Goal: Information Seeking & Learning: Learn about a topic

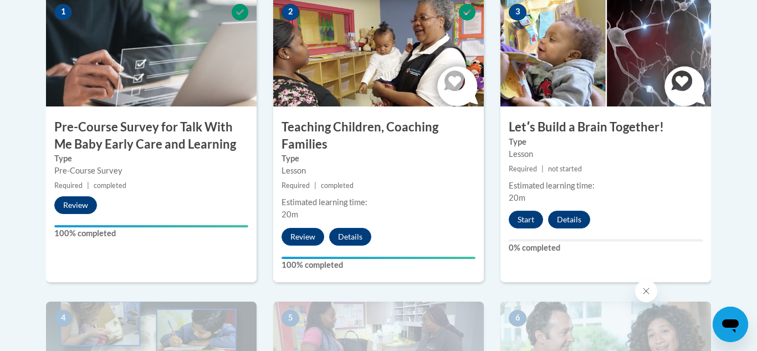
drag, startPoint x: 752, startPoint y: 111, endPoint x: 751, endPoint y: 164, distance: 52.7
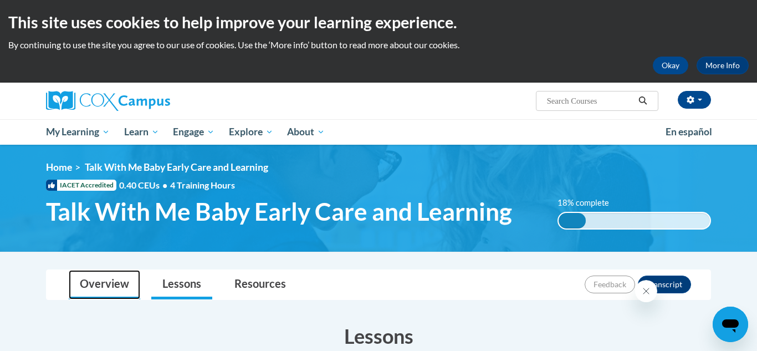
click at [120, 289] on link "Overview" at bounding box center [105, 284] width 72 height 29
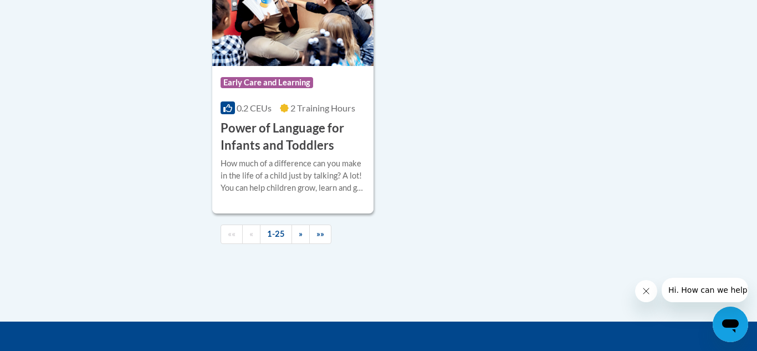
scroll to position [2706, 0]
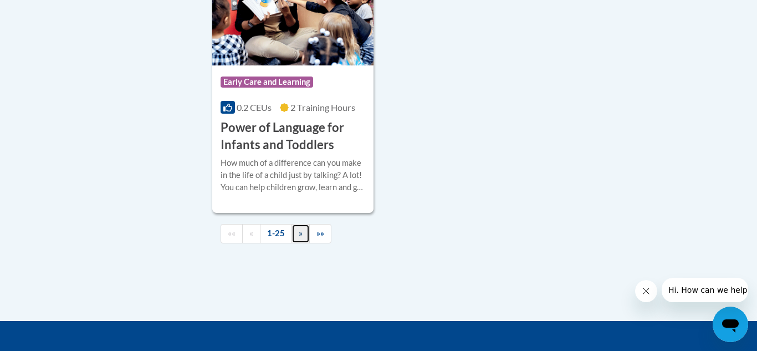
click at [305, 243] on link "»" at bounding box center [301, 233] width 18 height 19
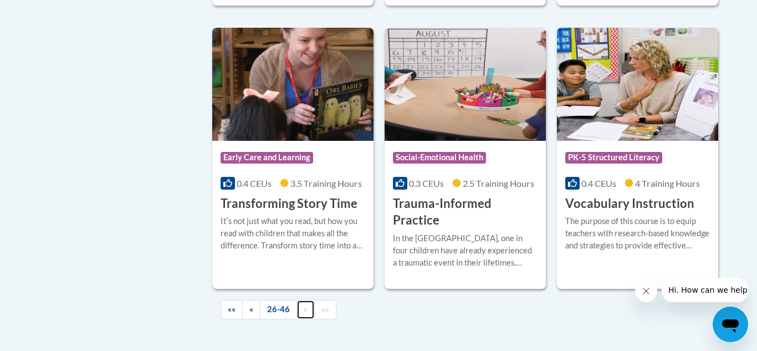
scroll to position [1940, 0]
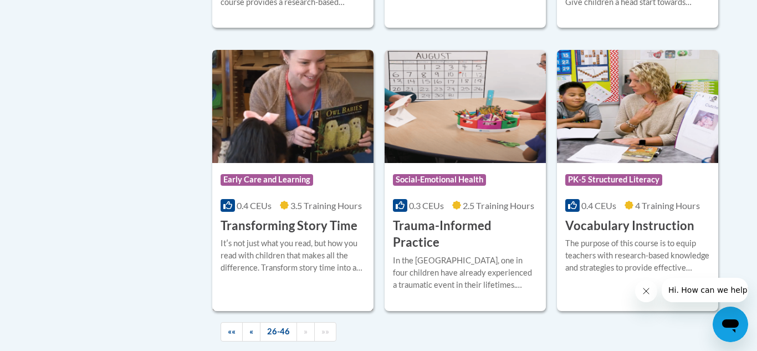
click at [287, 169] on div "Course Category: Early Care and Learning" at bounding box center [293, 181] width 145 height 25
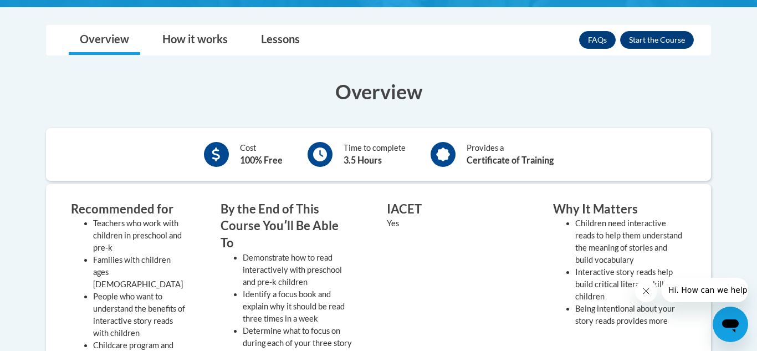
scroll to position [266, 0]
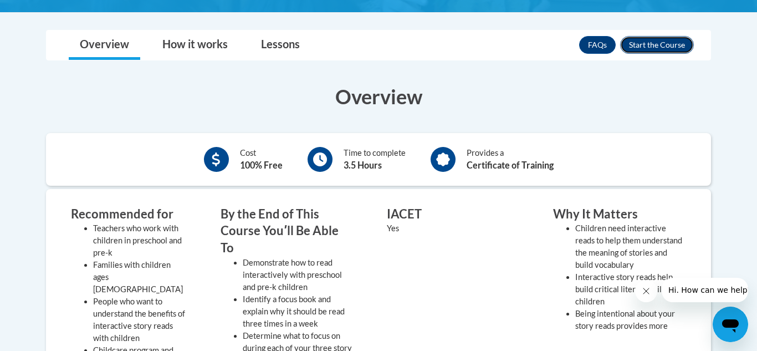
click at [660, 45] on button "Enroll" at bounding box center [657, 45] width 74 height 18
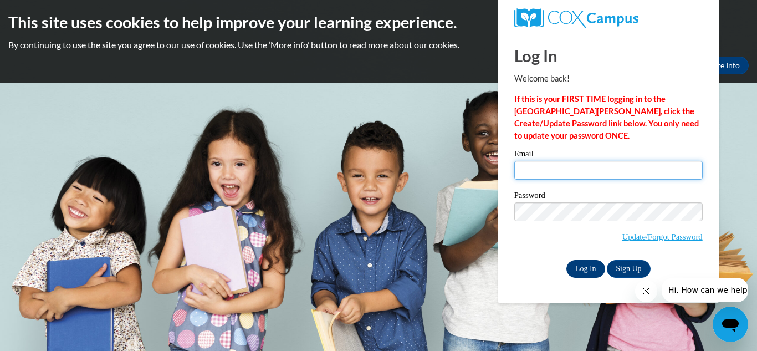
type input "beverlyhollar2020@gmail.com"
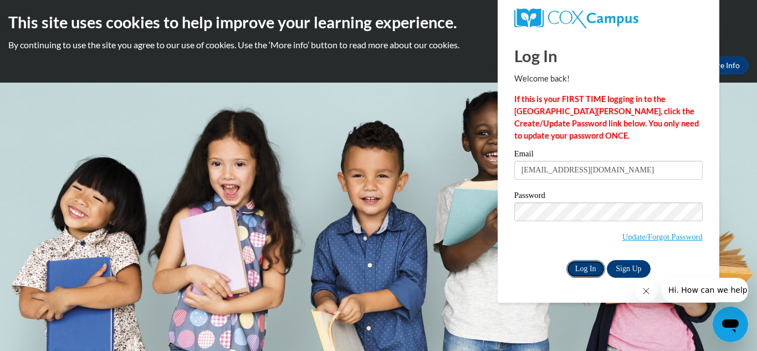
click at [592, 263] on input "Log In" at bounding box center [586, 269] width 39 height 18
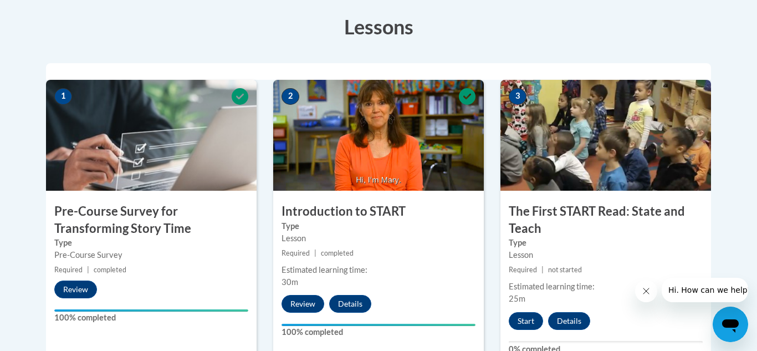
scroll to position [311, 0]
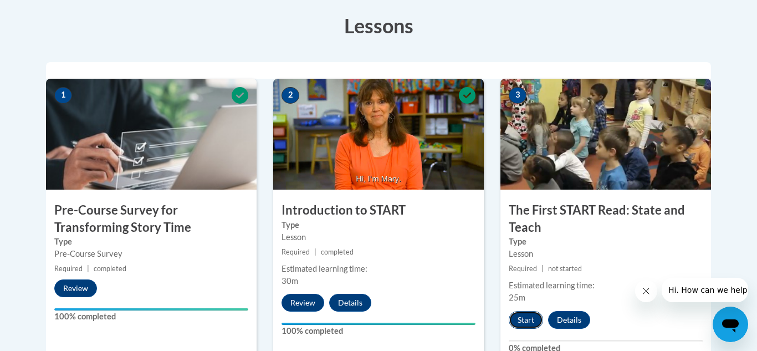
click at [526, 319] on button "Start" at bounding box center [526, 320] width 34 height 18
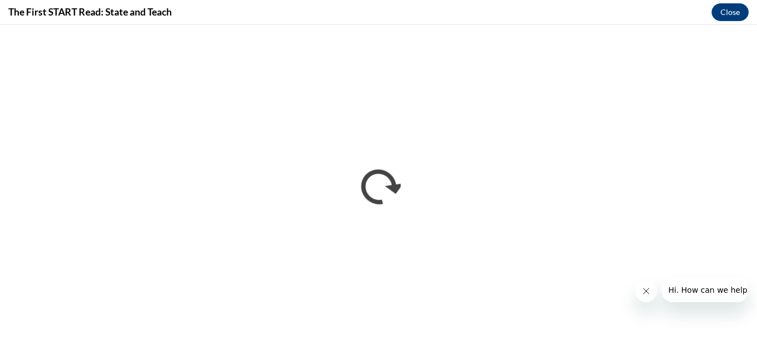
scroll to position [0, 0]
click at [643, 288] on icon "Close message from company" at bounding box center [646, 291] width 9 height 9
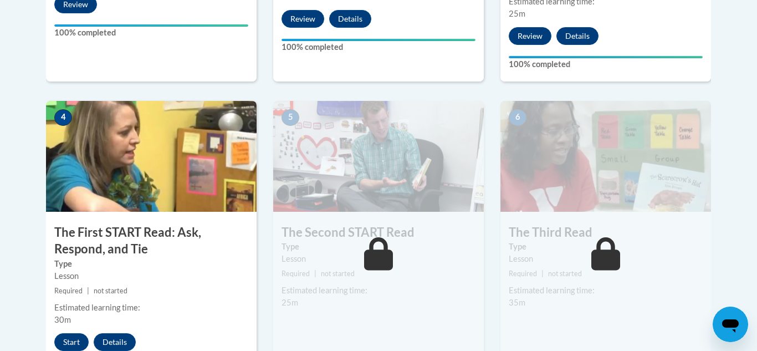
scroll to position [592, 0]
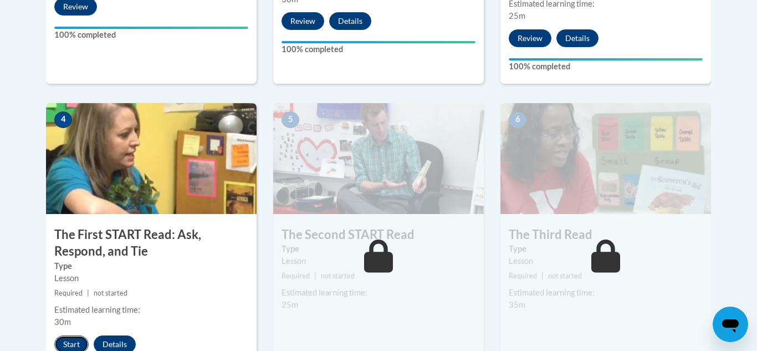
click at [62, 347] on button "Start" at bounding box center [71, 344] width 34 height 18
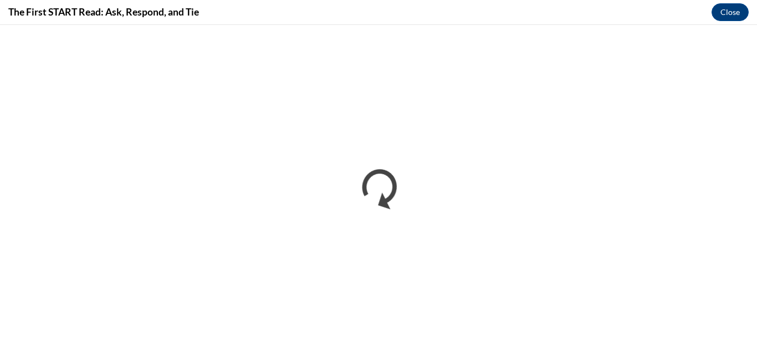
scroll to position [0, 0]
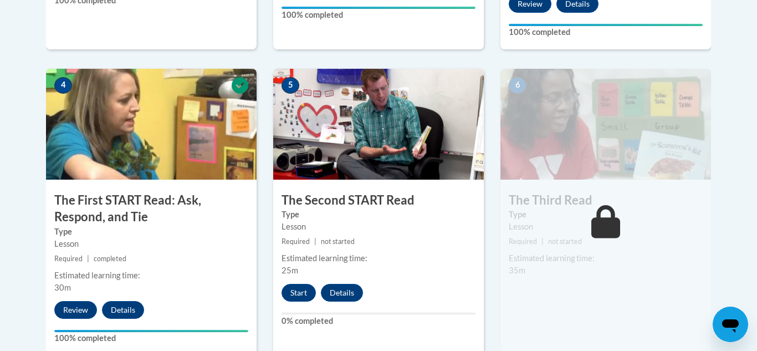
scroll to position [621, 0]
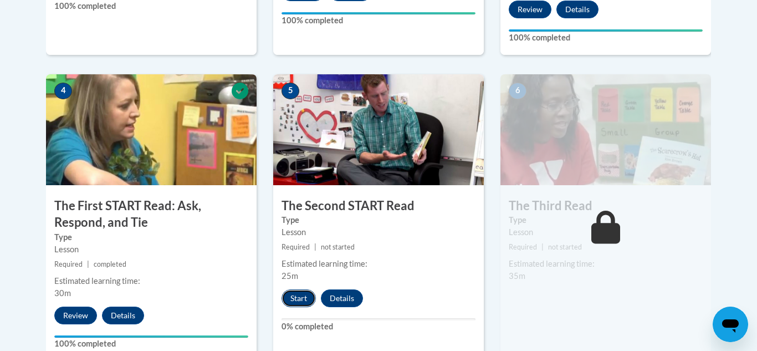
click at [301, 297] on button "Start" at bounding box center [299, 298] width 34 height 18
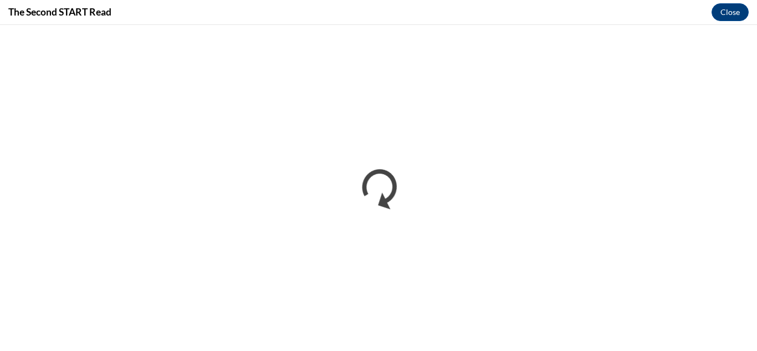
scroll to position [0, 0]
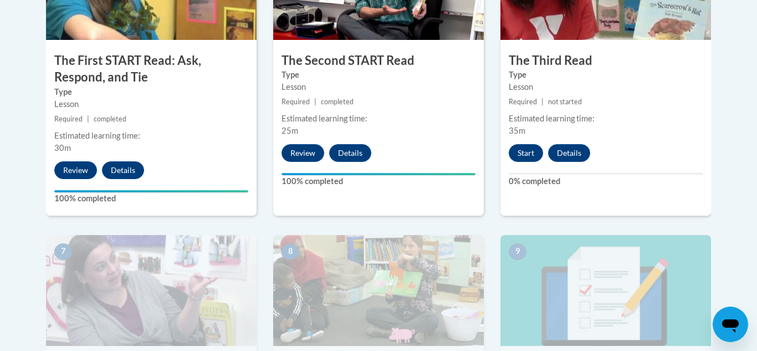
scroll to position [774, 0]
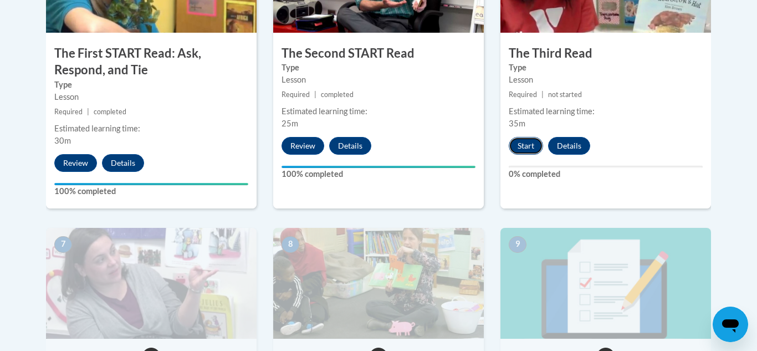
click at [531, 147] on button "Start" at bounding box center [526, 146] width 34 height 18
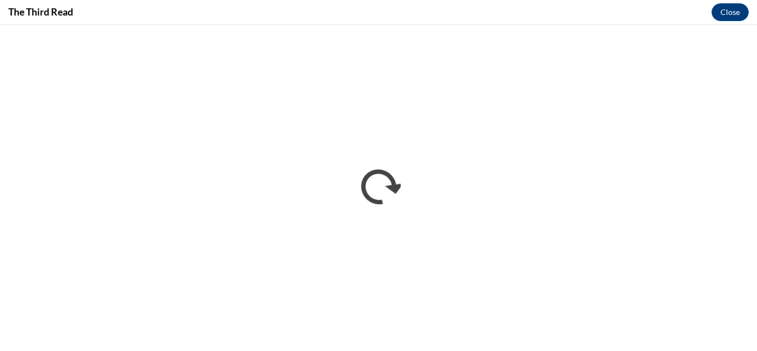
scroll to position [0, 0]
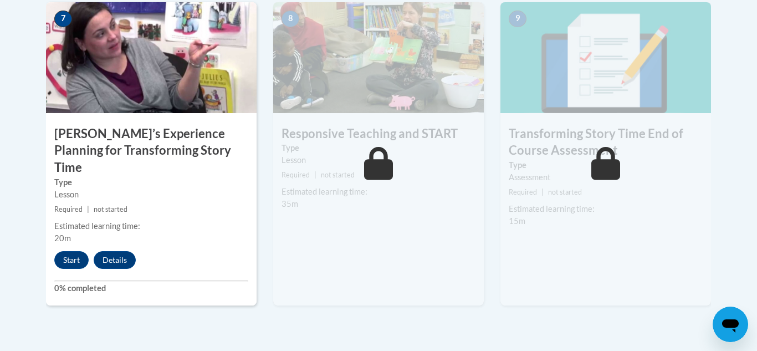
scroll to position [1002, 0]
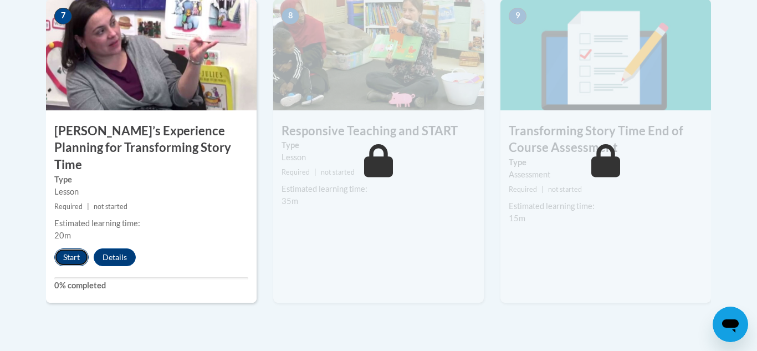
click at [67, 248] on button "Start" at bounding box center [71, 257] width 34 height 18
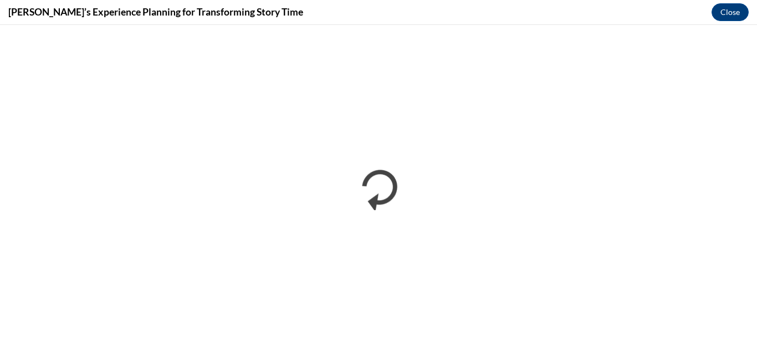
scroll to position [0, 0]
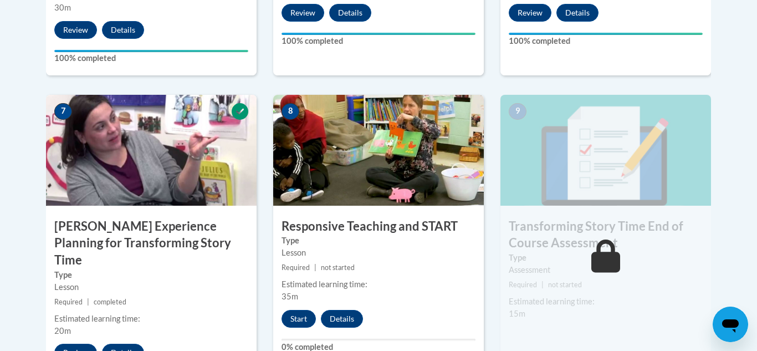
scroll to position [909, 0]
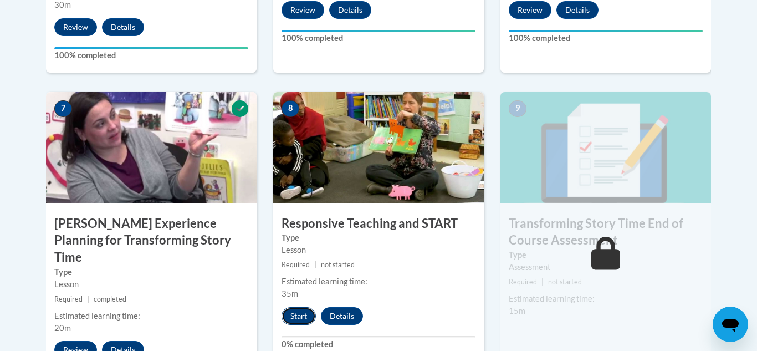
click at [303, 318] on button "Start" at bounding box center [299, 316] width 34 height 18
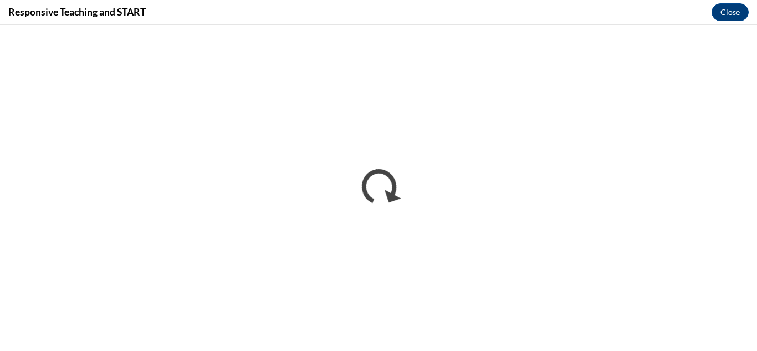
scroll to position [0, 0]
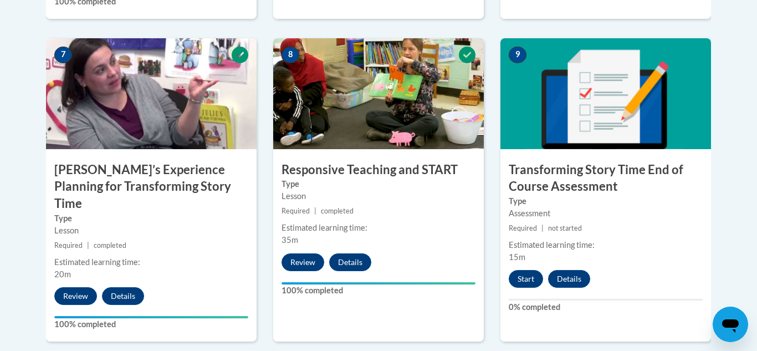
scroll to position [943, 0]
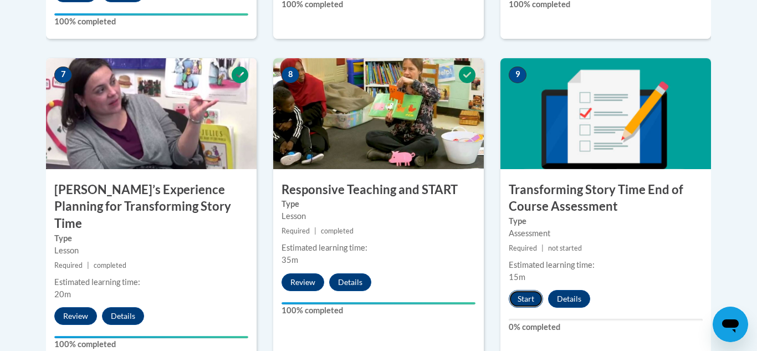
click at [514, 300] on button "Start" at bounding box center [526, 299] width 34 height 18
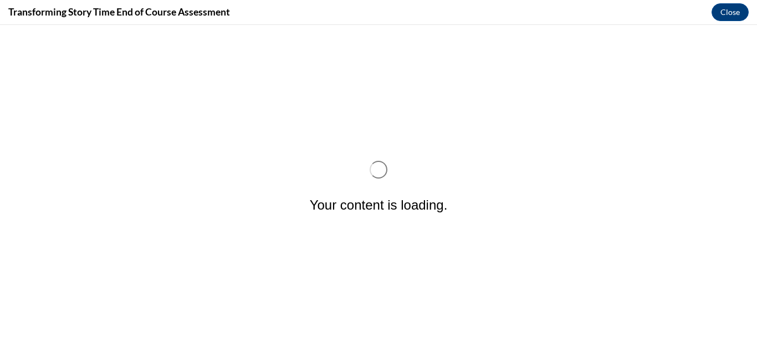
scroll to position [0, 0]
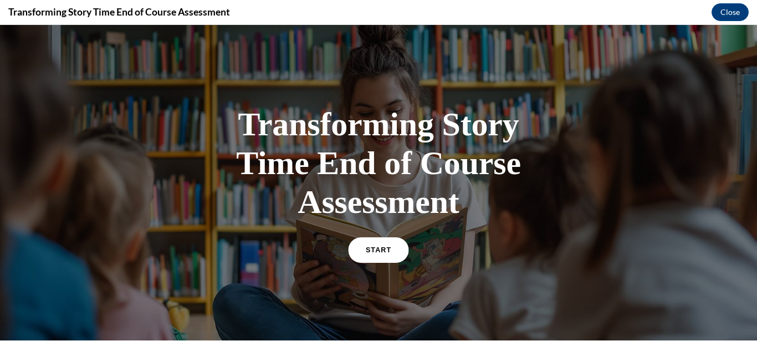
click at [393, 257] on link "START" at bounding box center [378, 250] width 60 height 26
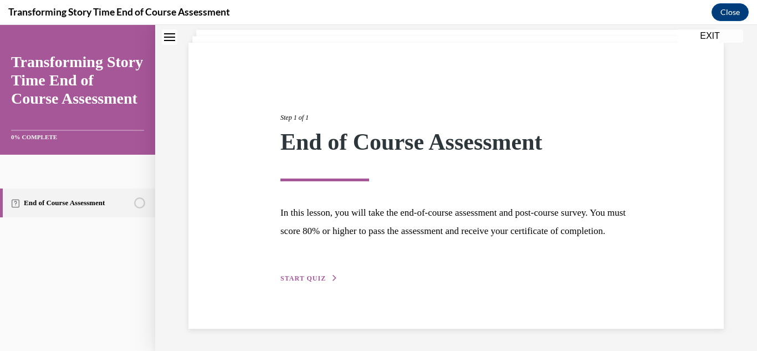
scroll to position [85, 0]
click at [316, 279] on span "START QUIZ" at bounding box center [303, 278] width 45 height 8
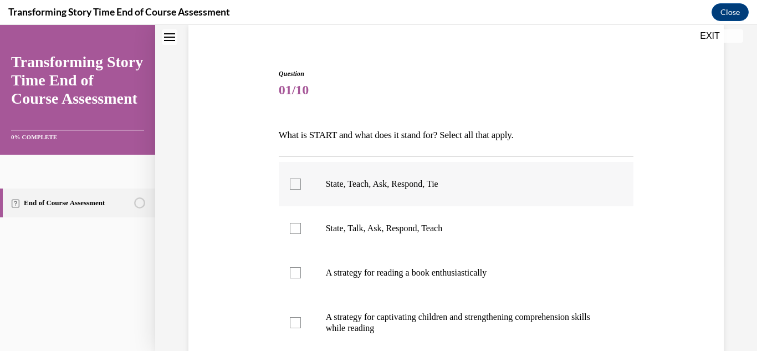
click at [294, 182] on div at bounding box center [295, 184] width 11 height 11
click at [294, 182] on input "State, Teach, Ask, Respond, Tie" at bounding box center [295, 184] width 11 height 11
checkbox input "true"
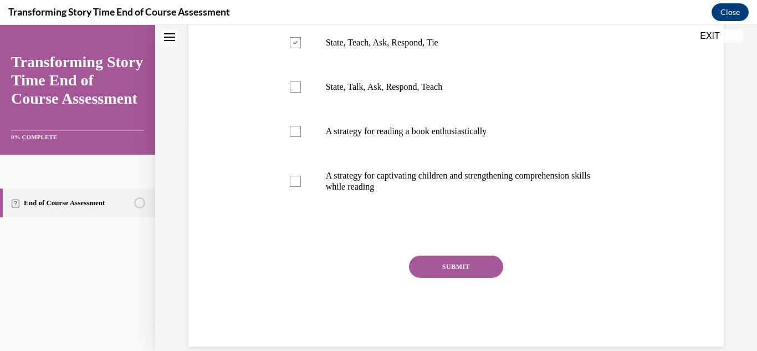
scroll to position [236, 0]
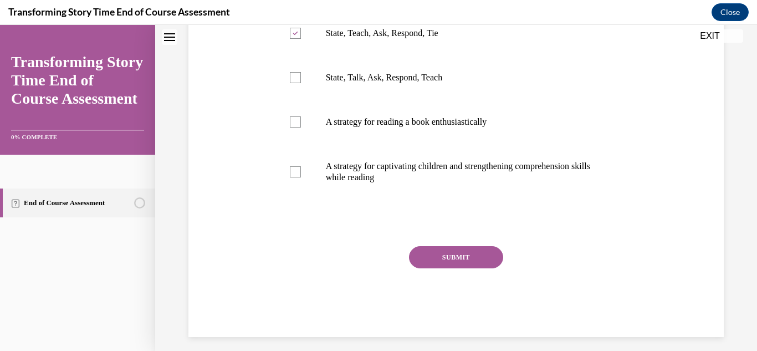
click at [471, 253] on button "SUBMIT" at bounding box center [456, 257] width 94 height 22
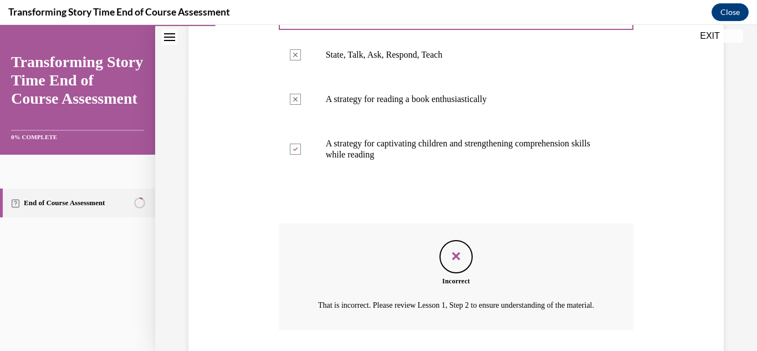
scroll to position [348, 0]
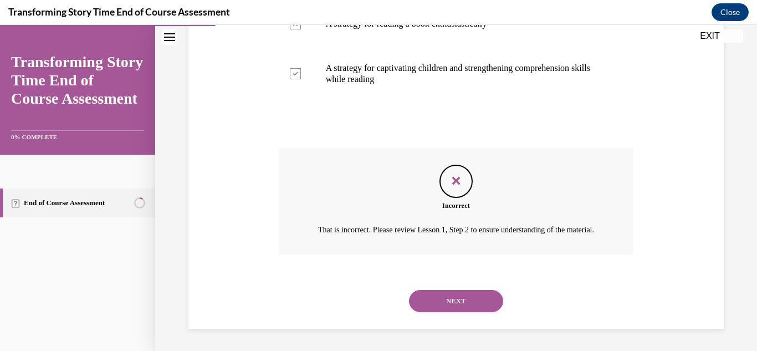
click at [435, 303] on button "NEXT" at bounding box center [456, 301] width 94 height 22
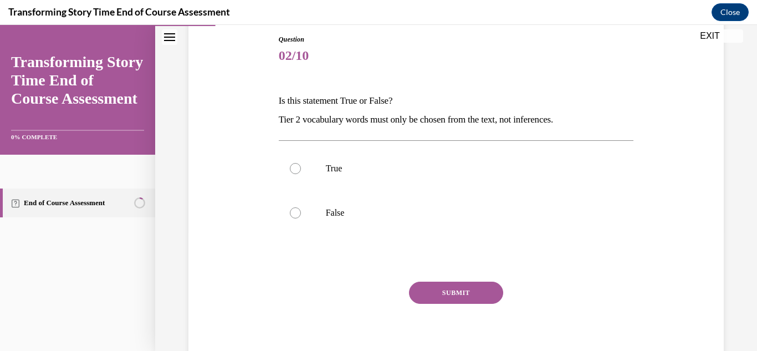
scroll to position [126, 0]
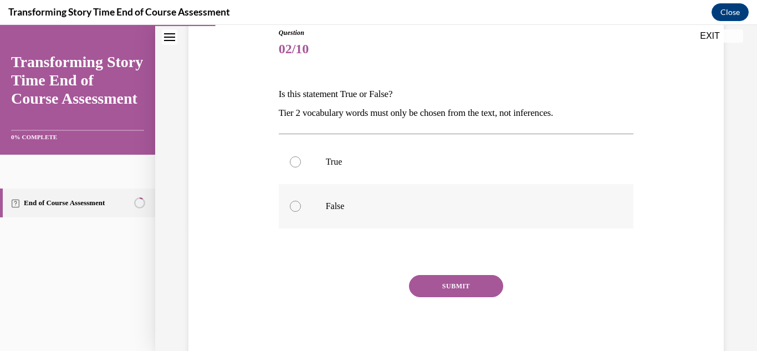
click at [296, 210] on div at bounding box center [295, 206] width 11 height 11
click at [296, 210] on input "False" at bounding box center [295, 206] width 11 height 11
radio input "true"
click at [454, 283] on button "SUBMIT" at bounding box center [456, 286] width 94 height 22
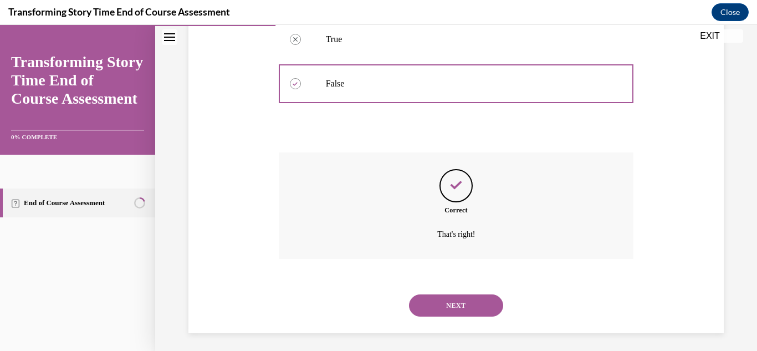
scroll to position [253, 0]
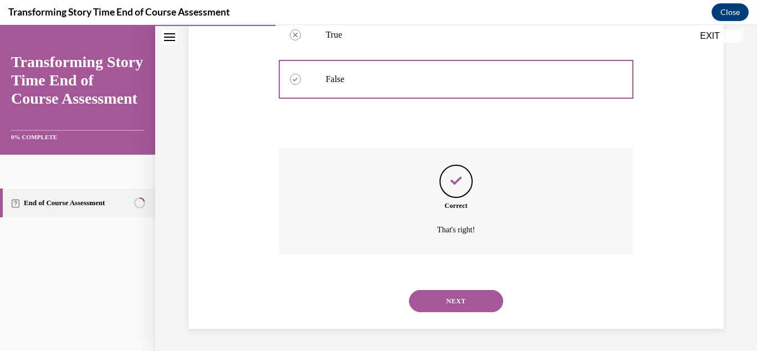
click at [456, 296] on button "NEXT" at bounding box center [456, 301] width 94 height 22
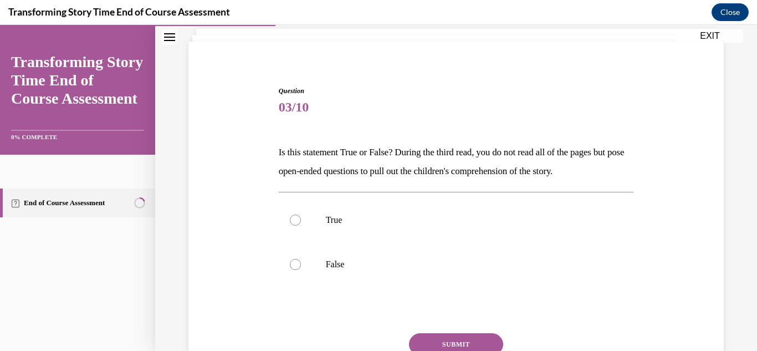
scroll to position [74, 0]
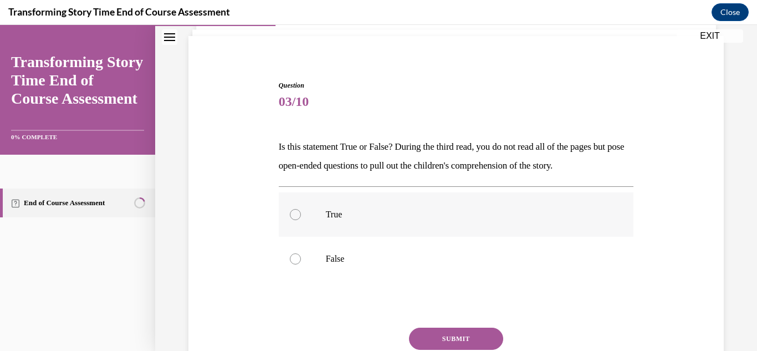
click at [299, 215] on div at bounding box center [295, 214] width 11 height 11
click at [299, 215] on input "True" at bounding box center [295, 214] width 11 height 11
radio input "true"
click at [430, 343] on button "SUBMIT" at bounding box center [456, 339] width 94 height 22
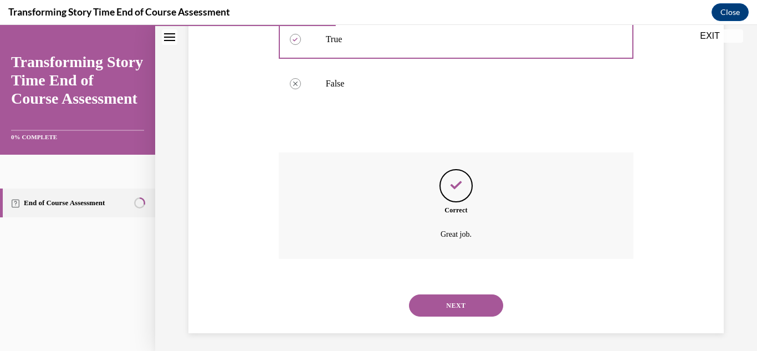
scroll to position [253, 0]
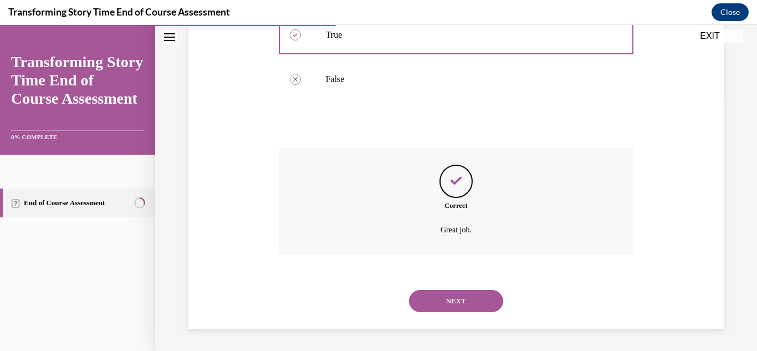
click at [451, 304] on button "NEXT" at bounding box center [456, 301] width 94 height 22
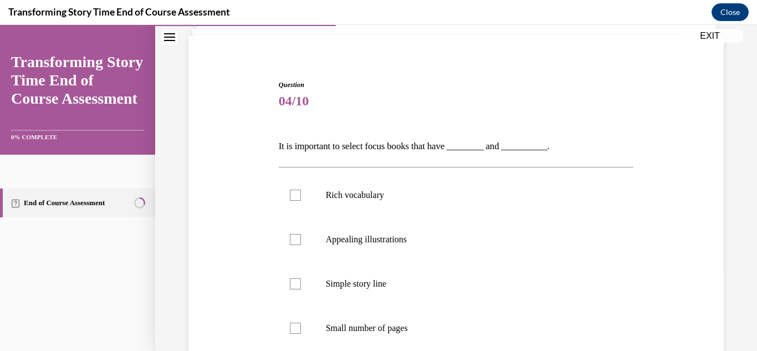
scroll to position [88, 0]
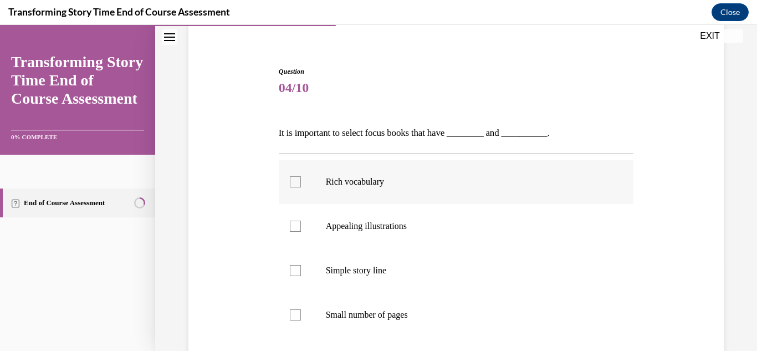
click at [300, 189] on label "Rich vocabulary" at bounding box center [456, 182] width 355 height 44
click at [300, 187] on input "Rich vocabulary" at bounding box center [295, 181] width 11 height 11
checkbox input "true"
click at [300, 228] on div at bounding box center [295, 226] width 11 height 11
click at [300, 228] on input "Appealing illustrations" at bounding box center [295, 226] width 11 height 11
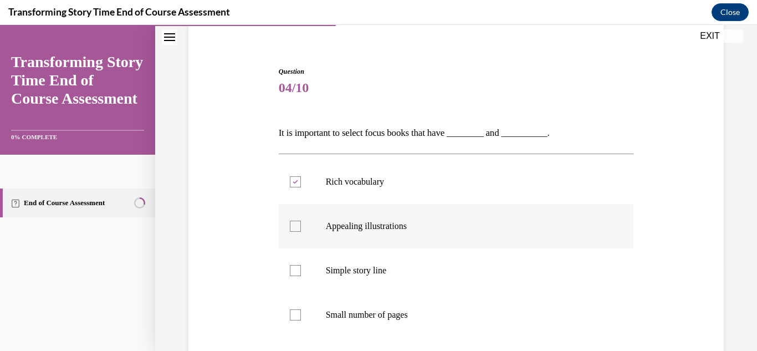
checkbox input "true"
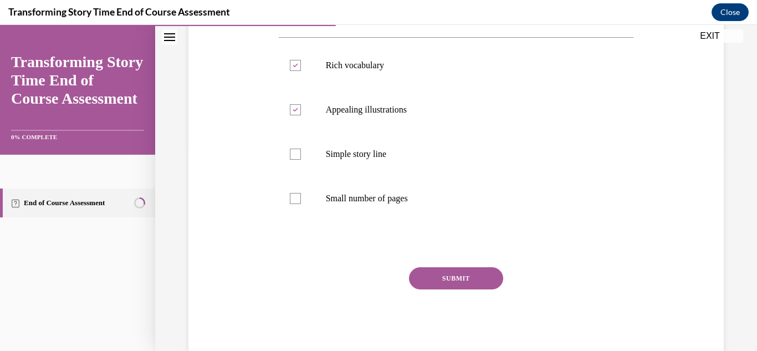
click at [472, 281] on button "SUBMIT" at bounding box center [456, 278] width 94 height 22
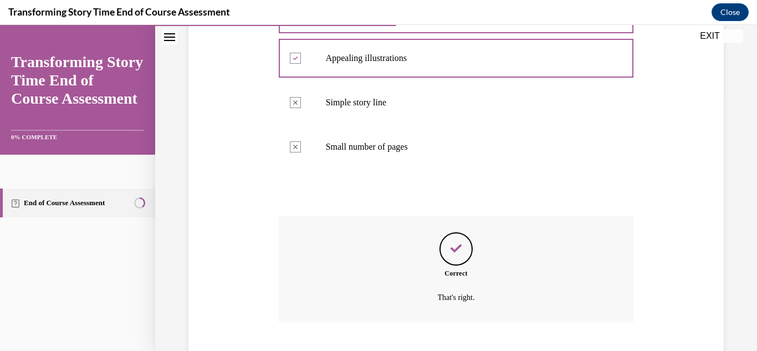
scroll to position [323, 0]
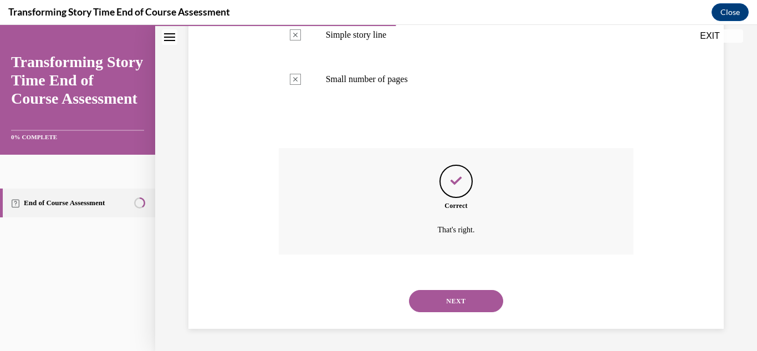
click at [456, 304] on button "NEXT" at bounding box center [456, 301] width 94 height 22
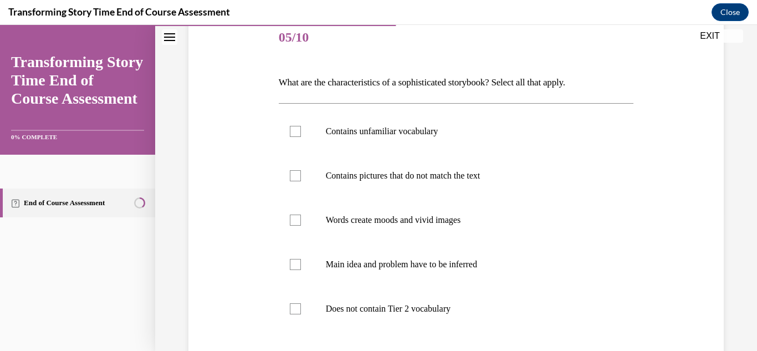
scroll to position [136, 0]
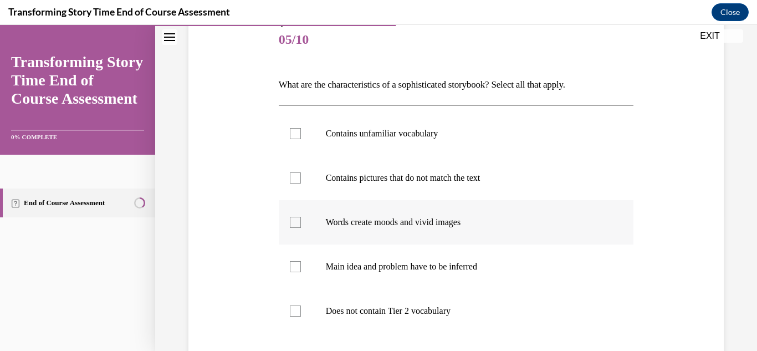
click at [290, 223] on div at bounding box center [295, 222] width 11 height 11
click at [290, 223] on input "Words create moods and vivid images" at bounding box center [295, 222] width 11 height 11
checkbox input "true"
click at [302, 272] on label "Main idea and problem have to be inferred" at bounding box center [456, 267] width 355 height 44
click at [301, 272] on input "Main idea and problem have to be inferred" at bounding box center [295, 266] width 11 height 11
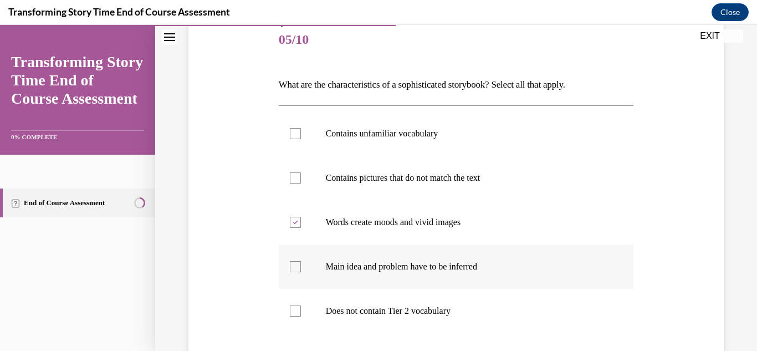
checkbox input "true"
click at [299, 218] on div at bounding box center [295, 222] width 11 height 11
click at [299, 218] on input "Words create moods and vivid images" at bounding box center [295, 222] width 11 height 11
checkbox input "false"
click at [297, 136] on div at bounding box center [295, 133] width 11 height 11
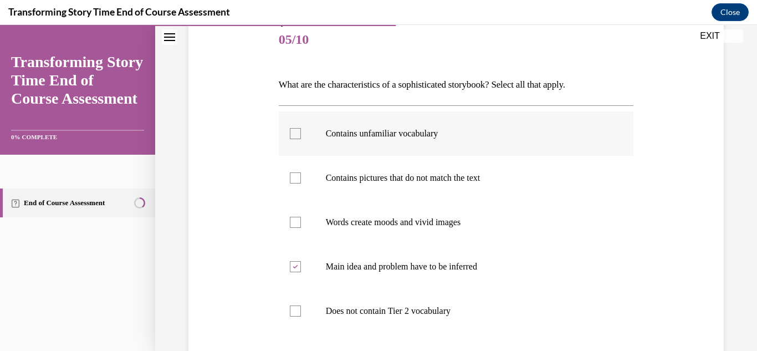
click at [297, 136] on input "Contains unfamiliar vocabulary" at bounding box center [295, 133] width 11 height 11
checkbox input "true"
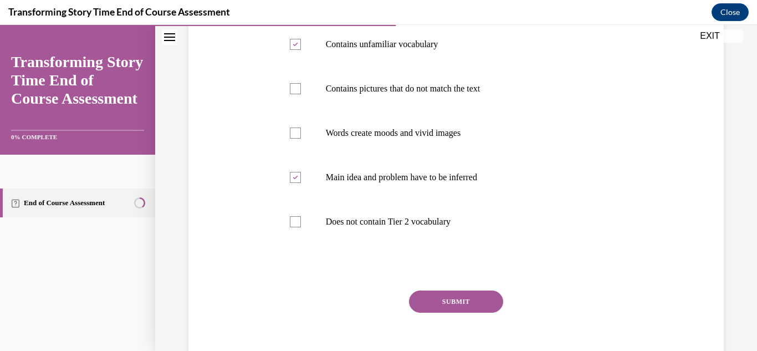
scroll to position [224, 0]
click at [449, 299] on button "SUBMIT" at bounding box center [456, 303] width 94 height 22
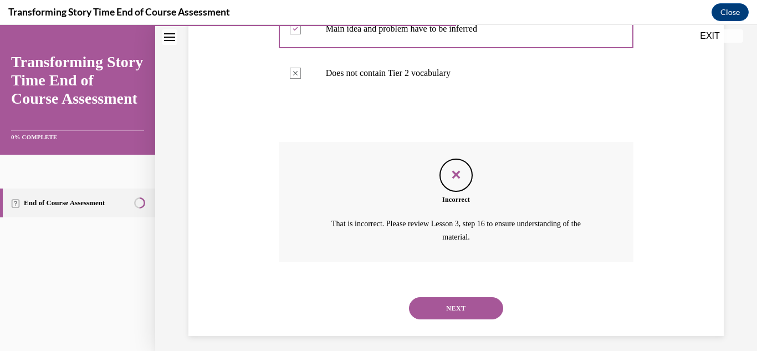
scroll to position [381, 0]
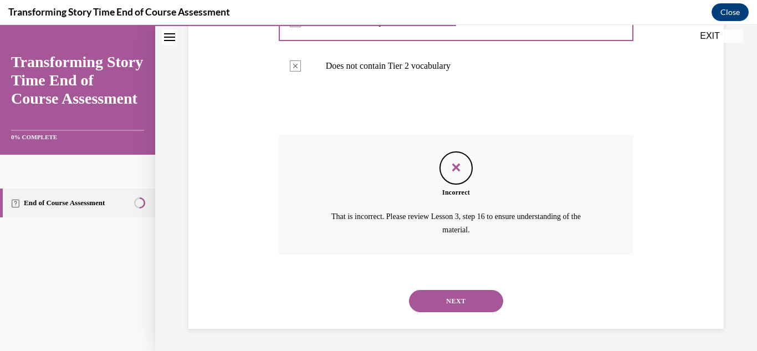
click at [449, 299] on button "NEXT" at bounding box center [456, 301] width 94 height 22
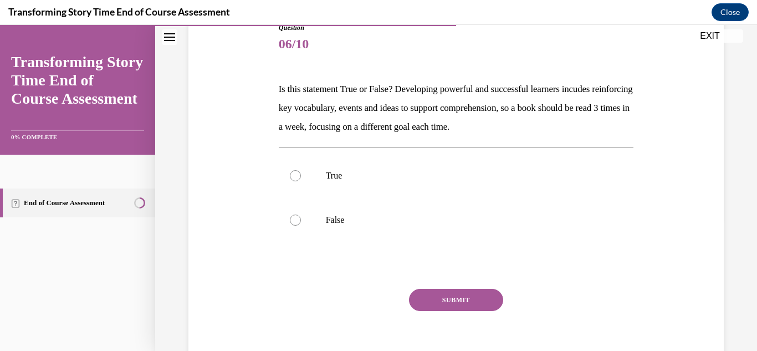
scroll to position [129, 0]
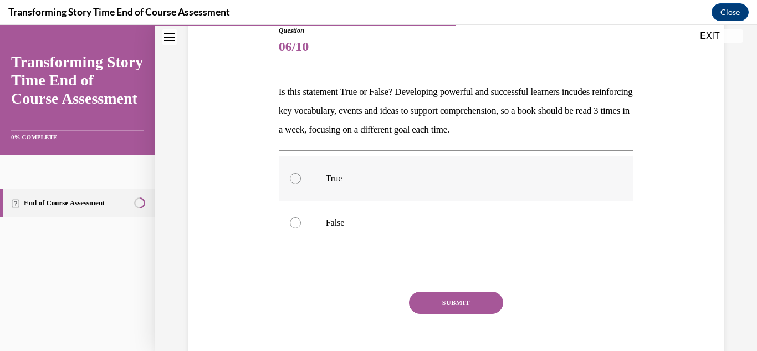
click at [297, 177] on div at bounding box center [295, 178] width 11 height 11
click at [297, 177] on input "True" at bounding box center [295, 178] width 11 height 11
radio input "true"
click at [475, 307] on button "SUBMIT" at bounding box center [456, 303] width 94 height 22
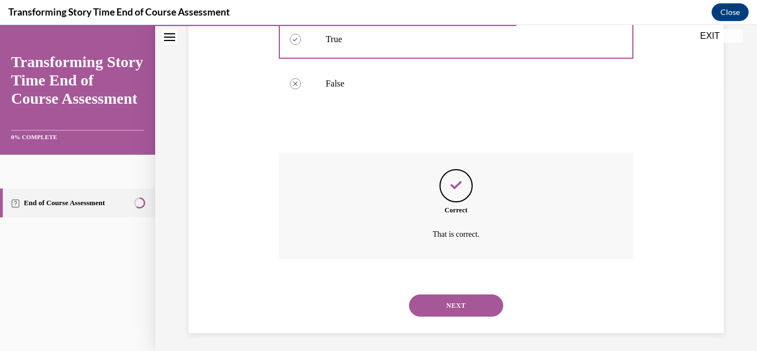
scroll to position [272, 0]
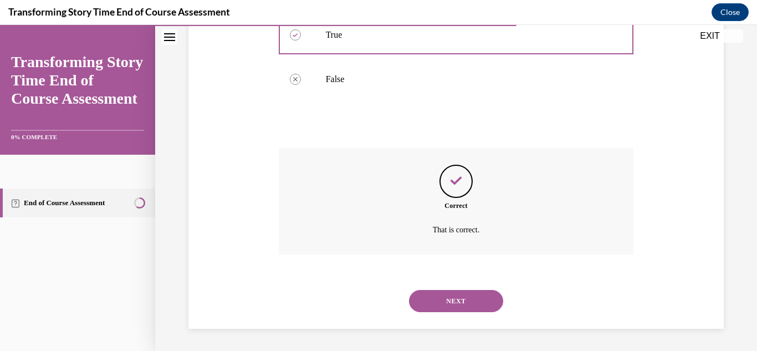
click at [475, 307] on button "NEXT" at bounding box center [456, 301] width 94 height 22
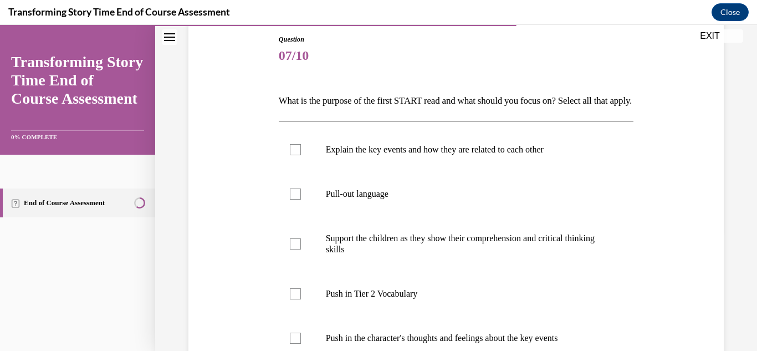
scroll to position [216, 0]
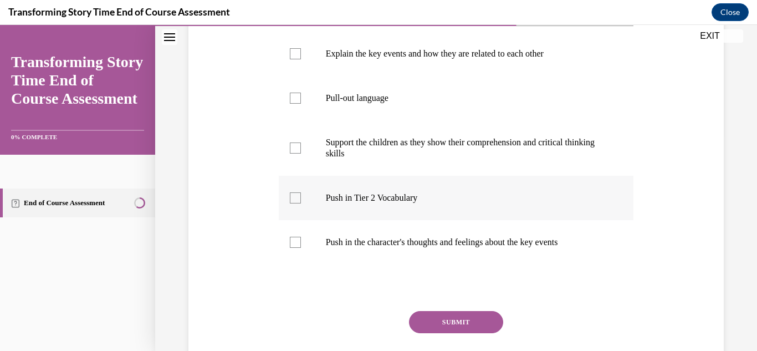
click at [299, 203] on div at bounding box center [295, 197] width 11 height 11
click at [299, 203] on input "Push in Tier 2 Vocabulary" at bounding box center [295, 197] width 11 height 11
checkbox input "true"
click at [283, 254] on label "Push in the character's thoughts and feelings about the key events" at bounding box center [456, 242] width 355 height 44
click at [290, 248] on input "Push in the character's thoughts and feelings about the key events" at bounding box center [295, 242] width 11 height 11
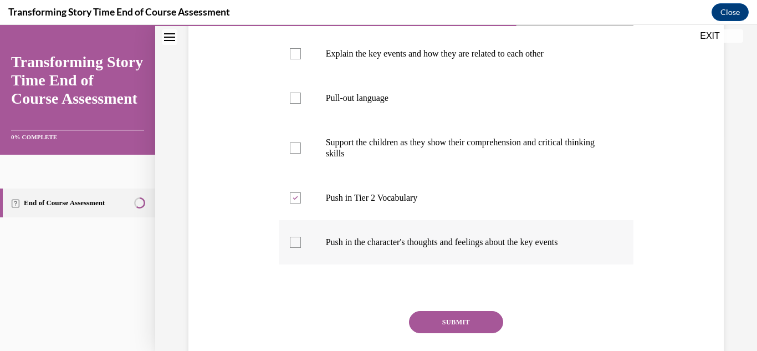
checkbox input "true"
click at [473, 333] on button "SUBMIT" at bounding box center [456, 322] width 94 height 22
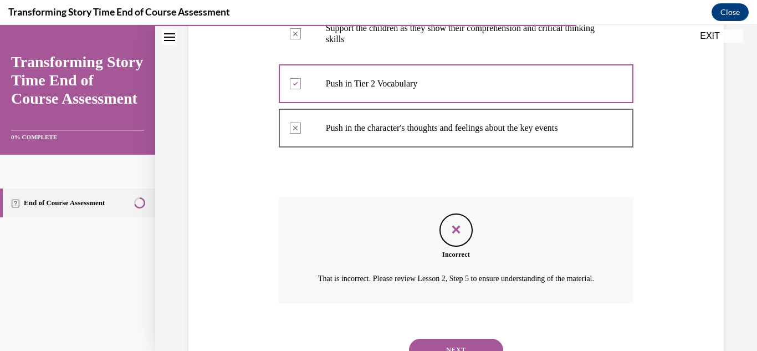
scroll to position [411, 0]
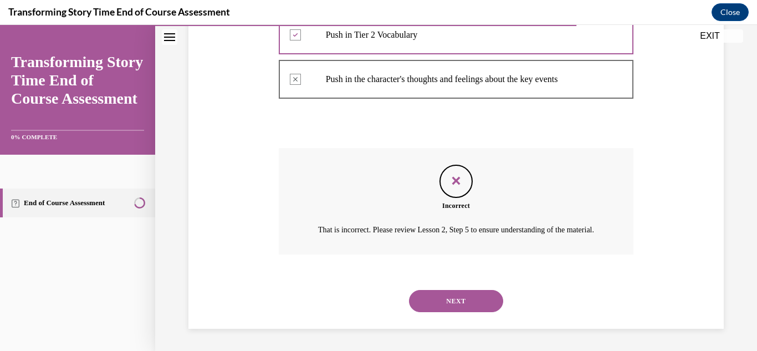
click at [471, 309] on button "NEXT" at bounding box center [456, 301] width 94 height 22
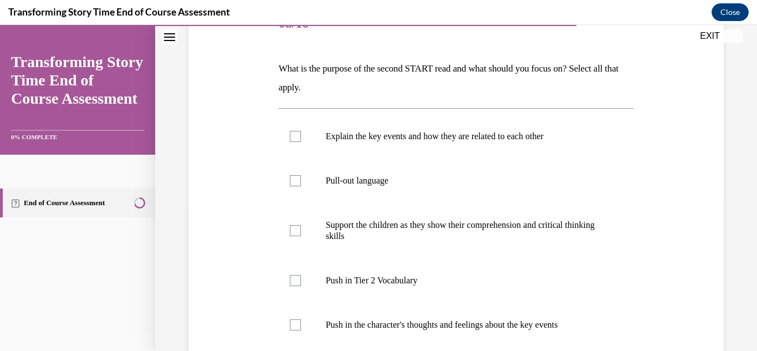
scroll to position [172, 0]
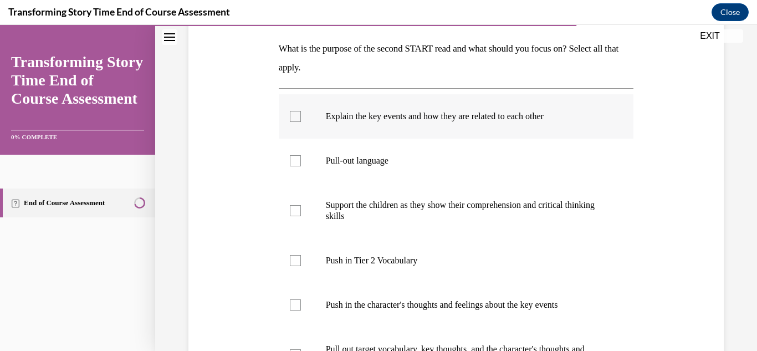
click at [298, 118] on div at bounding box center [295, 116] width 11 height 11
click at [298, 118] on input "Explain the key events and how they are related to each other" at bounding box center [295, 116] width 11 height 11
checkbox input "true"
click at [294, 209] on div at bounding box center [295, 210] width 11 height 11
click at [294, 209] on input "Support the children as they show their comprehension and critical thinking ski…" at bounding box center [295, 210] width 11 height 11
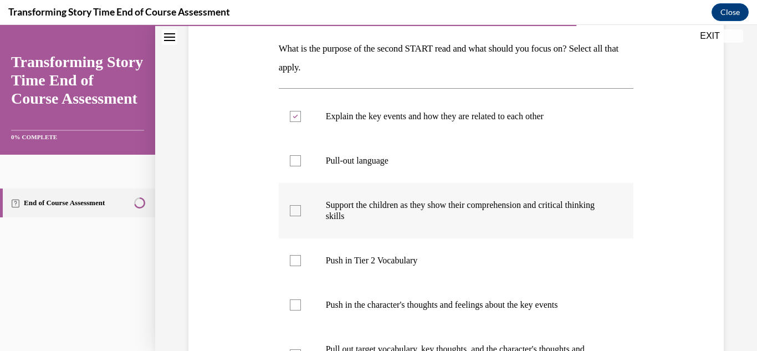
checkbox input "true"
click at [295, 268] on label "Push in Tier 2 Vocabulary" at bounding box center [456, 260] width 355 height 44
click at [295, 266] on input "Push in Tier 2 Vocabulary" at bounding box center [295, 260] width 11 height 11
checkbox input "true"
click at [296, 308] on div at bounding box center [295, 304] width 11 height 11
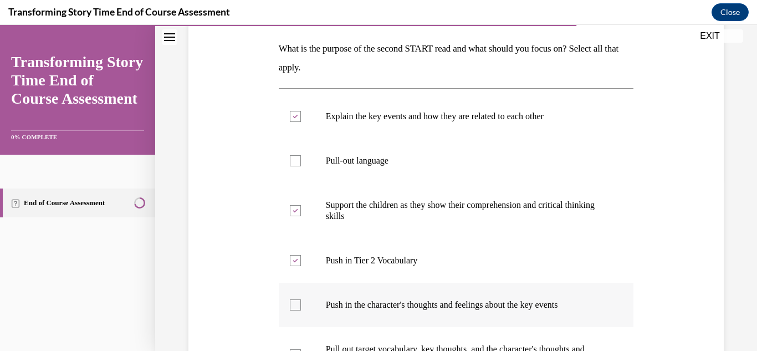
click at [296, 308] on input "Push in the character's thoughts and feelings about the key events" at bounding box center [295, 304] width 11 height 11
checkbox input "true"
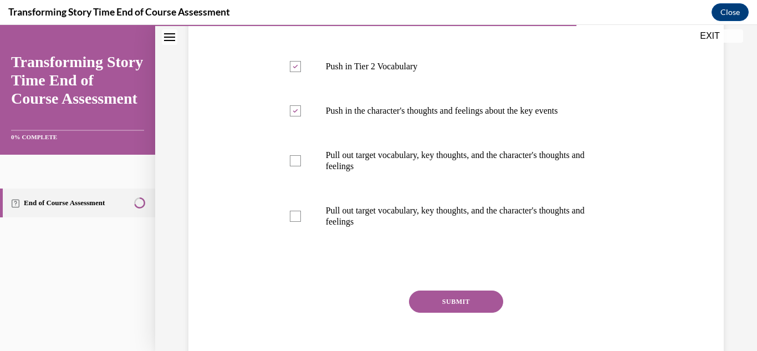
scroll to position [381, 0]
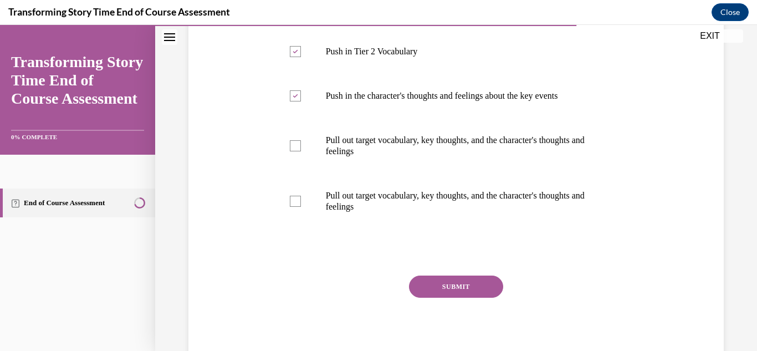
click at [435, 279] on button "SUBMIT" at bounding box center [456, 287] width 94 height 22
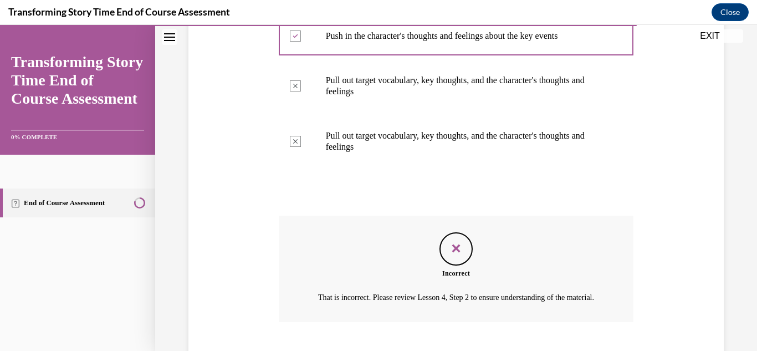
scroll to position [522, 0]
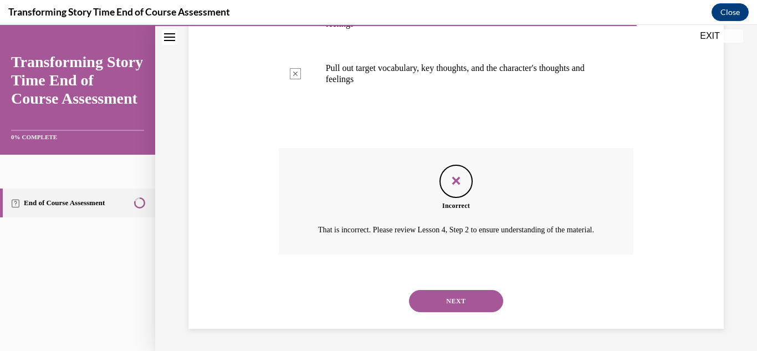
click at [435, 299] on button "NEXT" at bounding box center [456, 301] width 94 height 22
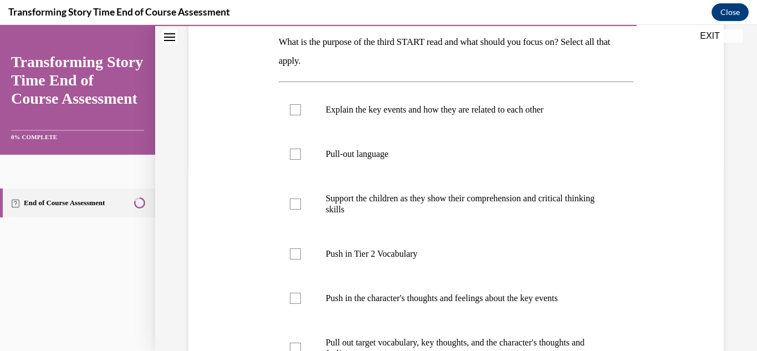
scroll to position [191, 0]
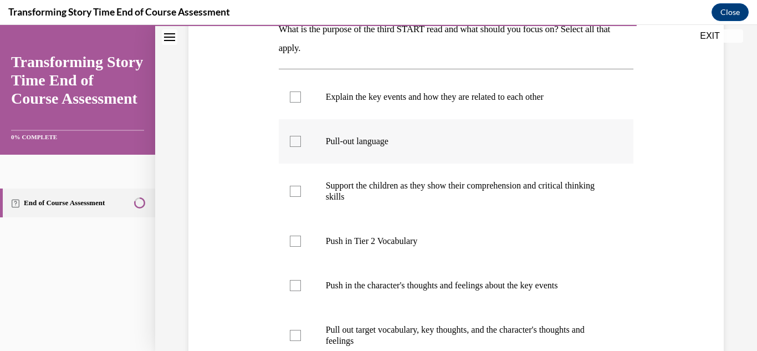
click at [296, 140] on div at bounding box center [295, 141] width 11 height 11
click at [296, 140] on input "Pull-out language" at bounding box center [295, 141] width 11 height 11
checkbox input "true"
click at [292, 194] on div at bounding box center [295, 191] width 11 height 11
click at [292, 194] on input "Support the children as they show their comprehension and critical thinking ski…" at bounding box center [295, 191] width 11 height 11
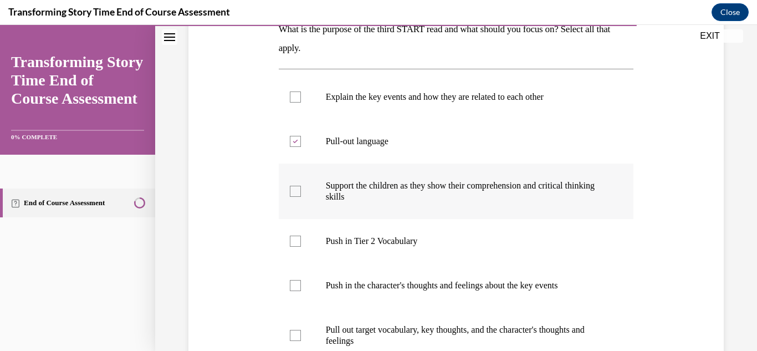
checkbox input "true"
click at [300, 100] on div at bounding box center [295, 96] width 11 height 11
click at [300, 100] on input "Explain the key events and how they are related to each other" at bounding box center [295, 96] width 11 height 11
checkbox input "true"
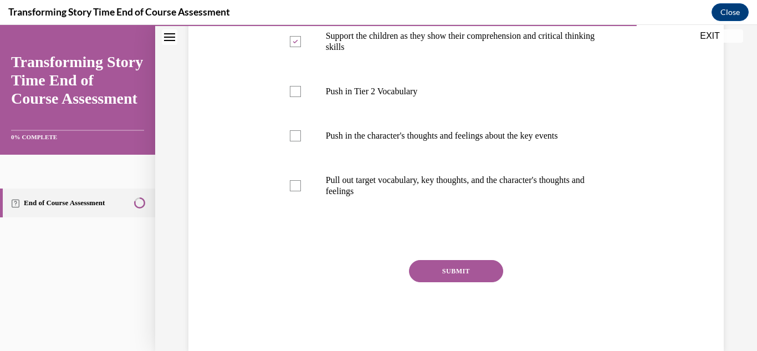
scroll to position [345, 0]
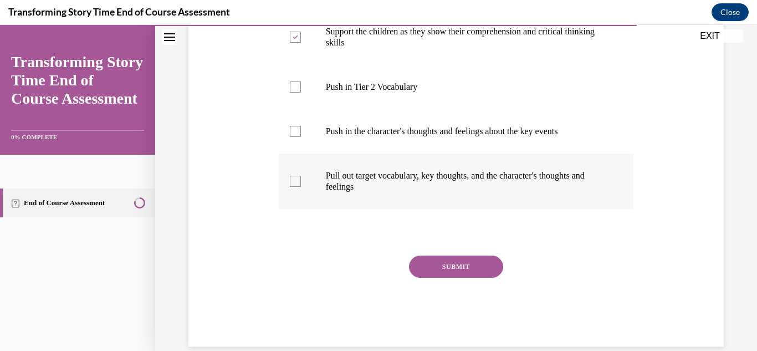
click at [293, 185] on div at bounding box center [295, 181] width 11 height 11
click at [293, 185] on input "Pull out target vocabulary, key thoughts, and the character's thoughts and feel…" at bounding box center [295, 181] width 11 height 11
checkbox input "true"
click at [446, 271] on button "SUBMIT" at bounding box center [456, 267] width 94 height 22
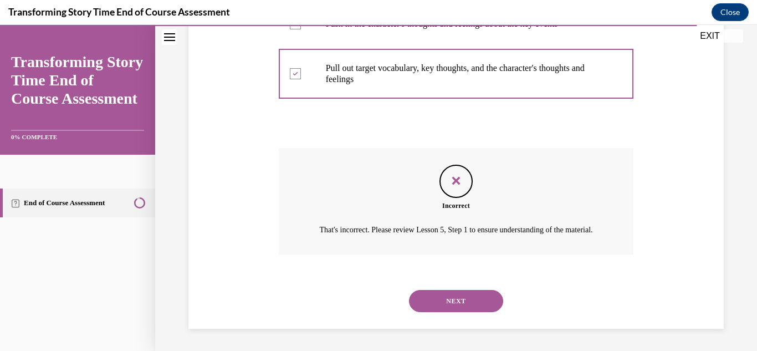
scroll to position [466, 0]
click at [446, 301] on button "NEXT" at bounding box center [456, 301] width 94 height 22
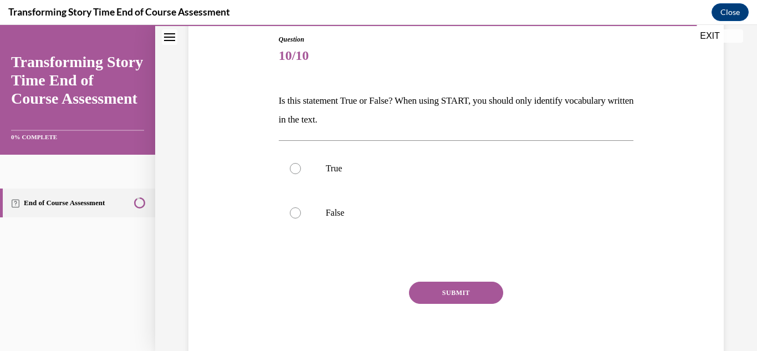
scroll to position [119, 0]
click at [294, 210] on div at bounding box center [295, 213] width 11 height 11
click at [294, 210] on input "False" at bounding box center [295, 213] width 11 height 11
radio input "true"
click at [451, 291] on button "SUBMIT" at bounding box center [456, 294] width 94 height 22
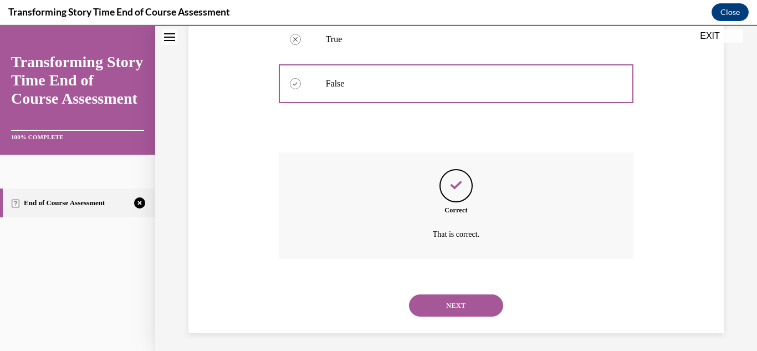
scroll to position [253, 0]
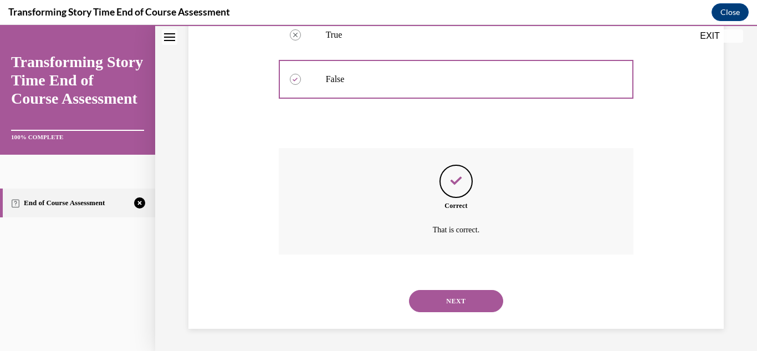
click at [451, 301] on button "NEXT" at bounding box center [456, 301] width 94 height 22
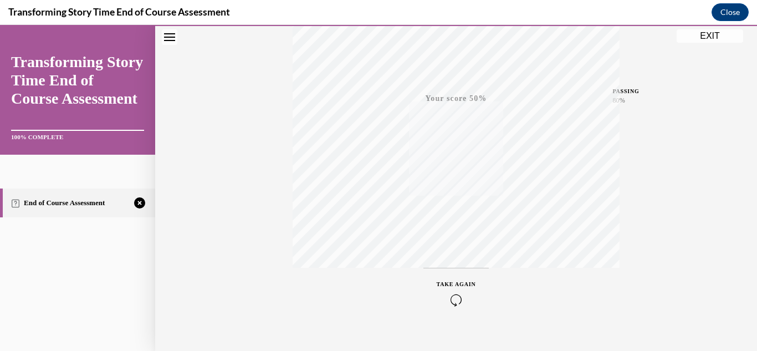
scroll to position [242, 0]
click at [448, 269] on span "TAKE AGAIN" at bounding box center [456, 267] width 39 height 6
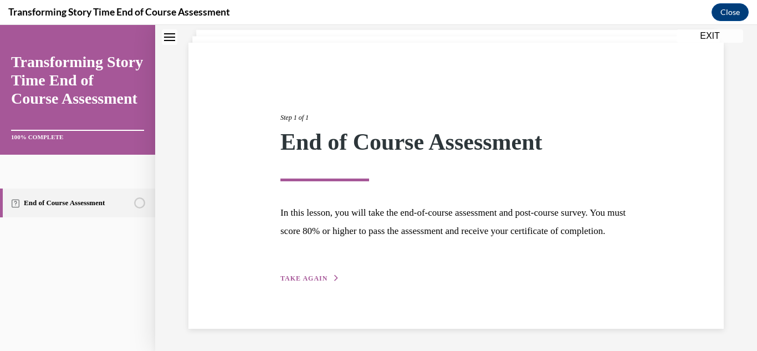
scroll to position [85, 0]
click at [322, 277] on span "TAKE AGAIN" at bounding box center [304, 278] width 47 height 8
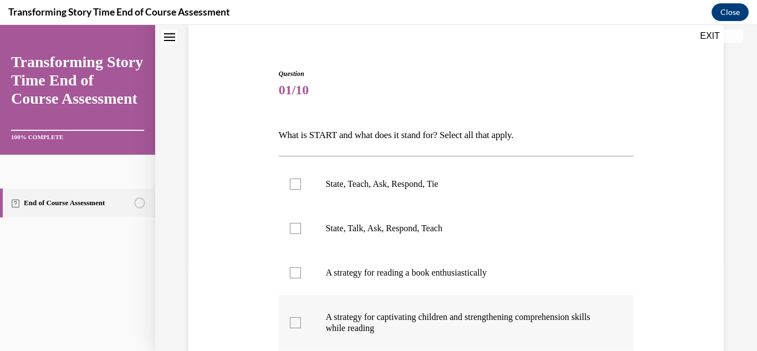
click at [299, 320] on div at bounding box center [295, 322] width 11 height 11
click at [299, 320] on input "A strategy for captivating children and strengthening comprehension skills whil…" at bounding box center [295, 322] width 11 height 11
checkbox input "true"
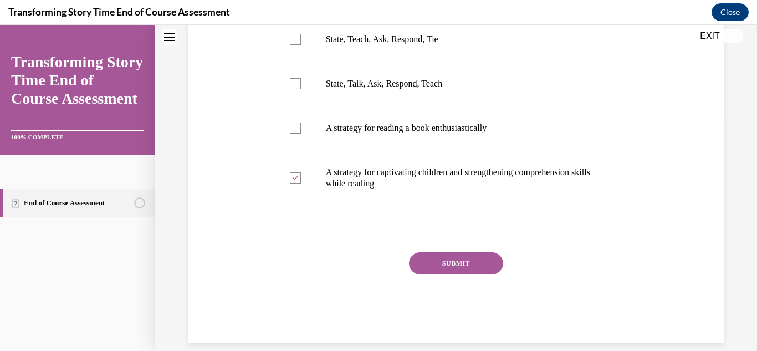
scroll to position [228, 0]
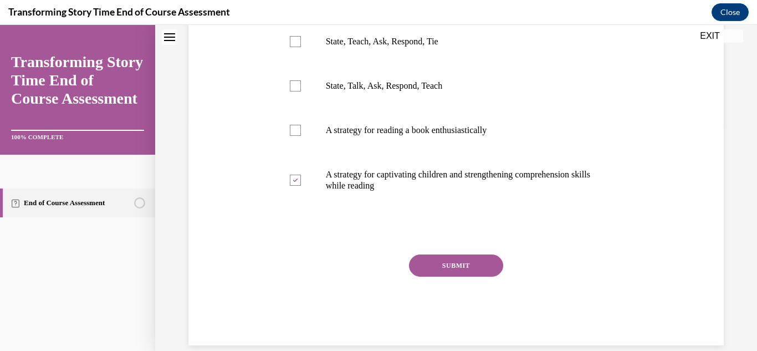
click at [451, 267] on button "SUBMIT" at bounding box center [456, 266] width 94 height 22
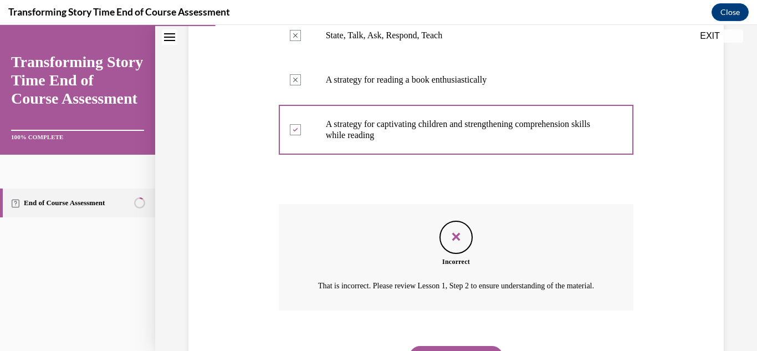
scroll to position [348, 0]
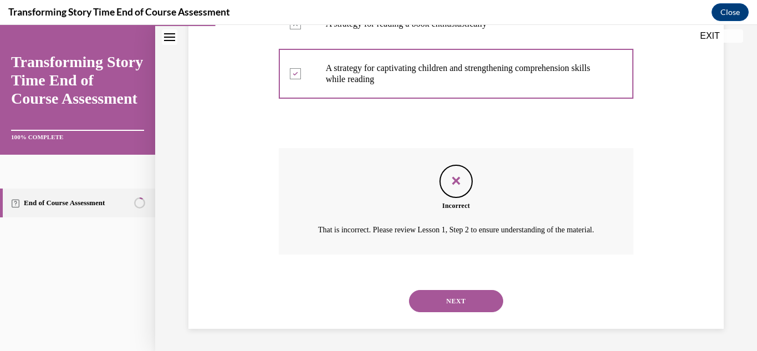
click at [445, 293] on button "NEXT" at bounding box center [456, 301] width 94 height 22
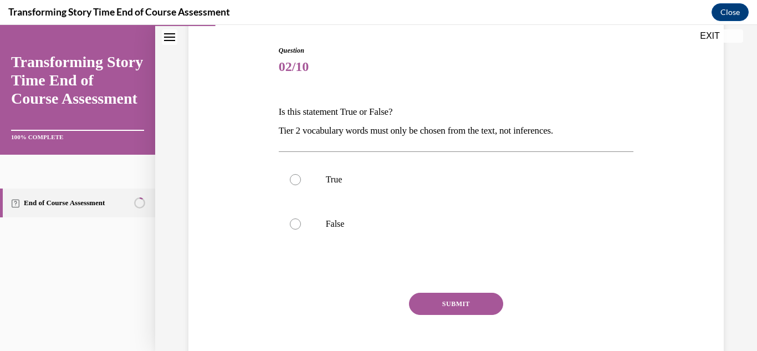
scroll to position [108, 0]
click at [296, 223] on div at bounding box center [295, 224] width 11 height 11
click at [296, 223] on input "False" at bounding box center [295, 224] width 11 height 11
radio input "true"
click at [442, 301] on button "SUBMIT" at bounding box center [456, 304] width 94 height 22
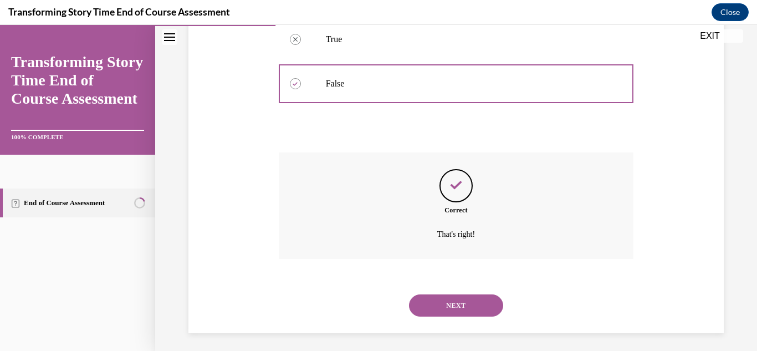
scroll to position [253, 0]
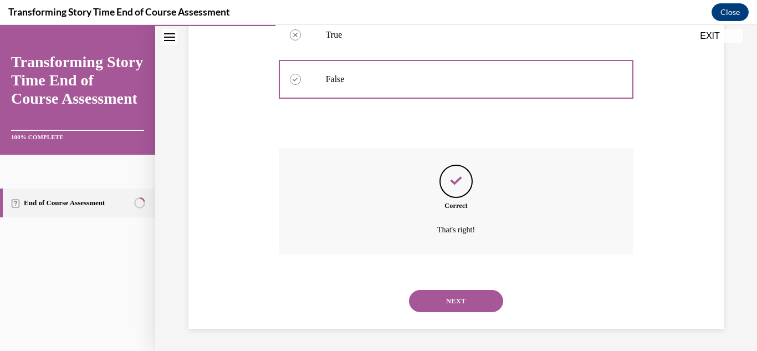
click at [441, 306] on button "NEXT" at bounding box center [456, 301] width 94 height 22
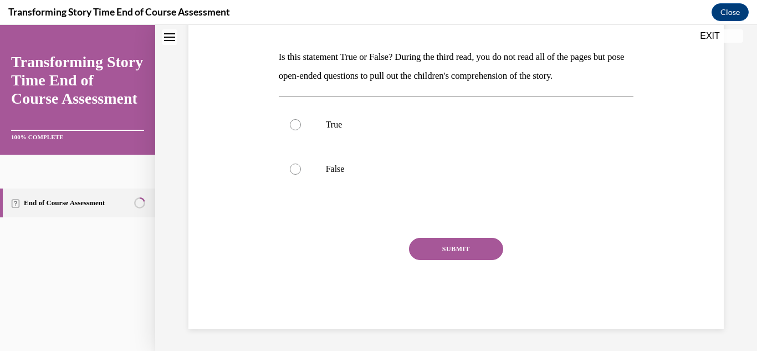
scroll to position [0, 0]
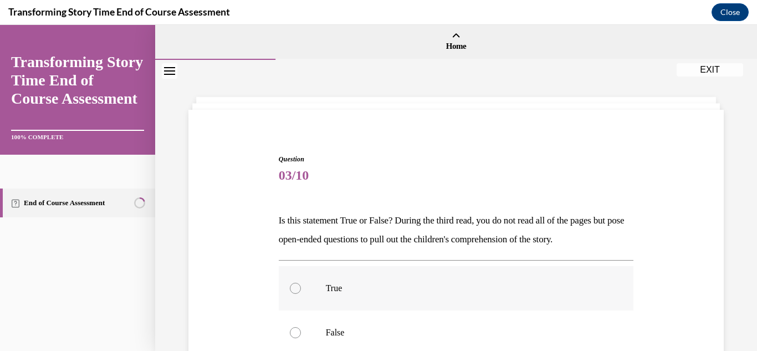
click at [293, 288] on div at bounding box center [295, 288] width 11 height 11
click at [293, 288] on input "True" at bounding box center [295, 288] width 11 height 11
radio input "true"
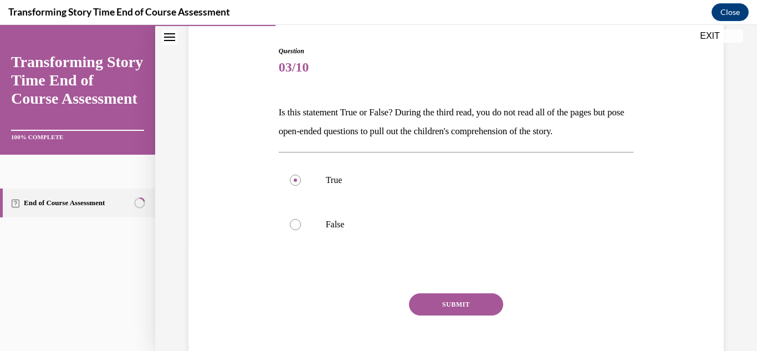
scroll to position [164, 0]
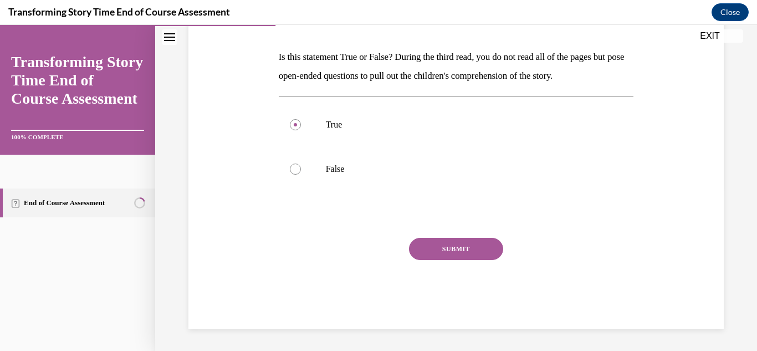
click at [470, 252] on button "SUBMIT" at bounding box center [456, 249] width 94 height 22
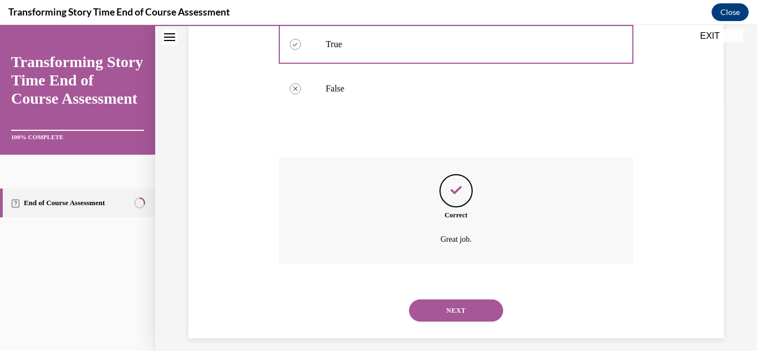
scroll to position [253, 0]
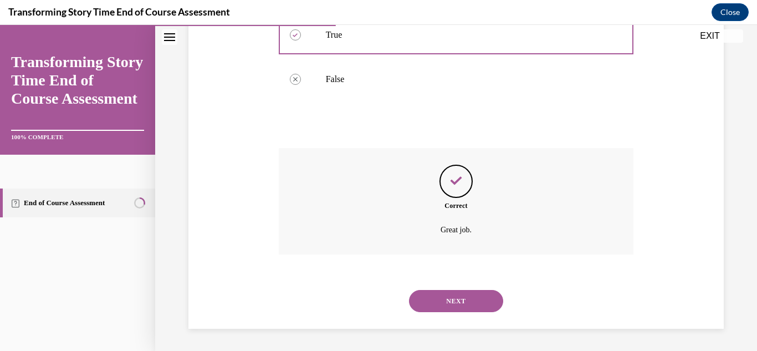
click at [450, 299] on button "NEXT" at bounding box center [456, 301] width 94 height 22
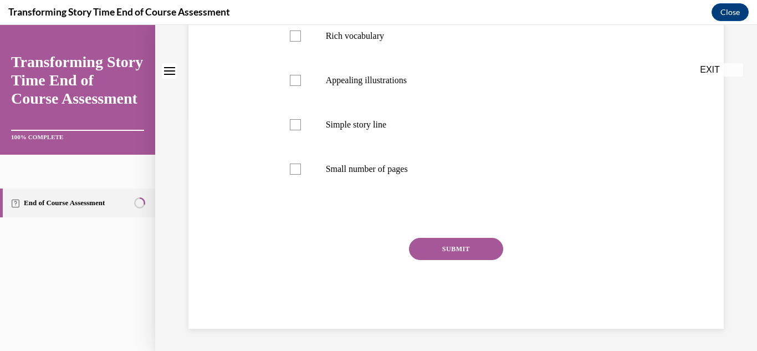
scroll to position [0, 0]
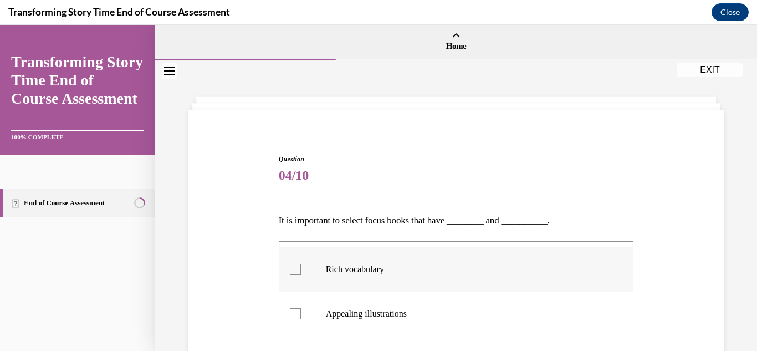
click at [293, 269] on div at bounding box center [295, 269] width 11 height 11
click at [293, 269] on input "Rich vocabulary" at bounding box center [295, 269] width 11 height 11
checkbox input "true"
click at [295, 318] on div at bounding box center [295, 313] width 11 height 11
click at [295, 318] on input "Appealing illustrations" at bounding box center [295, 313] width 11 height 11
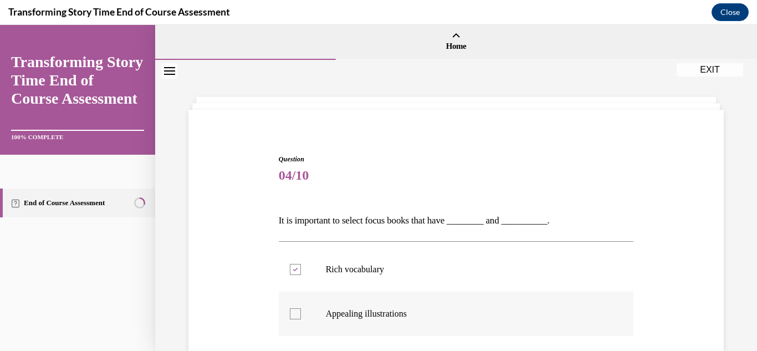
checkbox input "true"
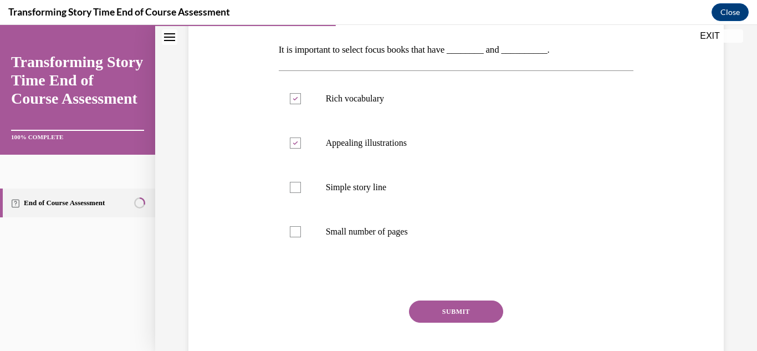
scroll to position [169, 0]
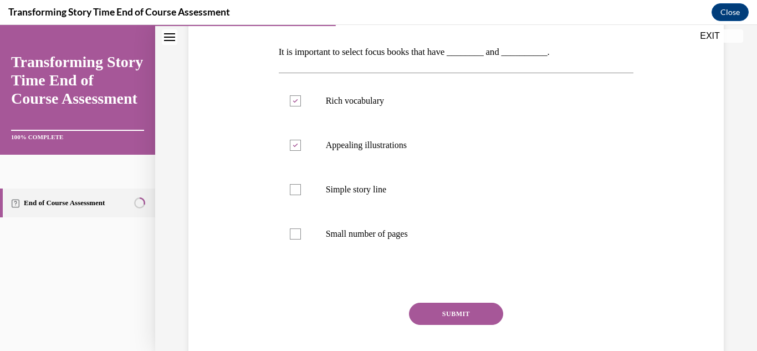
click at [447, 320] on button "SUBMIT" at bounding box center [456, 314] width 94 height 22
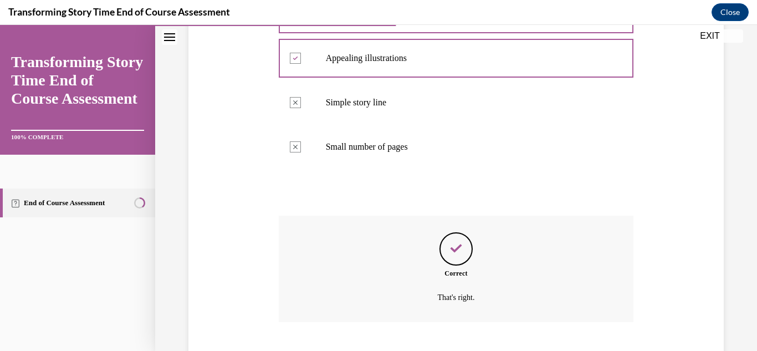
scroll to position [323, 0]
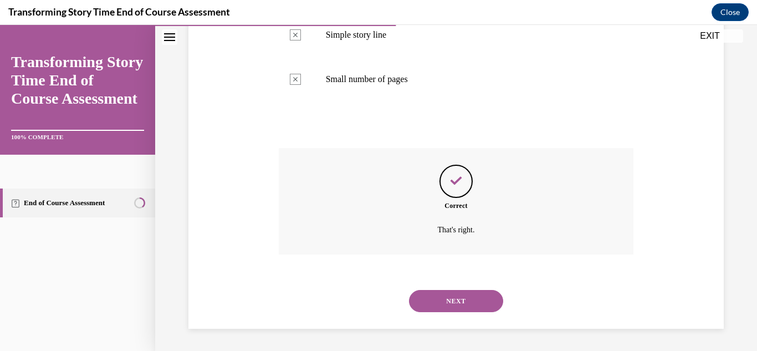
click at [459, 306] on button "NEXT" at bounding box center [456, 301] width 94 height 22
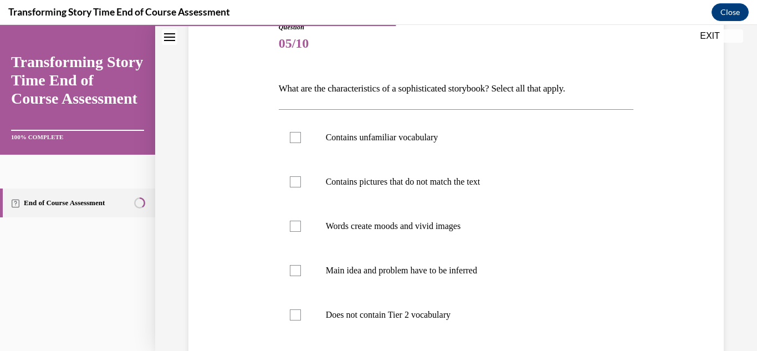
scroll to position [131, 0]
click at [291, 140] on div at bounding box center [295, 138] width 11 height 11
click at [291, 140] on input "Contains unfamiliar vocabulary" at bounding box center [295, 138] width 11 height 11
checkbox input "true"
click at [295, 188] on div at bounding box center [295, 182] width 11 height 11
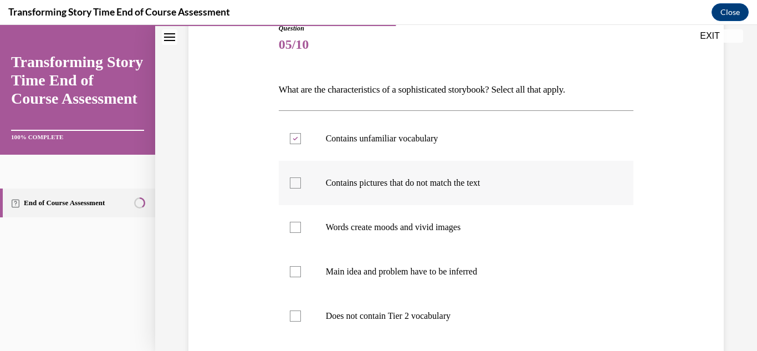
click at [295, 188] on input "Contains pictures that do not match the text" at bounding box center [295, 182] width 11 height 11
click at [295, 188] on div at bounding box center [295, 182] width 11 height 11
click at [295, 188] on input "Contains pictures that do not match the text" at bounding box center [295, 182] width 11 height 11
checkbox input "false"
click at [296, 226] on div at bounding box center [295, 227] width 11 height 11
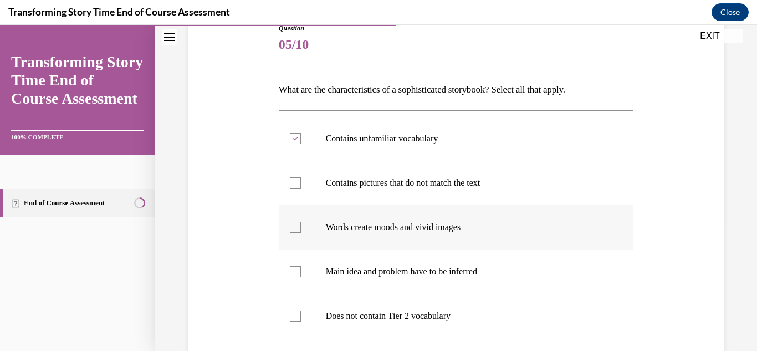
click at [296, 226] on input "Words create moods and vivid images" at bounding box center [295, 227] width 11 height 11
checkbox input "true"
click at [298, 271] on div at bounding box center [295, 271] width 11 height 11
click at [298, 271] on input "Main idea and problem have to be inferred" at bounding box center [295, 271] width 11 height 11
checkbox input "true"
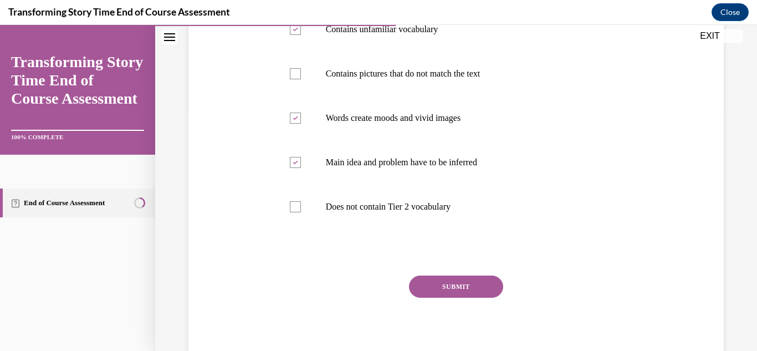
scroll to position [263, 0]
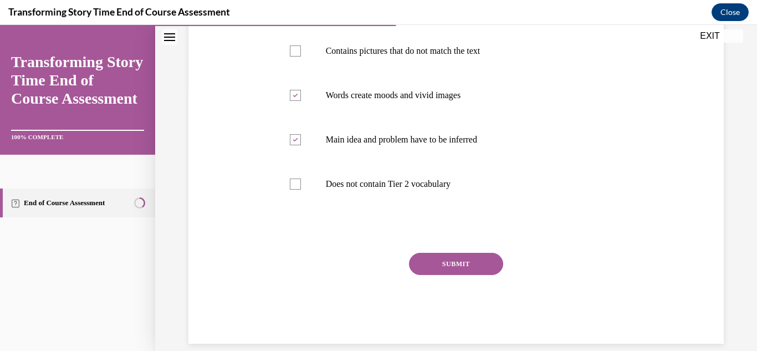
click at [471, 268] on button "SUBMIT" at bounding box center [456, 264] width 94 height 22
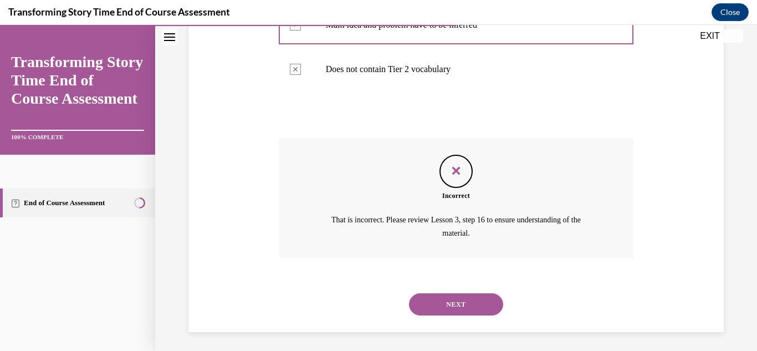
scroll to position [381, 0]
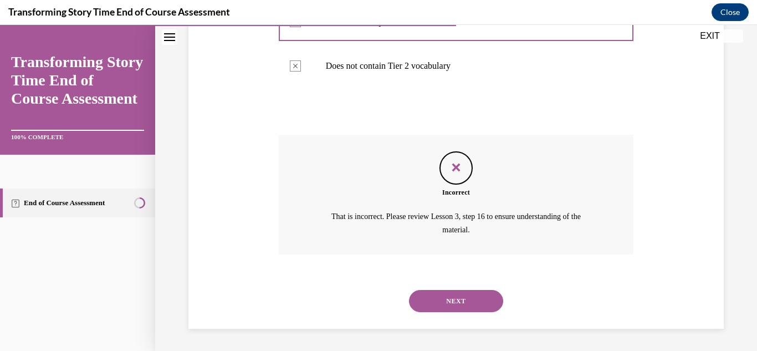
click at [452, 301] on button "NEXT" at bounding box center [456, 301] width 94 height 22
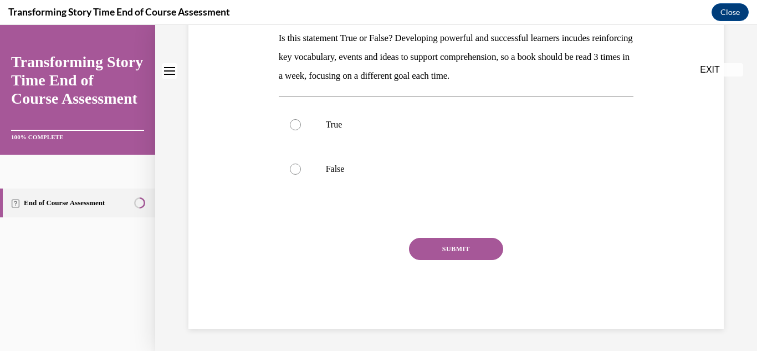
scroll to position [0, 0]
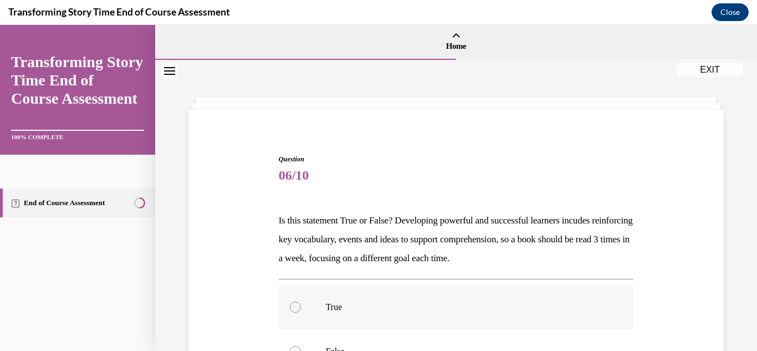
click at [300, 313] on label "True" at bounding box center [456, 307] width 355 height 44
click at [300, 313] on input "True" at bounding box center [295, 307] width 11 height 11
radio input "true"
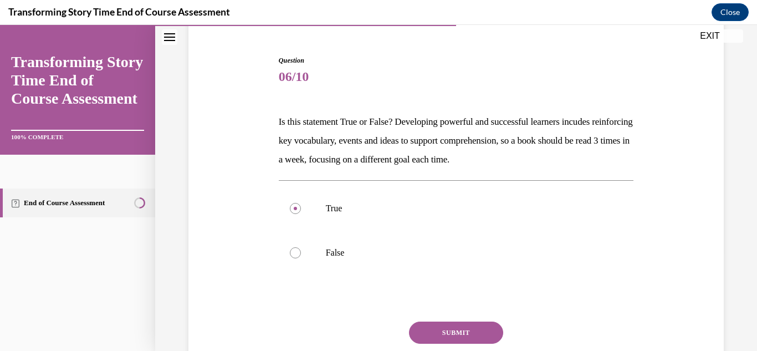
scroll to position [182, 0]
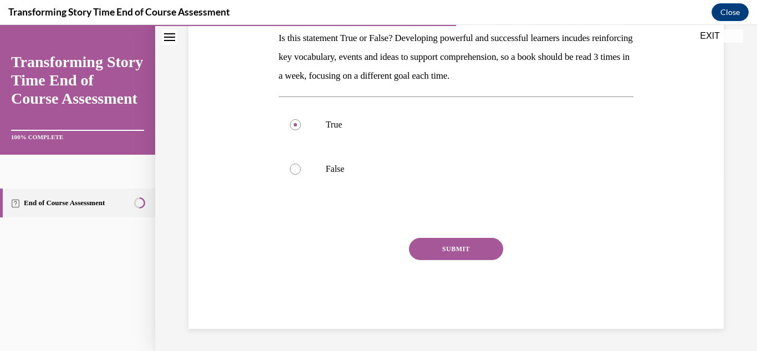
click at [427, 247] on button "SUBMIT" at bounding box center [456, 249] width 94 height 22
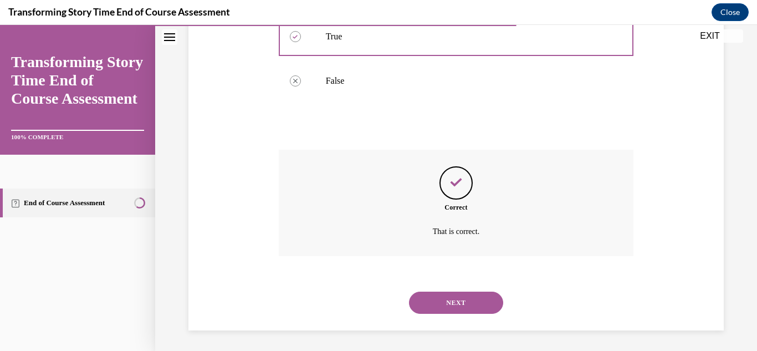
scroll to position [272, 0]
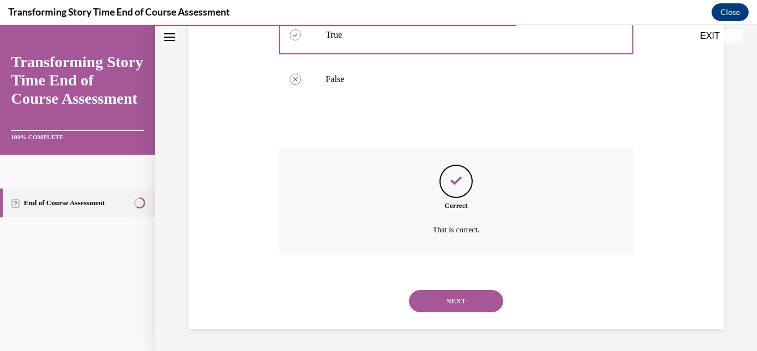
click at [434, 299] on button "NEXT" at bounding box center [456, 301] width 94 height 22
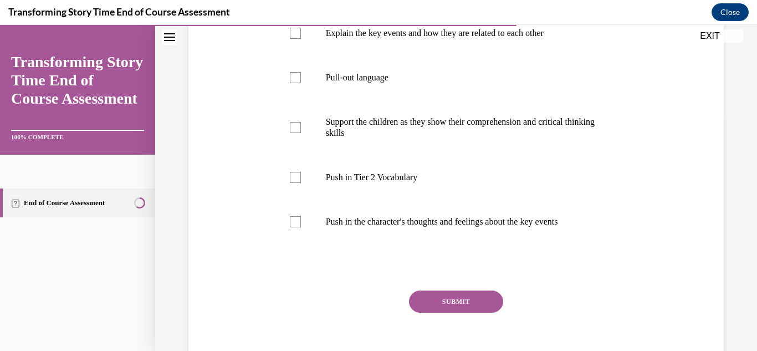
scroll to position [229, 0]
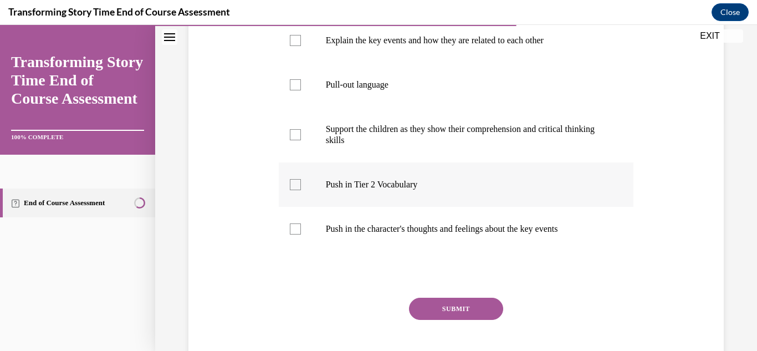
click at [292, 190] on div at bounding box center [295, 184] width 11 height 11
click at [292, 190] on input "Push in Tier 2 Vocabulary" at bounding box center [295, 184] width 11 height 11
checkbox input "true"
click at [293, 235] on div at bounding box center [295, 228] width 11 height 11
click at [293, 235] on input "Push in the character's thoughts and feelings about the key events" at bounding box center [295, 228] width 11 height 11
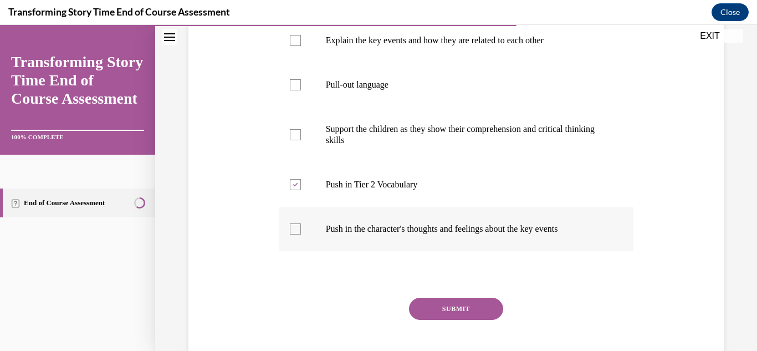
checkbox input "true"
click at [447, 320] on button "SUBMIT" at bounding box center [456, 309] width 94 height 22
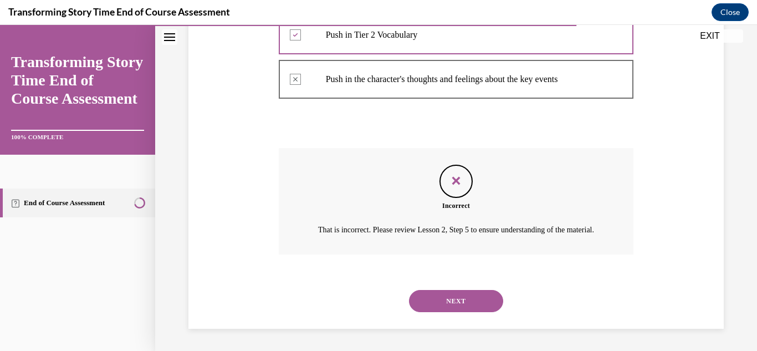
scroll to position [411, 0]
click at [448, 304] on button "NEXT" at bounding box center [456, 301] width 94 height 22
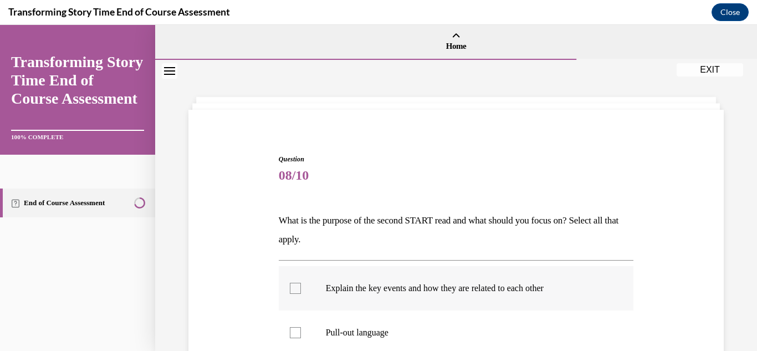
click at [296, 293] on div at bounding box center [295, 288] width 11 height 11
click at [296, 293] on input "Explain the key events and how they are related to each other" at bounding box center [295, 288] width 11 height 11
checkbox input "true"
click at [294, 332] on div at bounding box center [295, 332] width 11 height 11
click at [294, 332] on input "Pull-out language" at bounding box center [295, 332] width 11 height 11
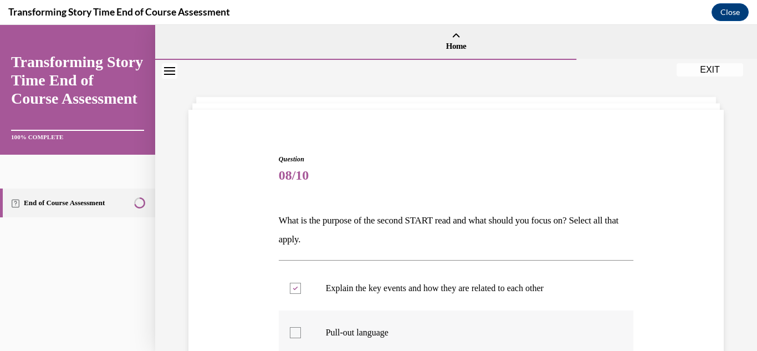
checkbox input "true"
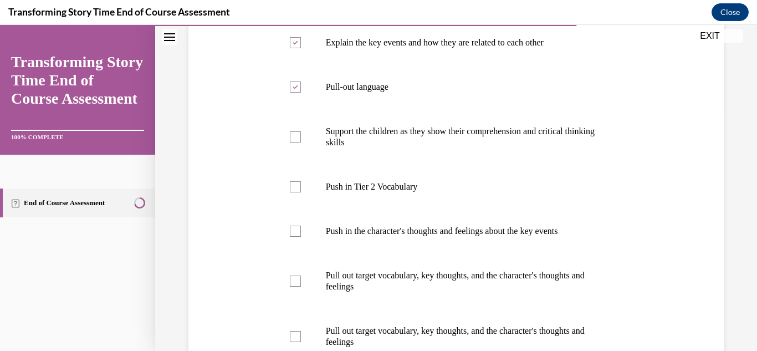
scroll to position [245, 0]
click at [301, 141] on label "Support the children as they show their comprehension and critical thinking ski…" at bounding box center [456, 137] width 355 height 55
click at [301, 141] on input "Support the children as they show their comprehension and critical thinking ski…" at bounding box center [295, 138] width 11 height 11
checkbox input "true"
click at [300, 190] on div at bounding box center [295, 187] width 11 height 11
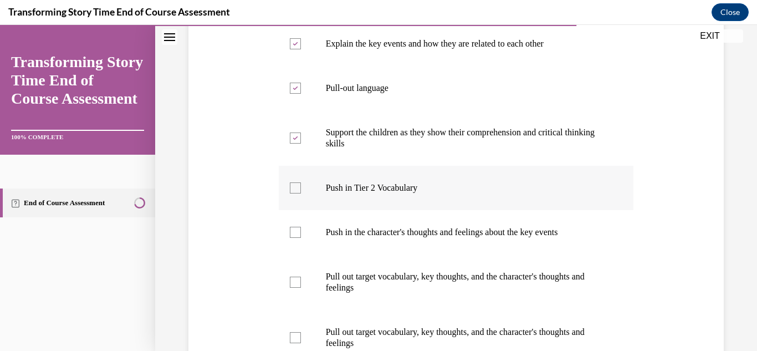
click at [300, 190] on input "Push in Tier 2 Vocabulary" at bounding box center [295, 187] width 11 height 11
checkbox input "true"
click at [295, 94] on label "Pull-out language" at bounding box center [456, 88] width 355 height 44
click at [295, 94] on input "Pull-out language" at bounding box center [295, 88] width 11 height 11
checkbox input "false"
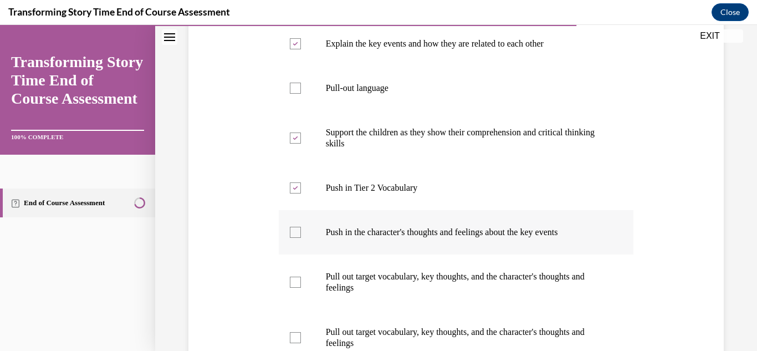
click at [297, 234] on div at bounding box center [295, 232] width 11 height 11
click at [297, 234] on input "Push in the character's thoughts and feelings about the key events" at bounding box center [295, 232] width 11 height 11
checkbox input "true"
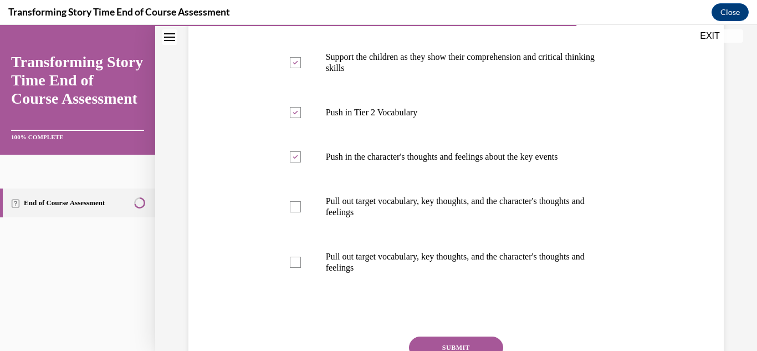
scroll to position [328, 0]
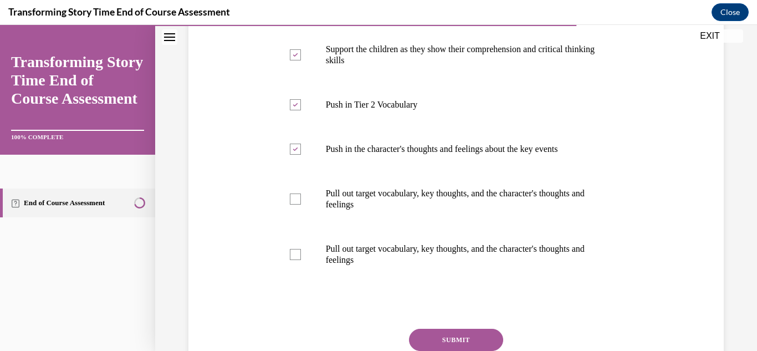
click at [474, 335] on button "SUBMIT" at bounding box center [456, 340] width 94 height 22
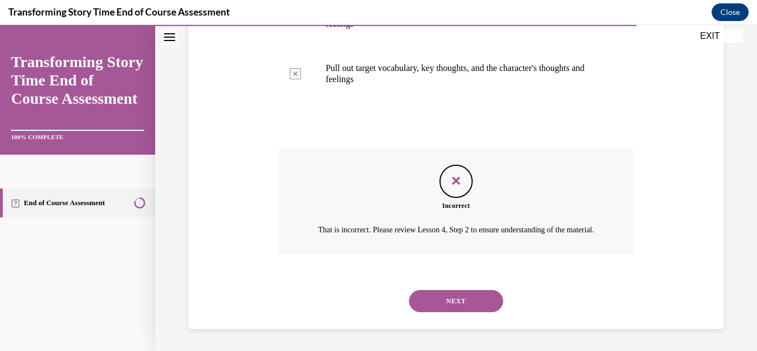
scroll to position [522, 0]
click at [468, 304] on button "NEXT" at bounding box center [456, 301] width 94 height 22
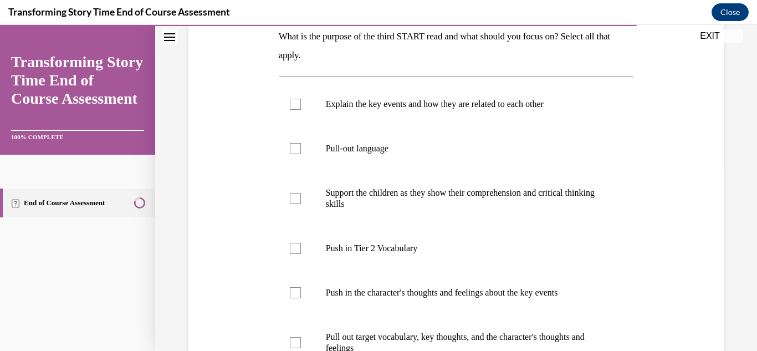
scroll to position [182, 0]
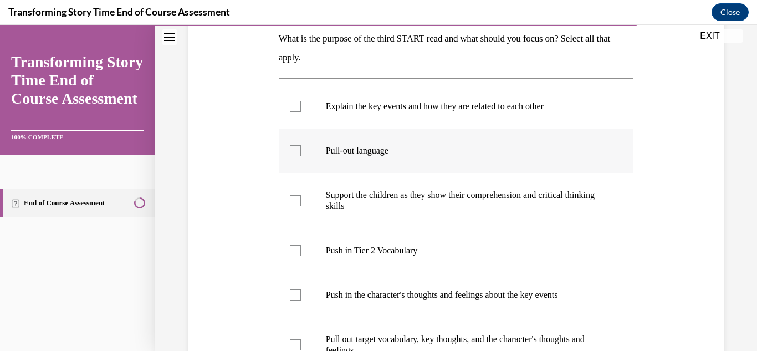
click at [291, 154] on div at bounding box center [295, 150] width 11 height 11
click at [291, 154] on input "Pull-out language" at bounding box center [295, 150] width 11 height 11
checkbox input "true"
click at [292, 105] on div at bounding box center [295, 106] width 11 height 11
click at [292, 105] on input "Explain the key events and how they are related to each other" at bounding box center [295, 106] width 11 height 11
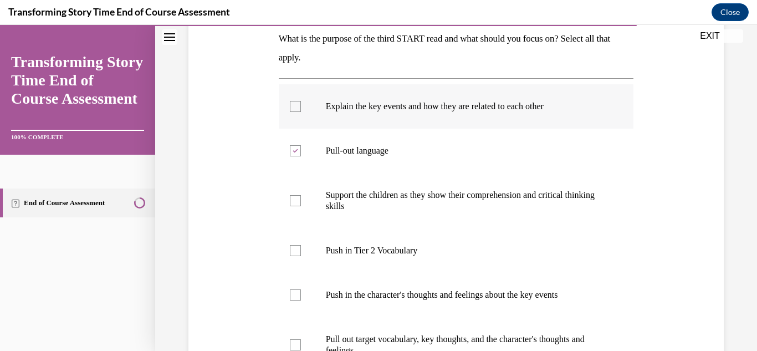
checkbox input "true"
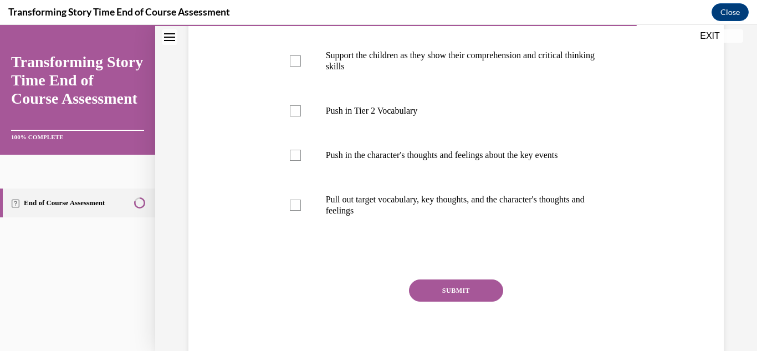
scroll to position [322, 0]
click at [293, 208] on div at bounding box center [295, 205] width 11 height 11
click at [293, 208] on input "Pull out target vocabulary, key thoughts, and the character's thoughts and feel…" at bounding box center [295, 205] width 11 height 11
checkbox input "true"
click at [435, 297] on button "SUBMIT" at bounding box center [456, 290] width 94 height 22
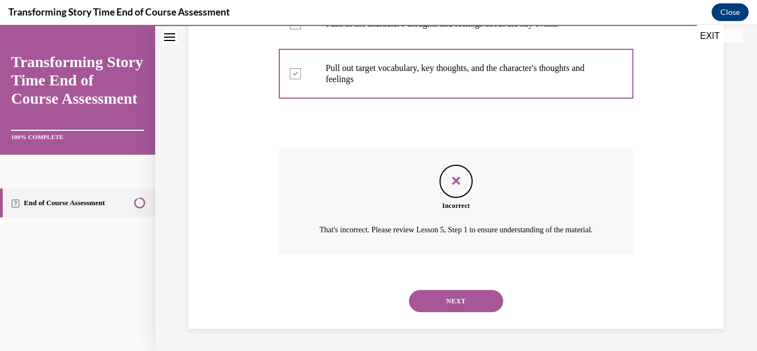
scroll to position [466, 0]
click at [435, 298] on button "NEXT" at bounding box center [456, 301] width 94 height 22
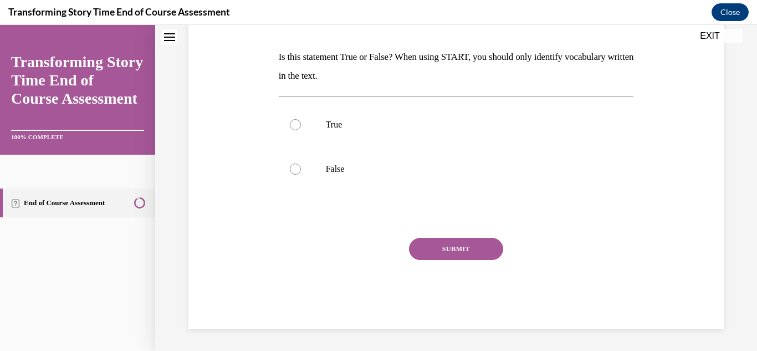
scroll to position [0, 0]
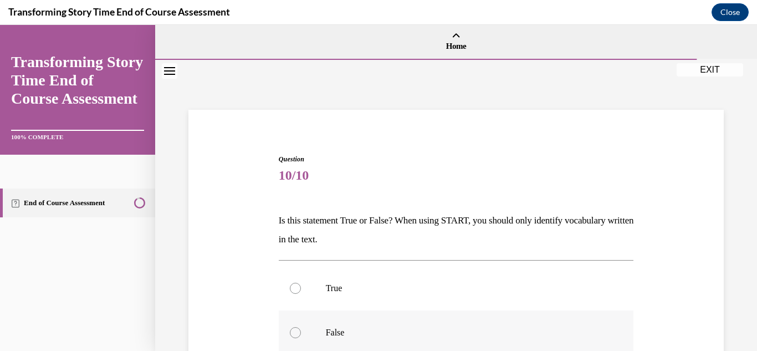
click at [296, 340] on label "False" at bounding box center [456, 333] width 355 height 44
click at [296, 338] on input "False" at bounding box center [295, 332] width 11 height 11
radio input "true"
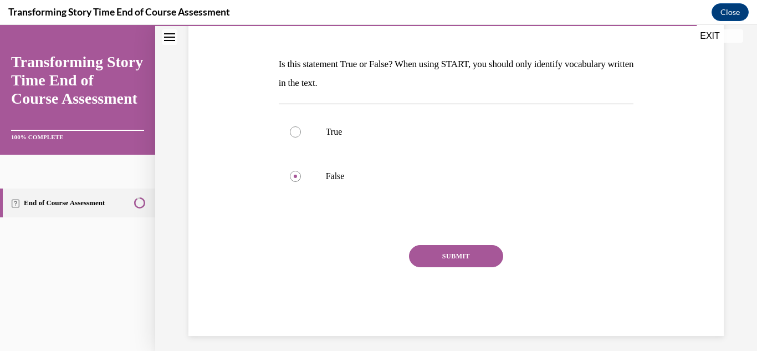
scroll to position [164, 0]
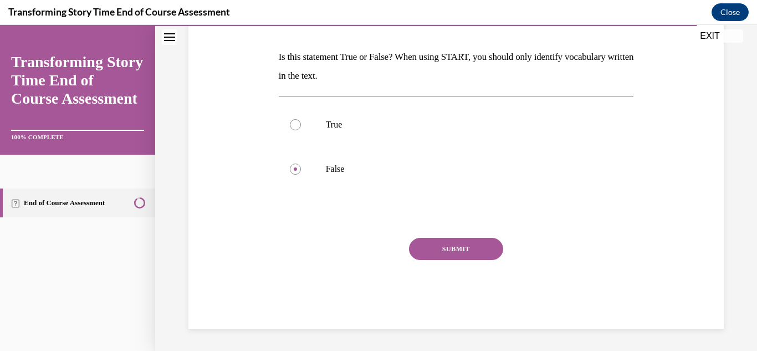
click at [476, 247] on button "SUBMIT" at bounding box center [456, 249] width 94 height 22
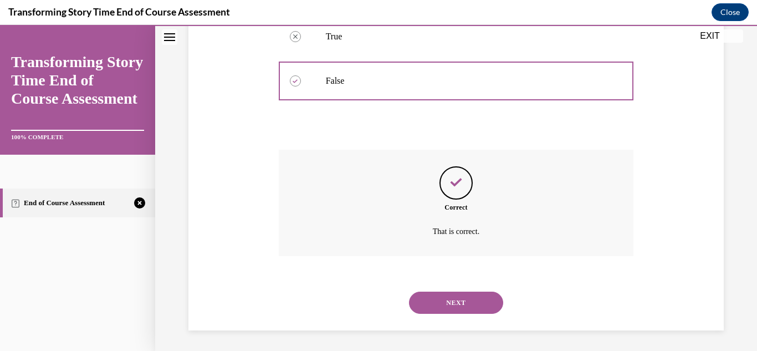
scroll to position [253, 0]
click at [446, 306] on button "NEXT" at bounding box center [456, 301] width 94 height 22
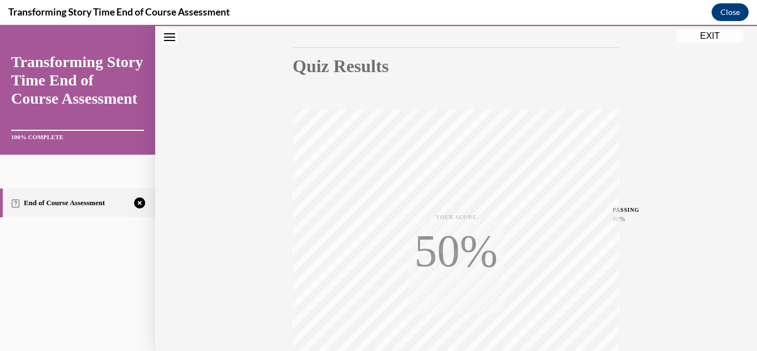
scroll to position [242, 0]
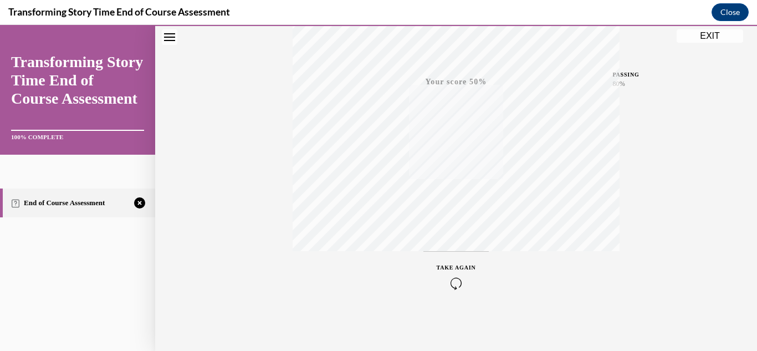
click at [461, 274] on div "TAKE AGAIN" at bounding box center [456, 276] width 39 height 26
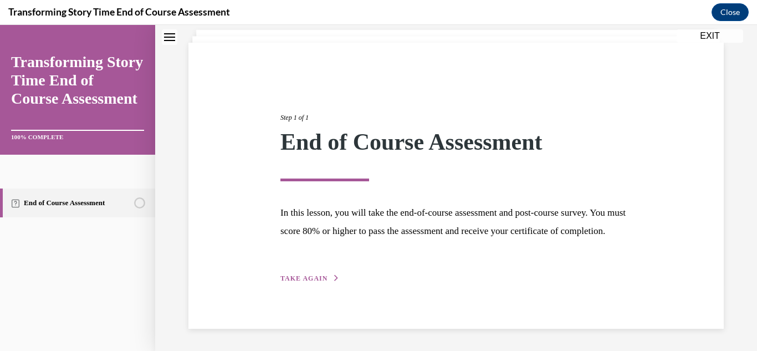
scroll to position [85, 0]
click at [308, 277] on span "TAKE AGAIN" at bounding box center [304, 278] width 47 height 8
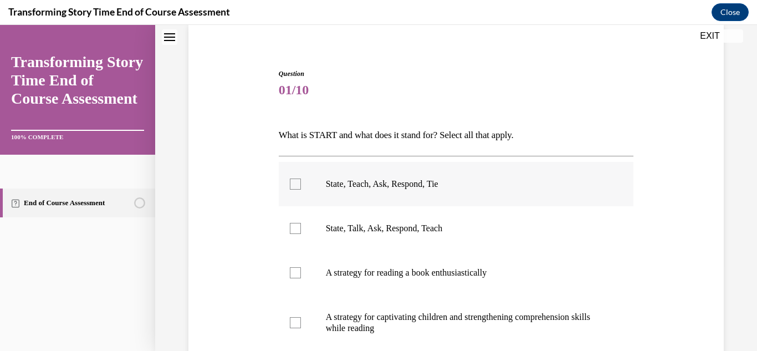
click at [293, 181] on div at bounding box center [295, 184] width 11 height 11
click at [293, 181] on input "State, Teach, Ask, Respond, Tie" at bounding box center [295, 184] width 11 height 11
checkbox input "true"
click at [297, 325] on div at bounding box center [295, 322] width 11 height 11
click at [297, 325] on input "A strategy for captivating children and strengthening comprehension skills whil…" at bounding box center [295, 322] width 11 height 11
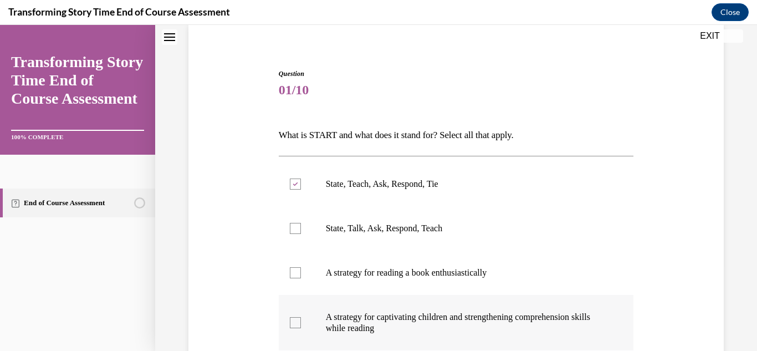
checkbox input "true"
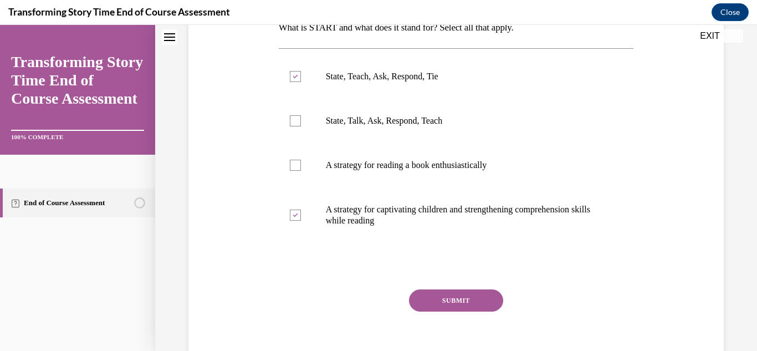
scroll to position [245, 0]
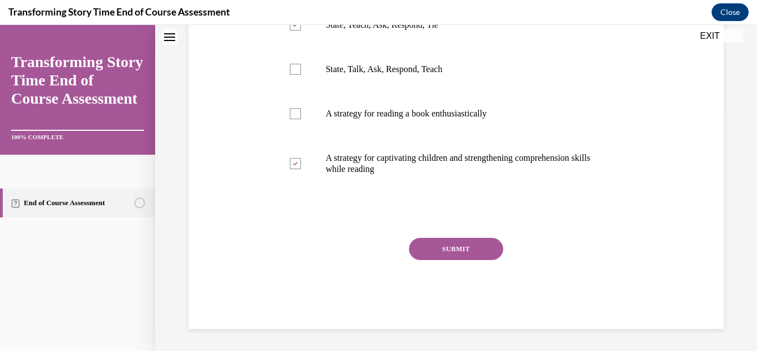
click at [429, 246] on button "SUBMIT" at bounding box center [456, 249] width 94 height 22
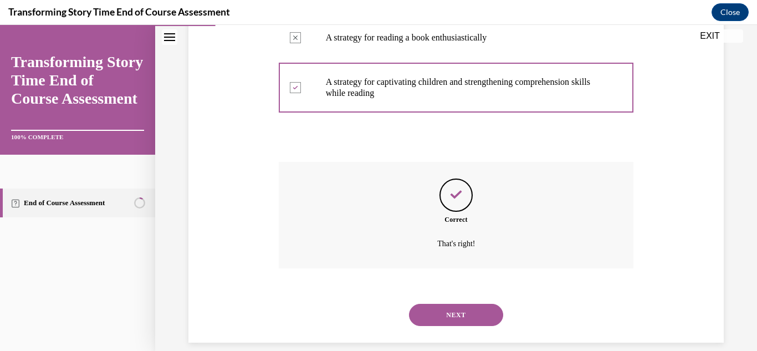
scroll to position [334, 0]
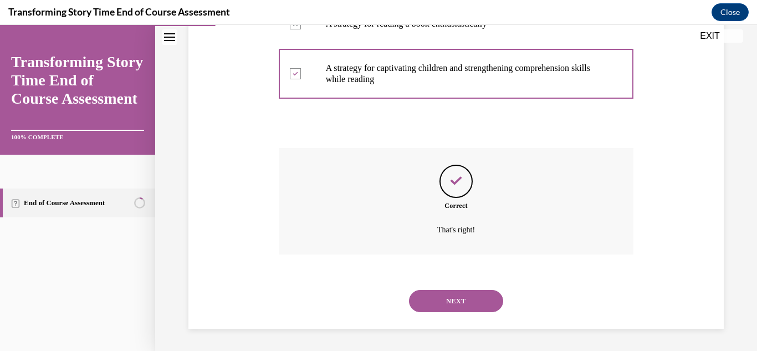
click at [445, 298] on button "NEXT" at bounding box center [456, 301] width 94 height 22
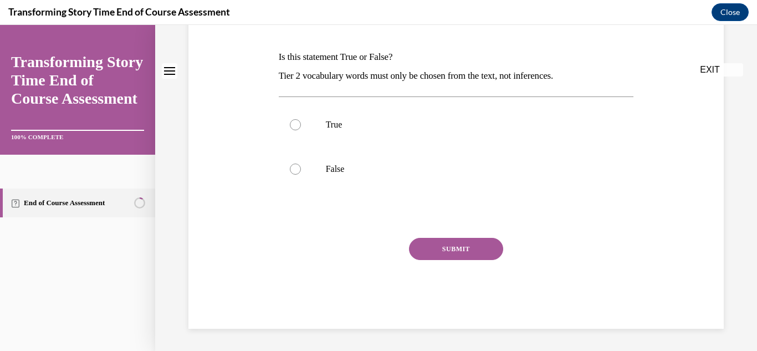
scroll to position [0, 0]
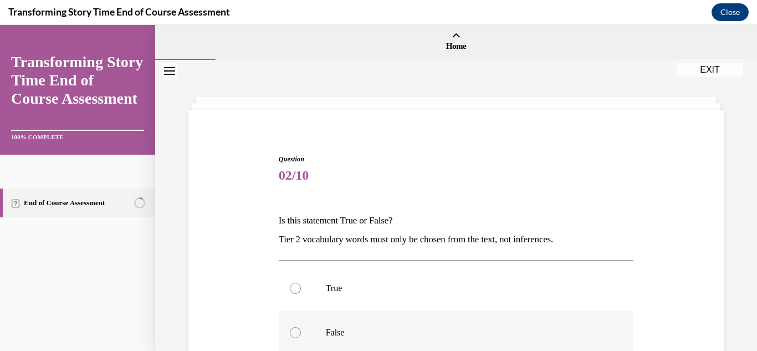
click at [299, 335] on div at bounding box center [295, 332] width 11 height 11
click at [299, 335] on input "False" at bounding box center [295, 332] width 11 height 11
radio input "true"
drag, startPoint x: 750, startPoint y: 232, endPoint x: 753, endPoint y: 289, distance: 57.2
click at [753, 289] on div "Home Question 01/10 What is START and what does it stand for? Select all that a…" at bounding box center [456, 188] width 602 height 326
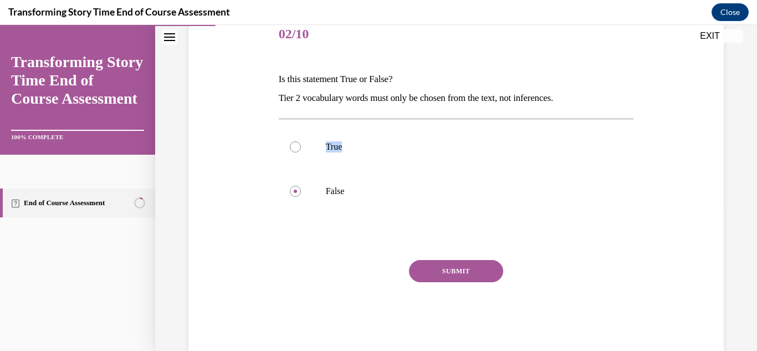
scroll to position [150, 0]
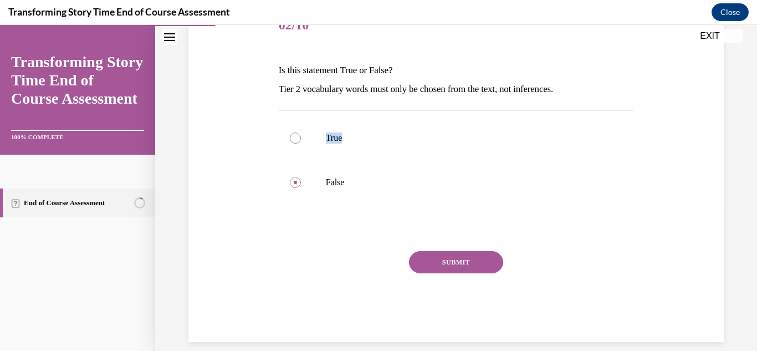
click at [490, 263] on button "SUBMIT" at bounding box center [456, 262] width 94 height 22
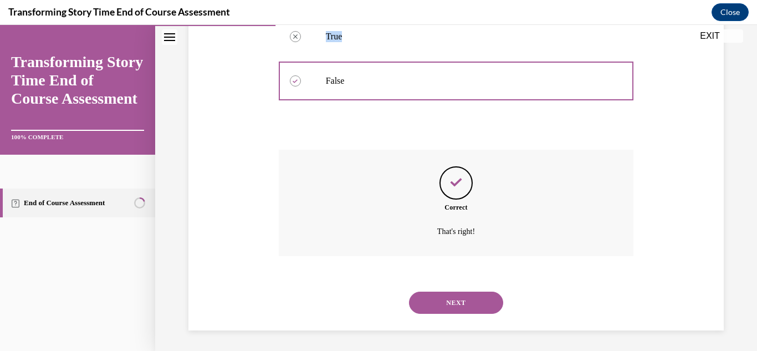
scroll to position [253, 0]
click at [469, 295] on button "NEXT" at bounding box center [456, 301] width 94 height 22
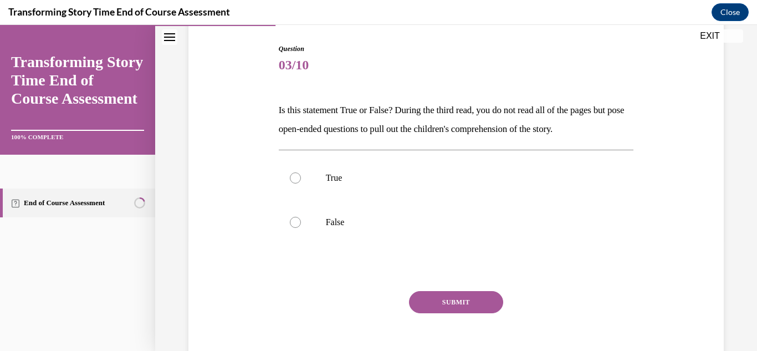
scroll to position [114, 0]
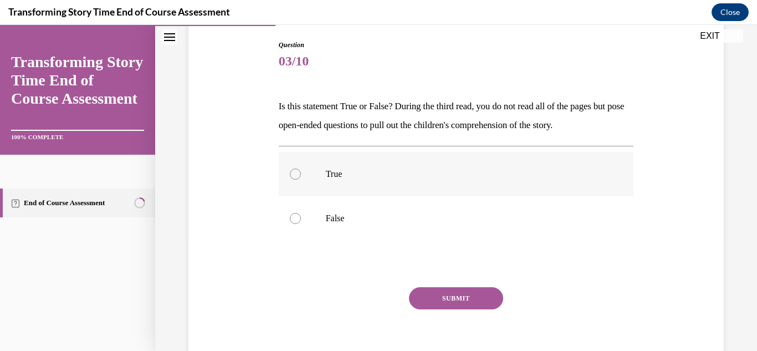
click at [301, 176] on label "True" at bounding box center [456, 174] width 355 height 44
click at [301, 176] on input "True" at bounding box center [295, 174] width 11 height 11
radio input "true"
click at [455, 296] on button "SUBMIT" at bounding box center [456, 298] width 94 height 22
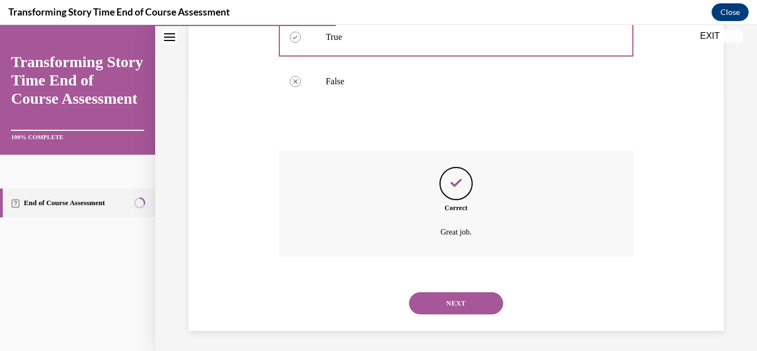
scroll to position [253, 0]
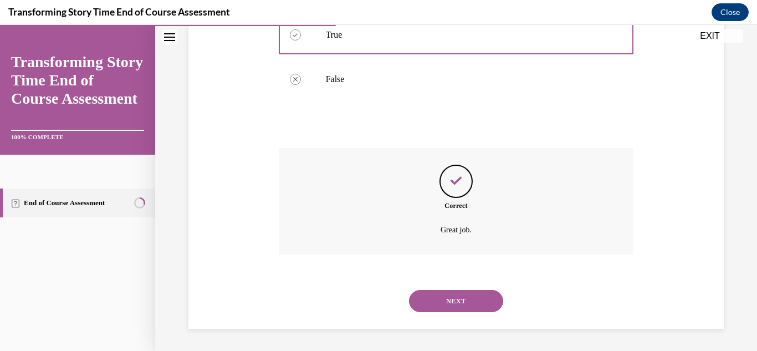
click at [460, 298] on button "NEXT" at bounding box center [456, 301] width 94 height 22
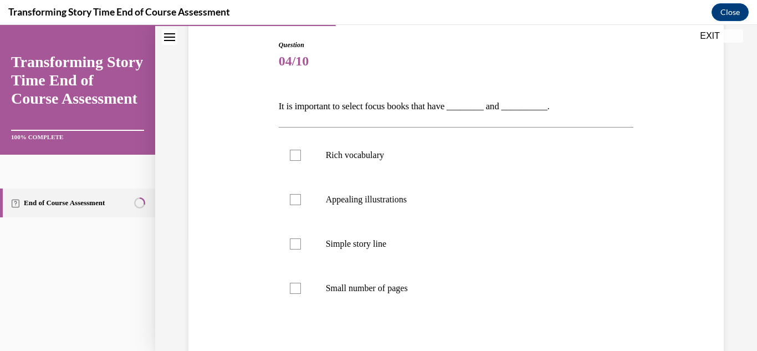
scroll to position [145, 0]
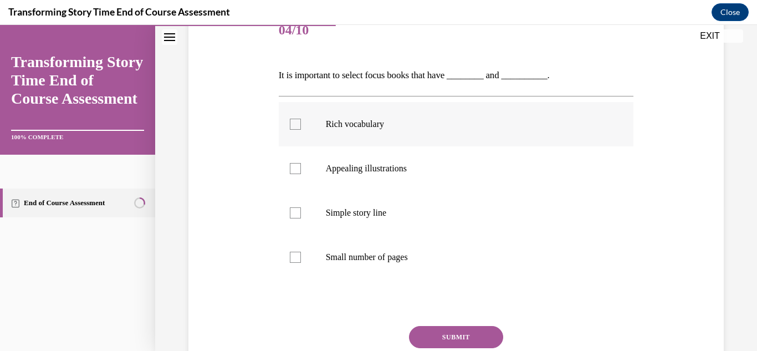
click at [295, 125] on div at bounding box center [295, 124] width 11 height 11
click at [295, 125] on input "Rich vocabulary" at bounding box center [295, 124] width 11 height 11
checkbox input "true"
click at [297, 167] on div at bounding box center [295, 168] width 11 height 11
click at [297, 167] on input "Appealing illustrations" at bounding box center [295, 168] width 11 height 11
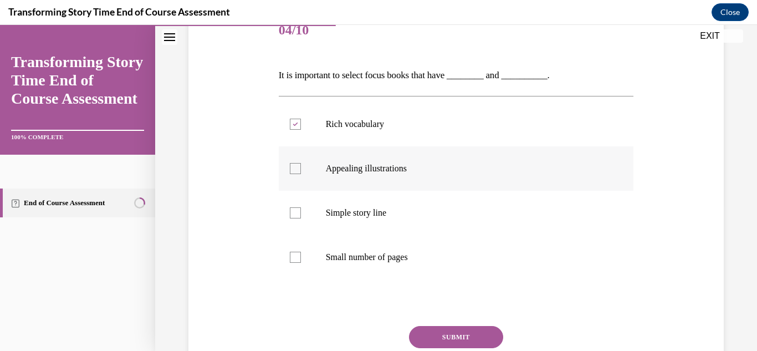
checkbox input "true"
click at [432, 337] on button "SUBMIT" at bounding box center [456, 337] width 94 height 22
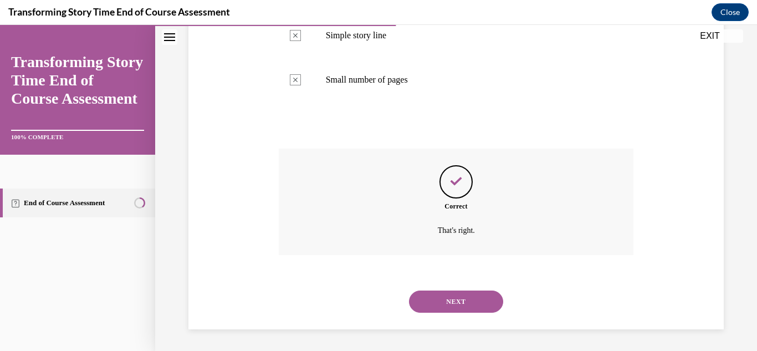
scroll to position [323, 0]
click at [451, 298] on button "NEXT" at bounding box center [456, 301] width 94 height 22
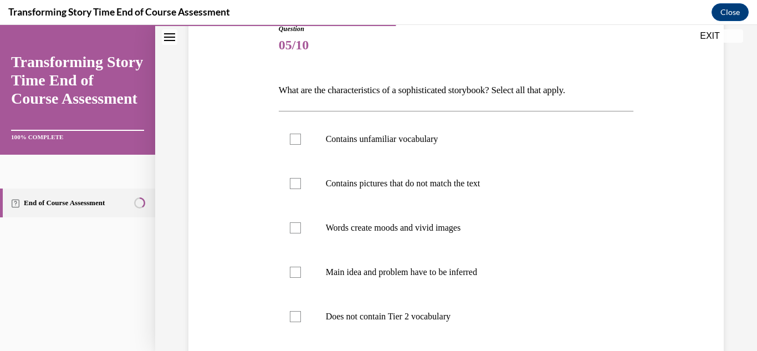
scroll to position [131, 0]
click at [302, 138] on label "Contains unfamiliar vocabulary" at bounding box center [456, 138] width 355 height 44
click at [301, 138] on input "Contains unfamiliar vocabulary" at bounding box center [295, 138] width 11 height 11
checkbox input "true"
click at [298, 180] on div at bounding box center [295, 182] width 11 height 11
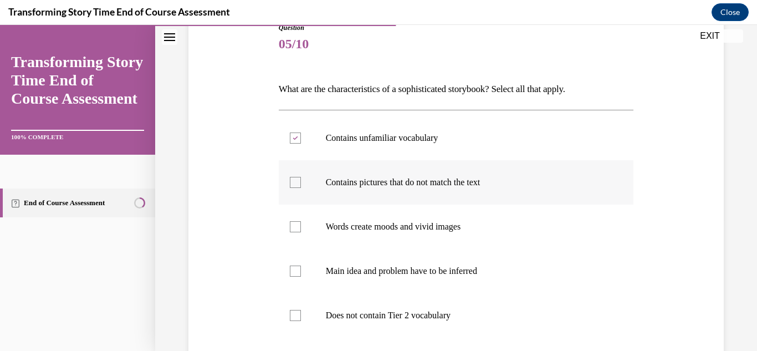
click at [298, 180] on input "Contains pictures that do not match the text" at bounding box center [295, 182] width 11 height 11
checkbox input "true"
click at [293, 223] on div at bounding box center [295, 226] width 11 height 11
click at [293, 223] on input "Words create moods and vivid images" at bounding box center [295, 226] width 11 height 11
checkbox input "true"
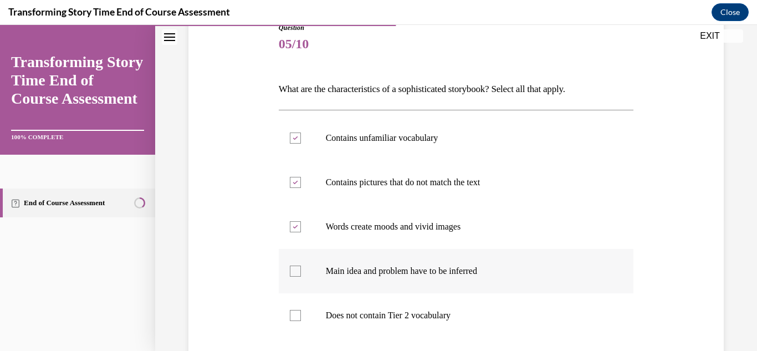
click at [296, 274] on div at bounding box center [295, 271] width 11 height 11
click at [296, 274] on input "Main idea and problem have to be inferred" at bounding box center [295, 271] width 11 height 11
checkbox input "true"
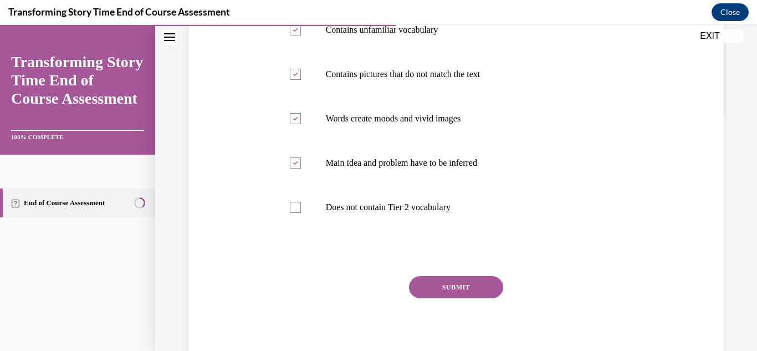
scroll to position [243, 0]
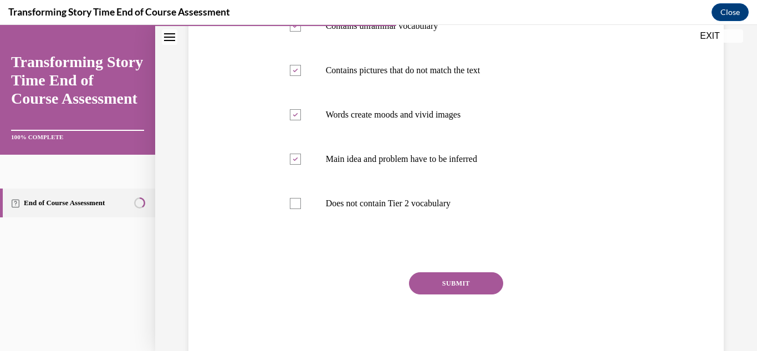
click at [487, 279] on button "SUBMIT" at bounding box center [456, 283] width 94 height 22
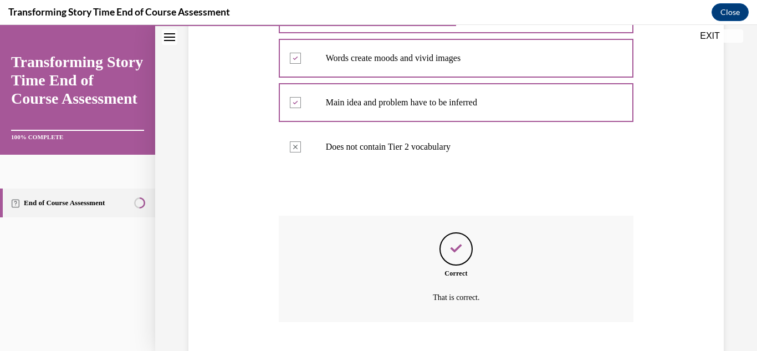
scroll to position [368, 0]
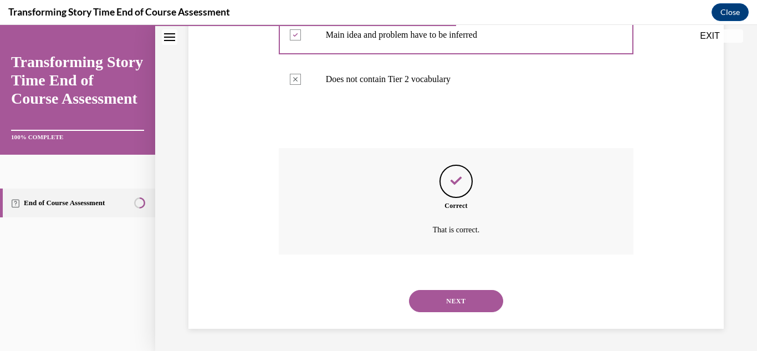
click at [462, 297] on button "NEXT" at bounding box center [456, 301] width 94 height 22
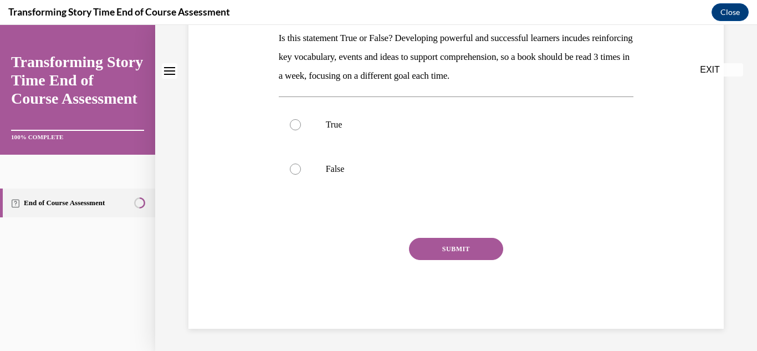
scroll to position [0, 0]
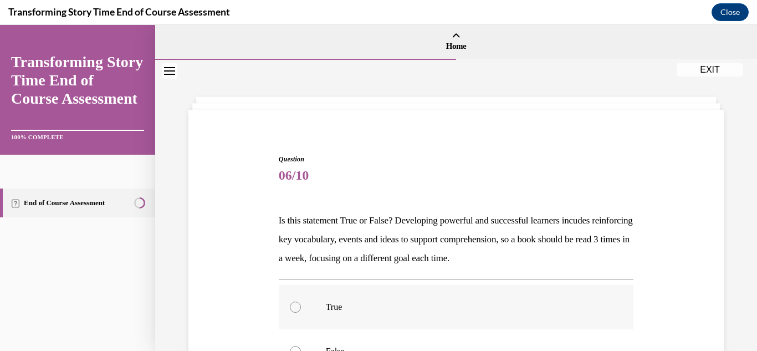
click at [296, 307] on div at bounding box center [295, 307] width 11 height 11
click at [296, 307] on input "True" at bounding box center [295, 307] width 11 height 11
radio input "true"
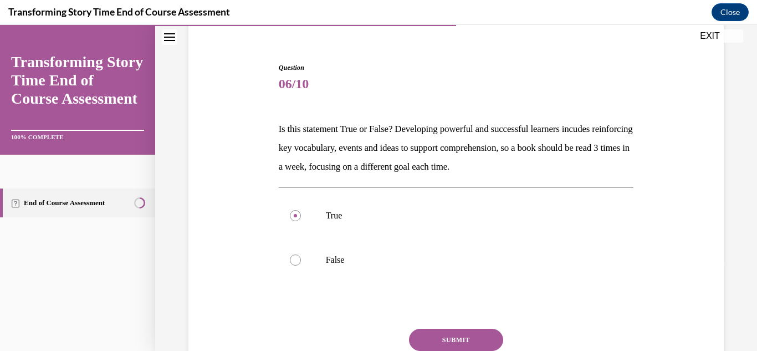
scroll to position [182, 0]
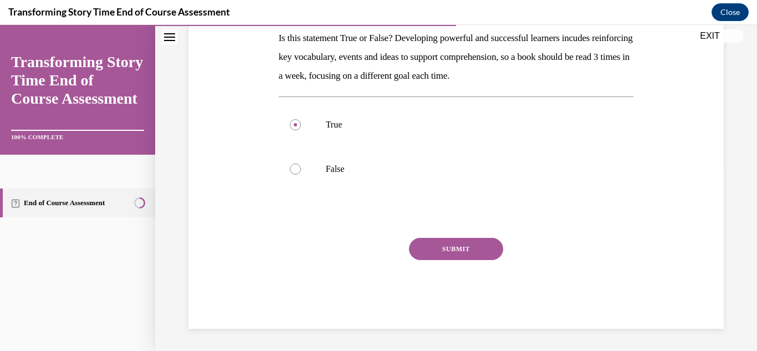
click at [476, 250] on button "SUBMIT" at bounding box center [456, 249] width 94 height 22
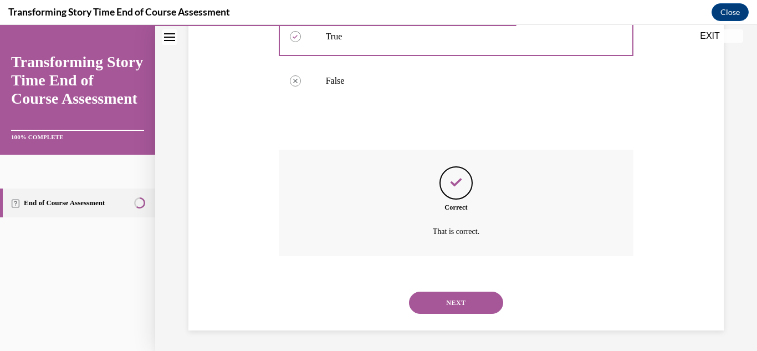
scroll to position [272, 0]
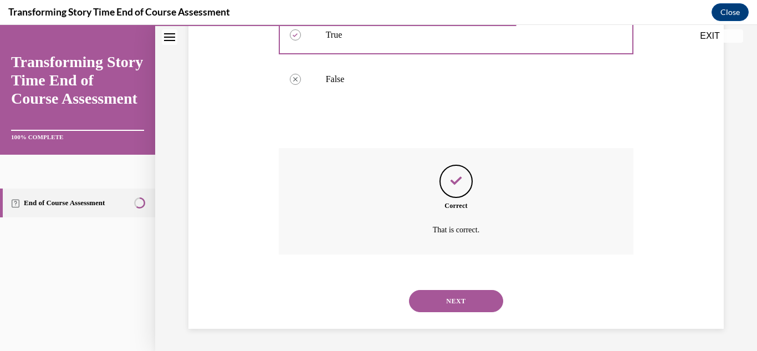
click at [456, 299] on button "NEXT" at bounding box center [456, 301] width 94 height 22
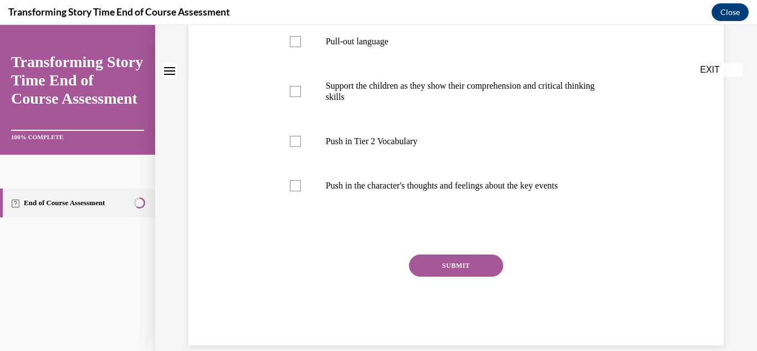
scroll to position [0, 0]
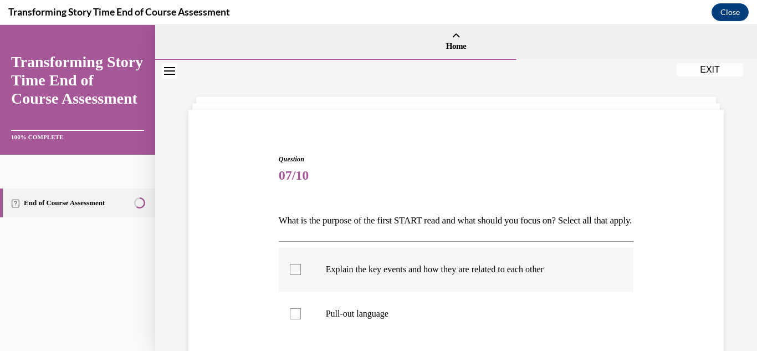
click at [299, 275] on div at bounding box center [295, 269] width 11 height 11
click at [299, 275] on input "Explain the key events and how they are related to each other" at bounding box center [295, 269] width 11 height 11
checkbox input "true"
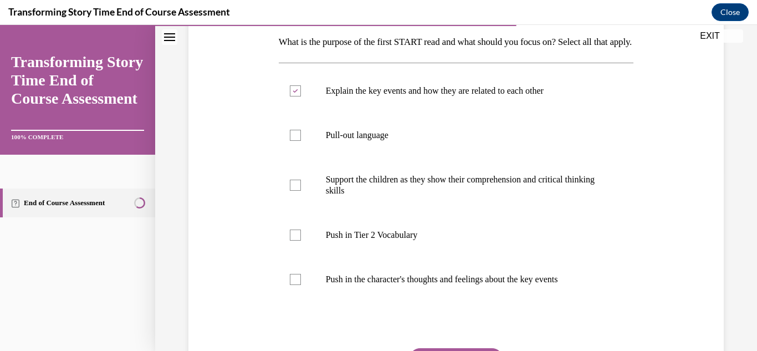
scroll to position [183, 0]
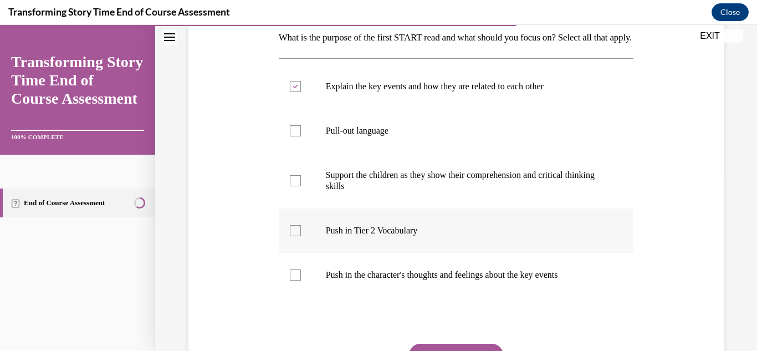
click at [291, 236] on div at bounding box center [295, 230] width 11 height 11
click at [291, 236] on input "Push in Tier 2 Vocabulary" at bounding box center [295, 230] width 11 height 11
click at [291, 236] on div at bounding box center [295, 230] width 11 height 11
click at [291, 236] on input "Push in Tier 2 Vocabulary" at bounding box center [295, 230] width 11 height 11
click at [291, 236] on div at bounding box center [295, 230] width 11 height 11
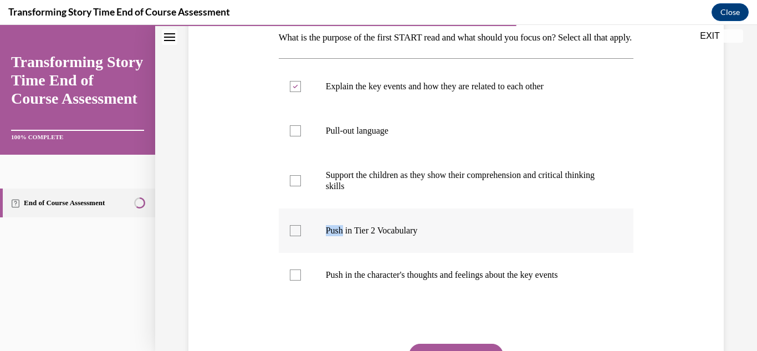
click at [291, 236] on input "Push in Tier 2 Vocabulary" at bounding box center [295, 230] width 11 height 11
checkbox input "true"
click at [298, 281] on div at bounding box center [295, 274] width 11 height 11
click at [298, 281] on input "Push in the character's thoughts and feelings about the key events" at bounding box center [295, 274] width 11 height 11
checkbox input "true"
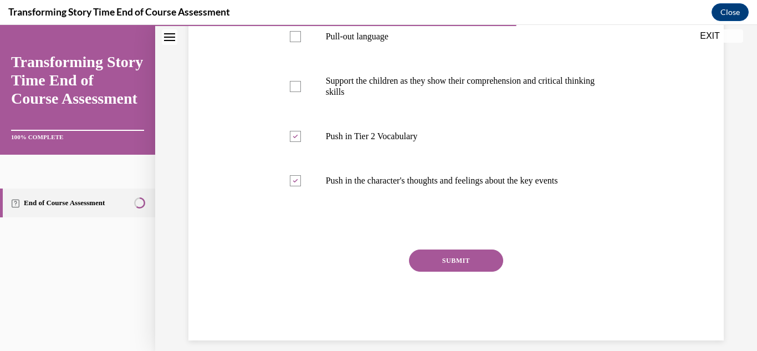
scroll to position [278, 0]
click at [477, 271] on button "SUBMIT" at bounding box center [456, 259] width 94 height 22
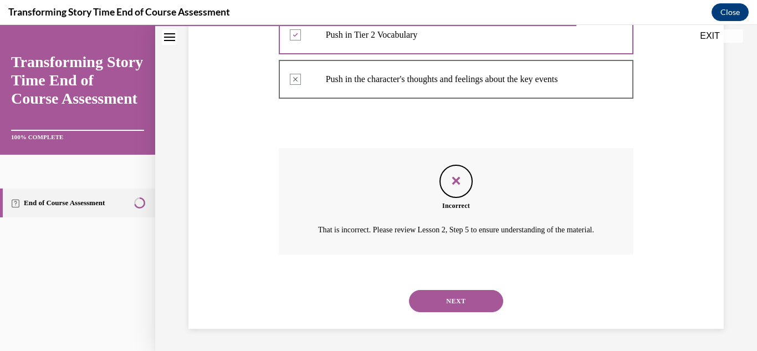
scroll to position [411, 0]
click at [460, 298] on button "NEXT" at bounding box center [456, 301] width 94 height 22
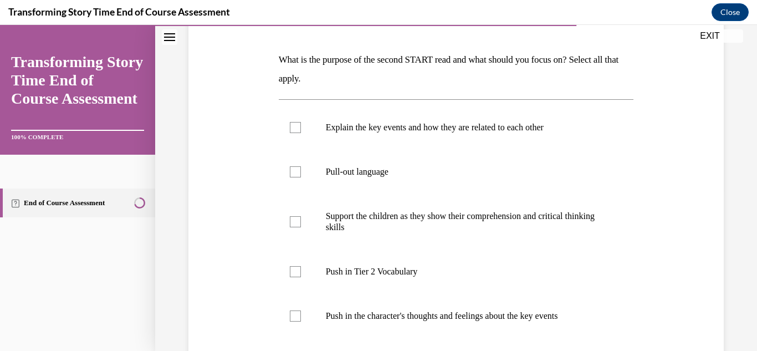
scroll to position [201, 0]
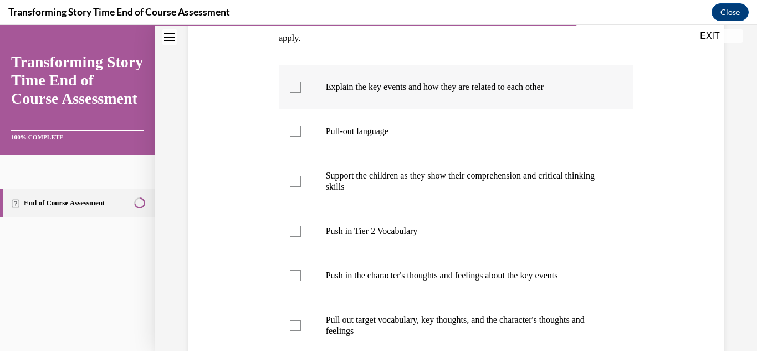
click at [299, 93] on label "Explain the key events and how they are related to each other" at bounding box center [456, 87] width 355 height 44
click at [299, 93] on input "Explain the key events and how they are related to each other" at bounding box center [295, 87] width 11 height 11
checkbox input "true"
click at [294, 134] on div at bounding box center [295, 131] width 11 height 11
click at [294, 134] on input "Pull-out language" at bounding box center [295, 131] width 11 height 11
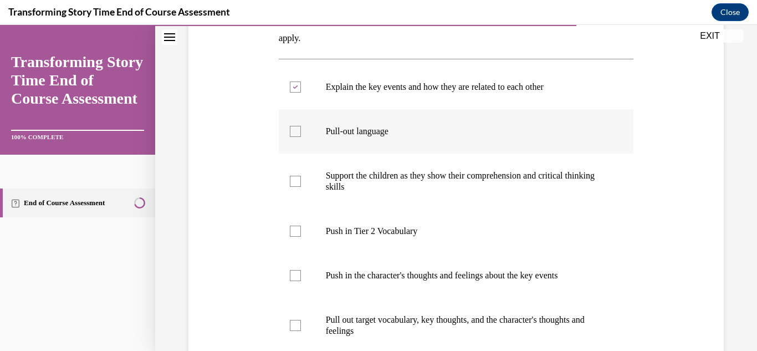
checkbox input "true"
click at [296, 179] on div at bounding box center [295, 181] width 11 height 11
click at [296, 179] on input "Support the children as they show their comprehension and critical thinking ski…" at bounding box center [295, 181] width 11 height 11
checkbox input "true"
click at [294, 229] on div at bounding box center [295, 231] width 11 height 11
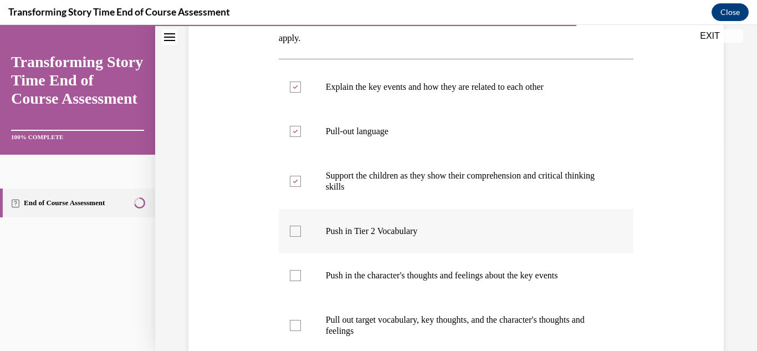
click at [294, 229] on input "Push in Tier 2 Vocabulary" at bounding box center [295, 231] width 11 height 11
checkbox input "true"
click at [303, 275] on label "Push in the character's thoughts and feelings about the key events" at bounding box center [456, 275] width 355 height 44
click at [301, 275] on input "Push in the character's thoughts and feelings about the key events" at bounding box center [295, 275] width 11 height 11
checkbox input "true"
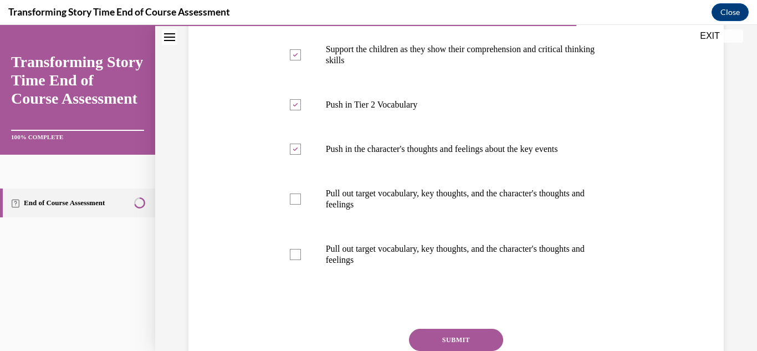
scroll to position [387, 0]
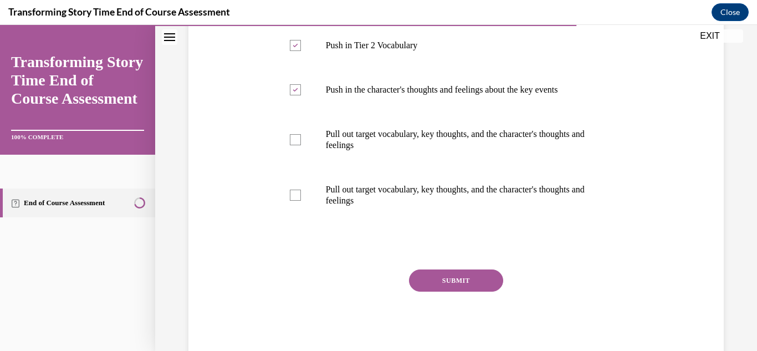
click at [479, 286] on button "SUBMIT" at bounding box center [456, 280] width 94 height 22
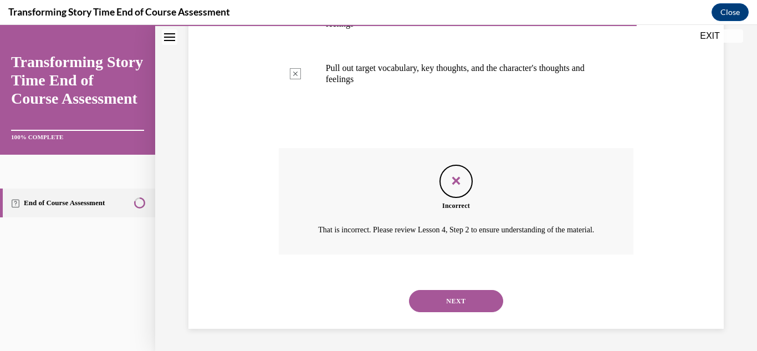
scroll to position [522, 0]
click at [467, 301] on button "NEXT" at bounding box center [456, 301] width 94 height 22
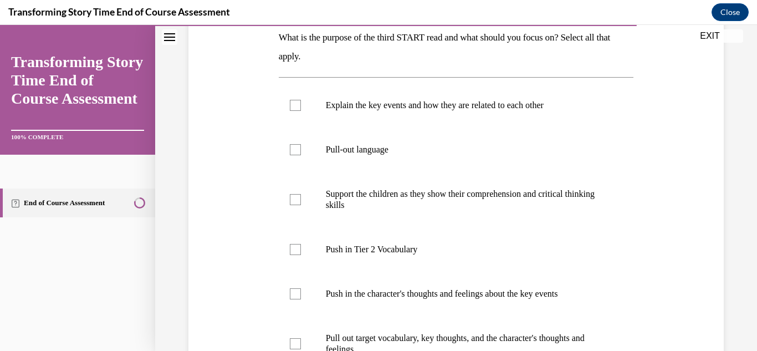
scroll to position [181, 0]
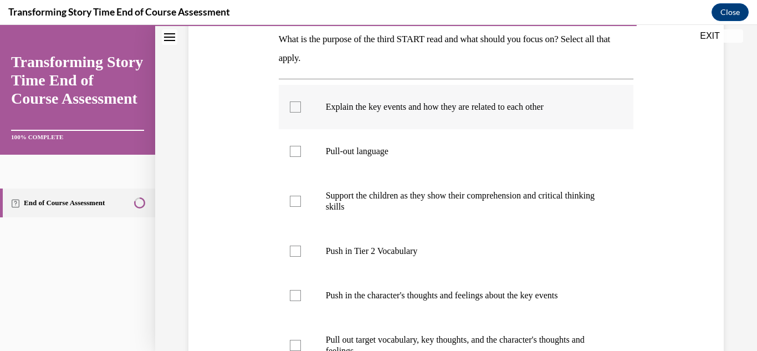
click at [298, 104] on div at bounding box center [295, 106] width 11 height 11
click at [298, 104] on input "Explain the key events and how they are related to each other" at bounding box center [295, 106] width 11 height 11
checkbox input "true"
click at [296, 148] on div at bounding box center [295, 151] width 11 height 11
click at [296, 148] on input "Pull-out language" at bounding box center [295, 151] width 11 height 11
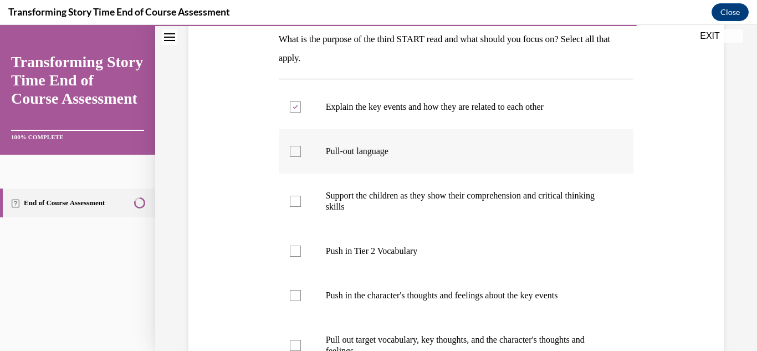
checkbox input "true"
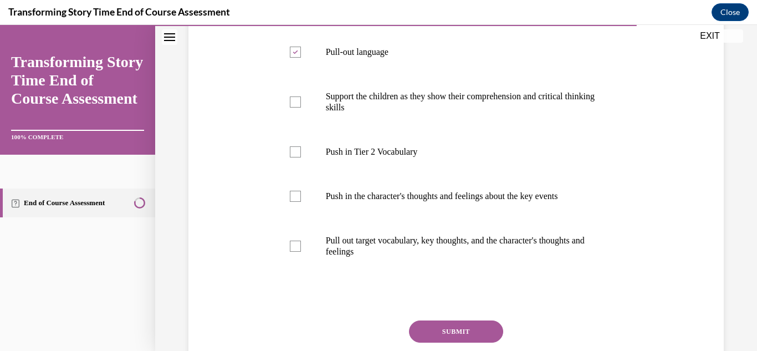
scroll to position [291, 0]
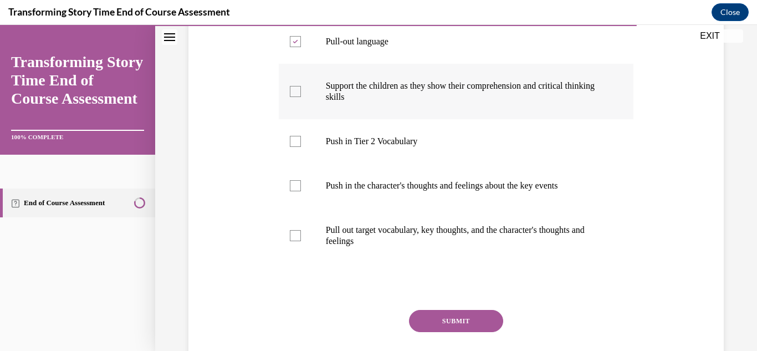
click at [293, 93] on div at bounding box center [295, 91] width 11 height 11
click at [293, 93] on input "Support the children as they show their comprehension and critical thinking ski…" at bounding box center [295, 91] width 11 height 11
checkbox input "true"
click at [295, 223] on label "Pull out target vocabulary, key thoughts, and the character's thoughts and feel…" at bounding box center [456, 235] width 355 height 55
click at [295, 230] on input "Pull out target vocabulary, key thoughts, and the character's thoughts and feel…" at bounding box center [295, 235] width 11 height 11
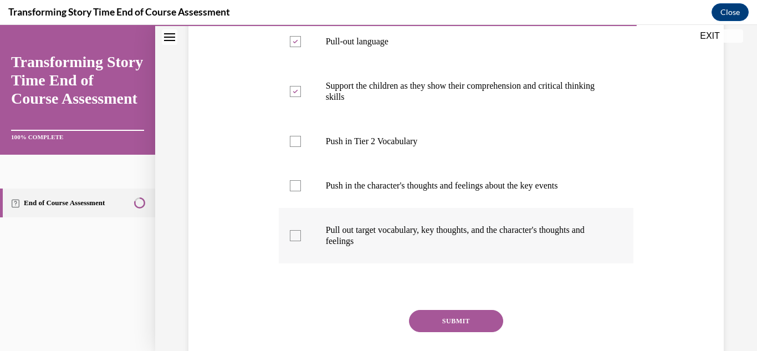
checkbox input "true"
click at [452, 322] on button "SUBMIT" at bounding box center [456, 321] width 94 height 22
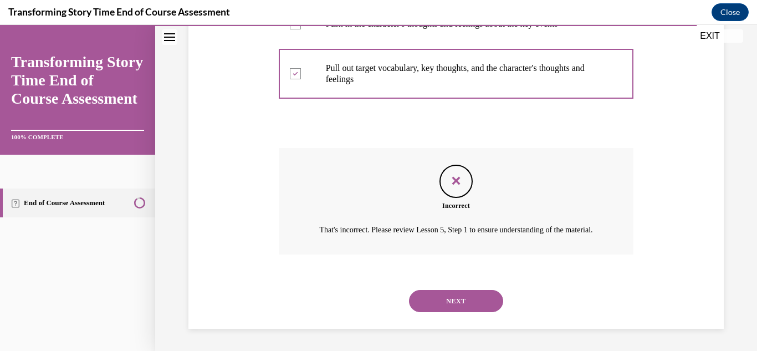
scroll to position [466, 0]
click at [452, 322] on div "NEXT" at bounding box center [456, 301] width 355 height 44
click at [436, 311] on button "NEXT" at bounding box center [456, 301] width 94 height 22
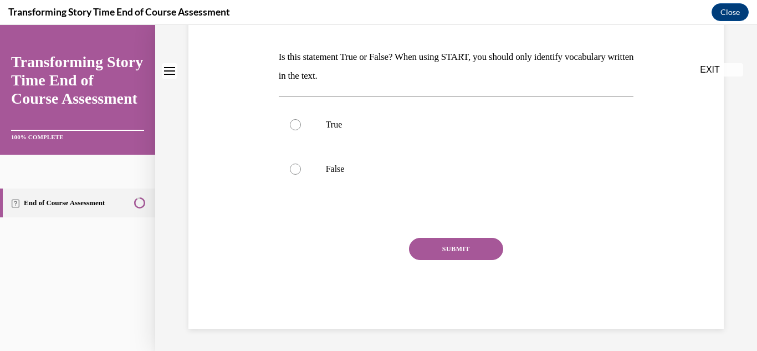
scroll to position [0, 0]
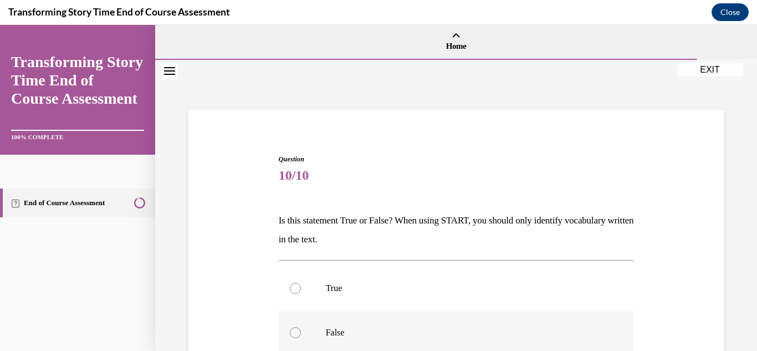
click at [298, 337] on div at bounding box center [295, 332] width 11 height 11
click at [298, 337] on input "False" at bounding box center [295, 332] width 11 height 11
radio input "true"
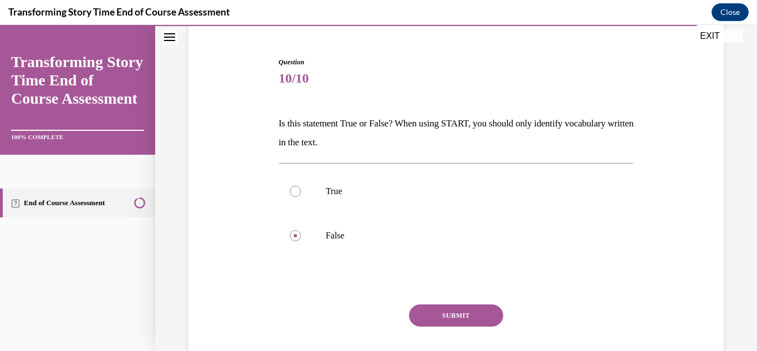
scroll to position [103, 0]
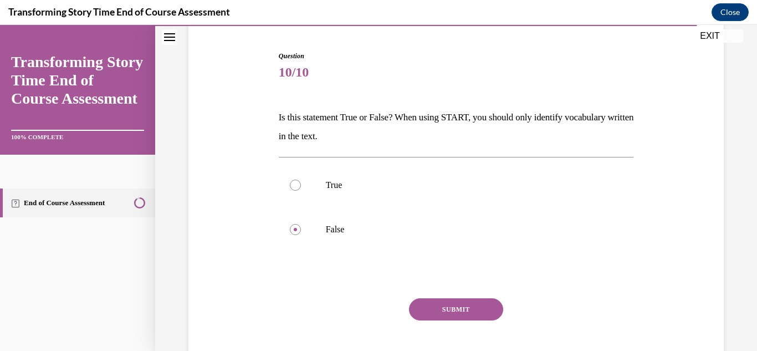
click at [429, 301] on button "SUBMIT" at bounding box center [456, 309] width 94 height 22
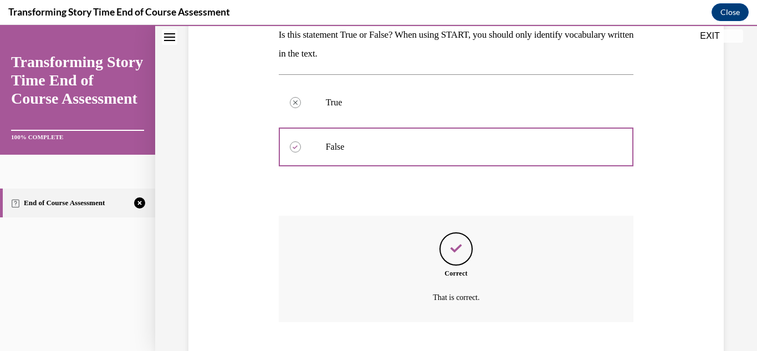
scroll to position [253, 0]
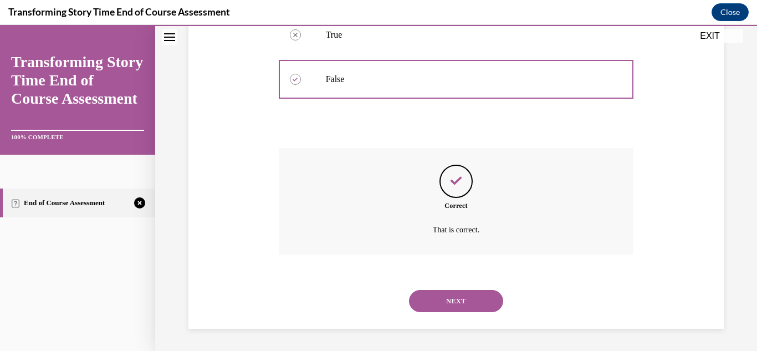
click at [442, 304] on button "NEXT" at bounding box center [456, 301] width 94 height 22
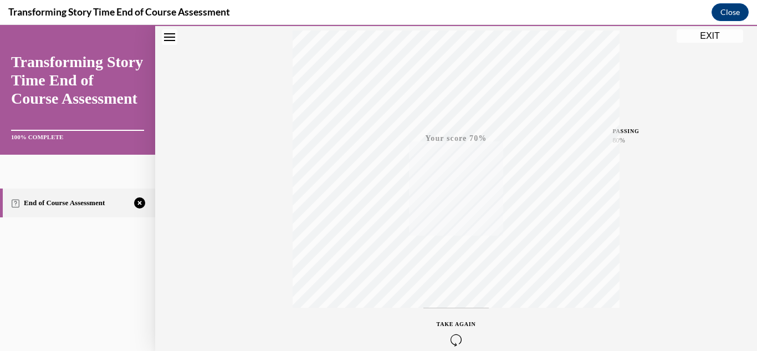
scroll to position [242, 0]
click at [447, 282] on icon "button" at bounding box center [456, 283] width 39 height 12
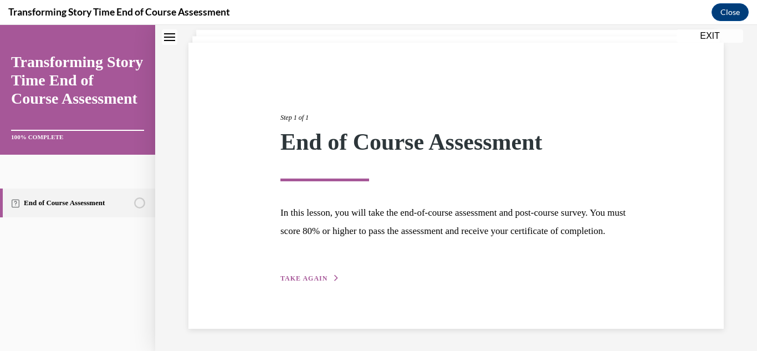
scroll to position [85, 0]
click at [304, 276] on span "TAKE AGAIN" at bounding box center [304, 278] width 47 height 8
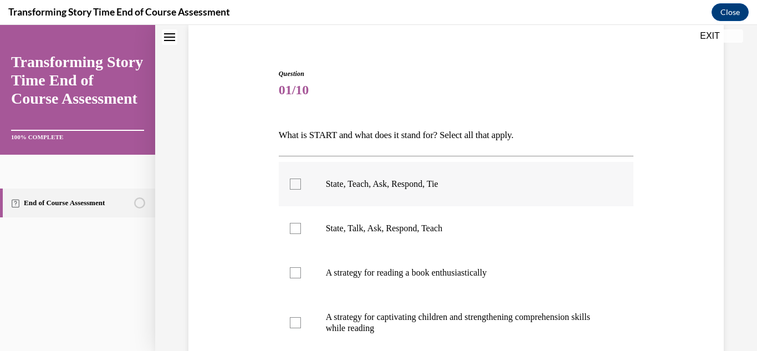
click at [292, 194] on label "State, Teach, Ask, Respond, Tie" at bounding box center [456, 184] width 355 height 44
click at [292, 190] on input "State, Teach, Ask, Respond, Tie" at bounding box center [295, 184] width 11 height 11
checkbox input "true"
click at [298, 323] on div at bounding box center [295, 322] width 11 height 11
click at [298, 323] on input "A strategy for captivating children and strengthening comprehension skills whil…" at bounding box center [295, 322] width 11 height 11
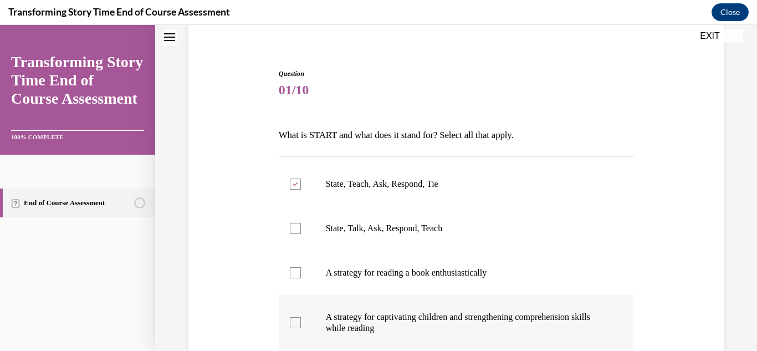
checkbox input "true"
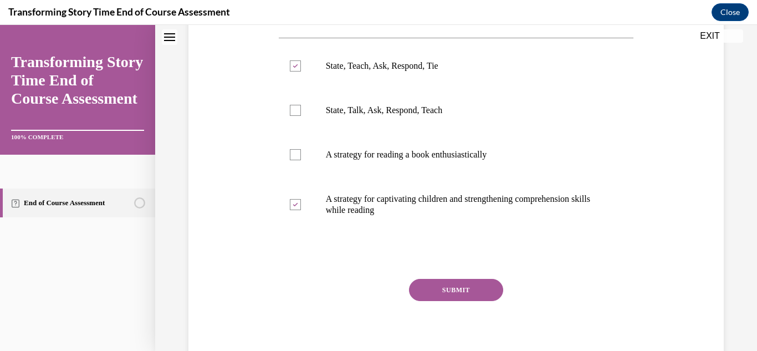
scroll to position [206, 0]
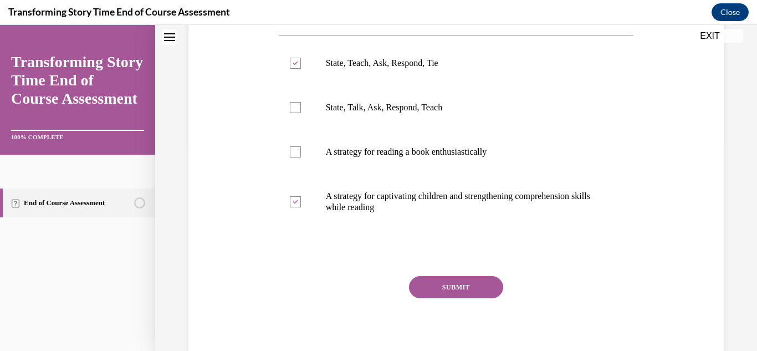
click at [472, 296] on button "SUBMIT" at bounding box center [456, 287] width 94 height 22
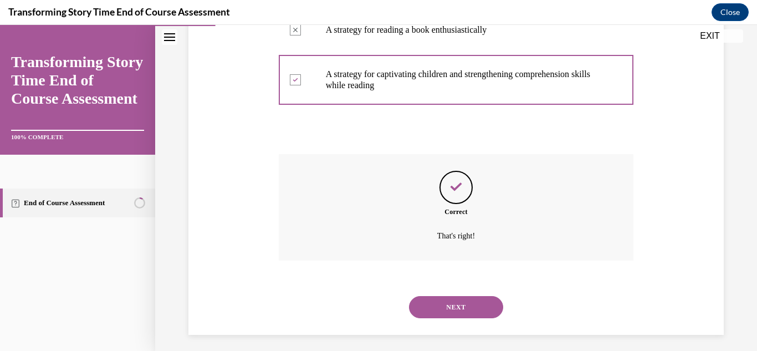
scroll to position [334, 0]
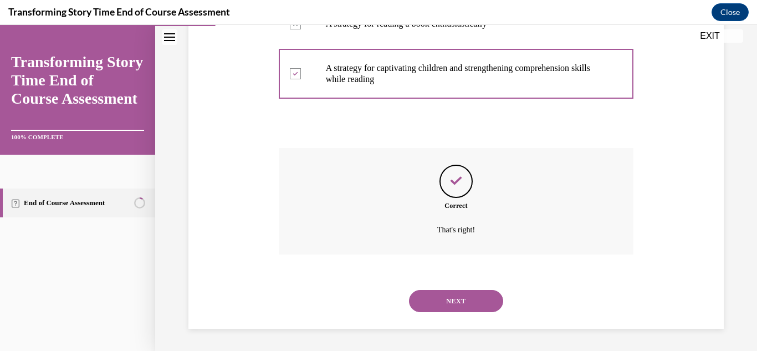
click at [469, 299] on button "NEXT" at bounding box center [456, 301] width 94 height 22
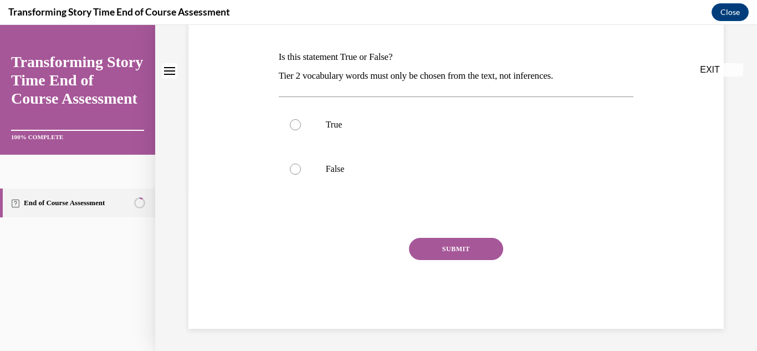
scroll to position [0, 0]
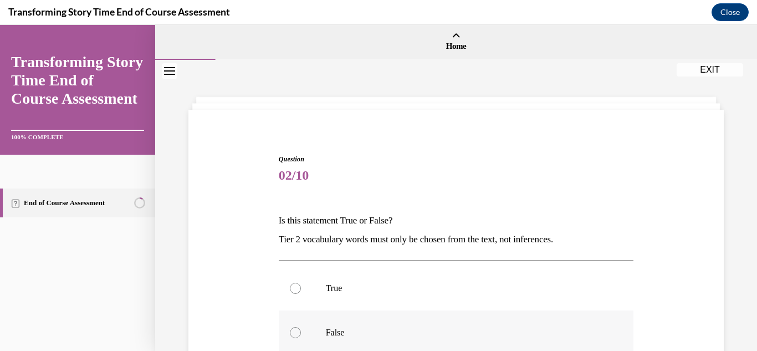
click at [298, 332] on div at bounding box center [295, 332] width 11 height 11
click at [298, 332] on input "False" at bounding box center [295, 332] width 11 height 11
radio input "true"
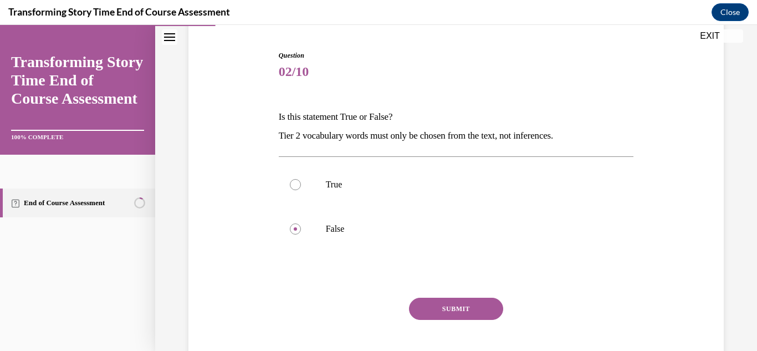
scroll to position [134, 0]
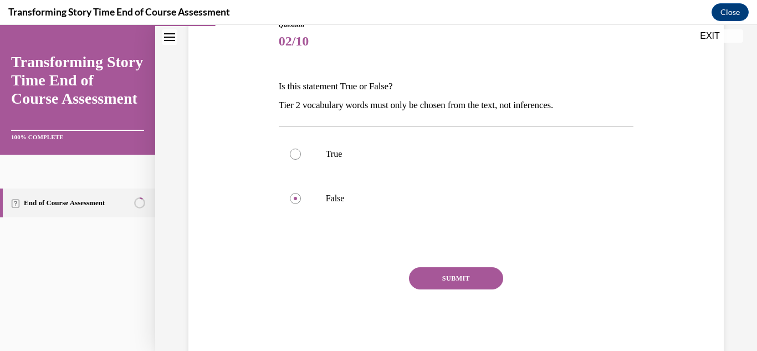
click at [429, 273] on button "SUBMIT" at bounding box center [456, 278] width 94 height 22
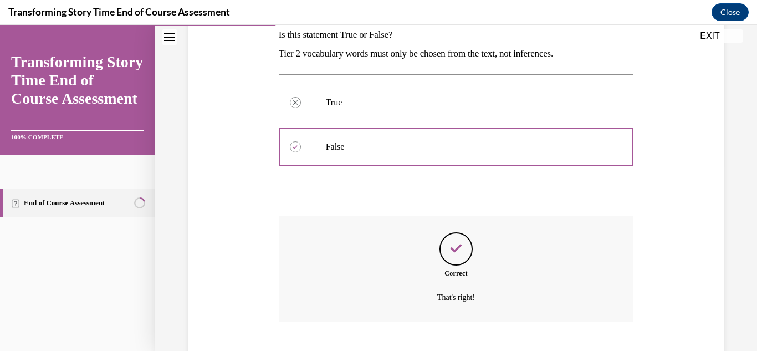
scroll to position [253, 0]
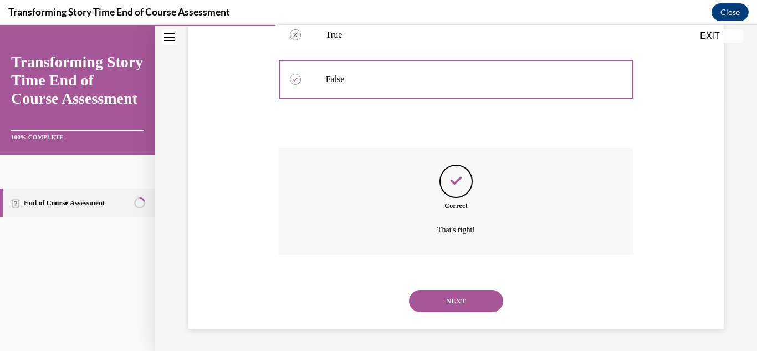
click at [436, 296] on button "NEXT" at bounding box center [456, 301] width 94 height 22
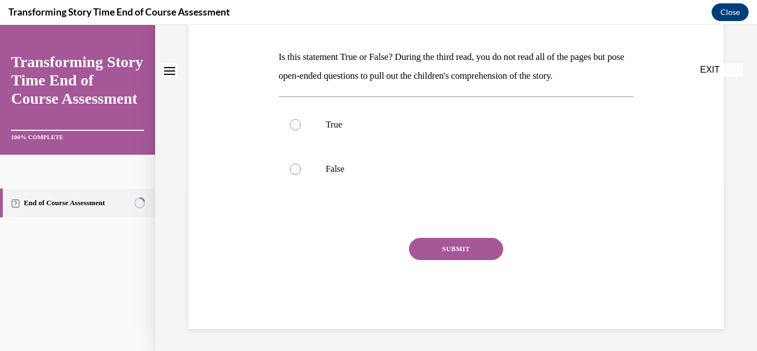
scroll to position [0, 0]
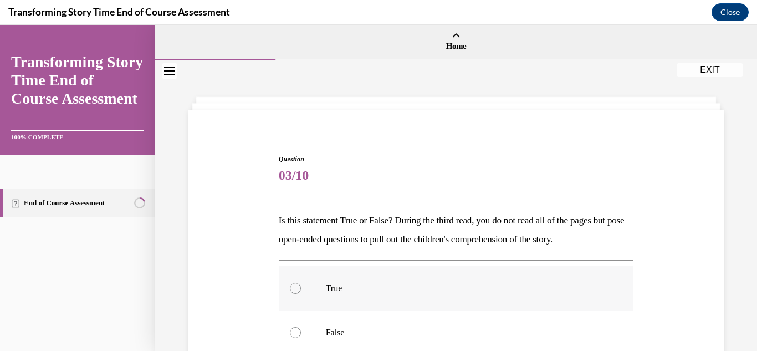
click at [301, 290] on label "True" at bounding box center [456, 288] width 355 height 44
click at [301, 290] on input "True" at bounding box center [295, 288] width 11 height 11
radio input "true"
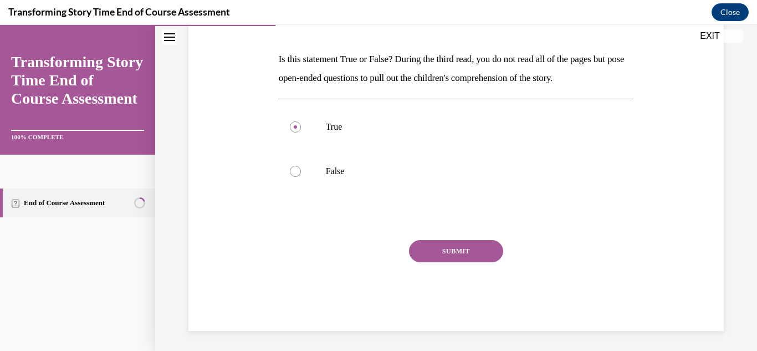
scroll to position [164, 0]
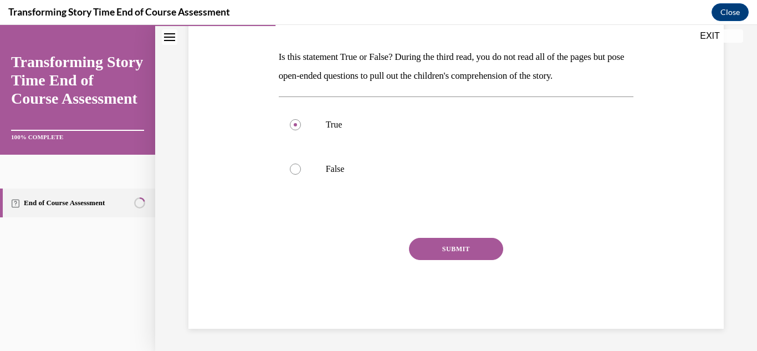
click at [484, 254] on button "SUBMIT" at bounding box center [456, 249] width 94 height 22
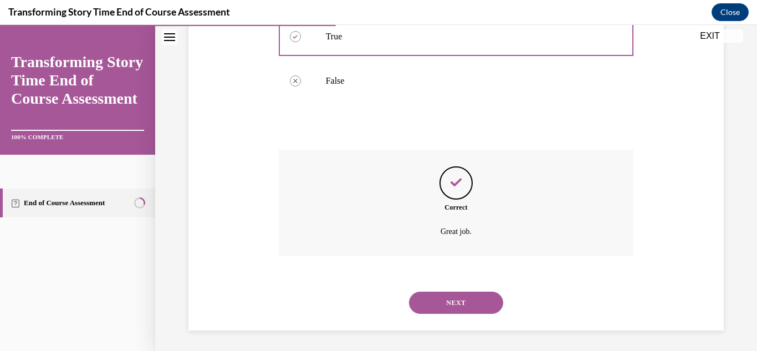
scroll to position [253, 0]
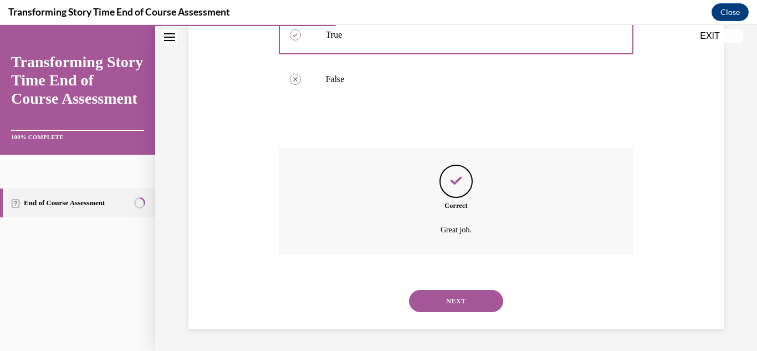
click at [447, 305] on button "NEXT" at bounding box center [456, 301] width 94 height 22
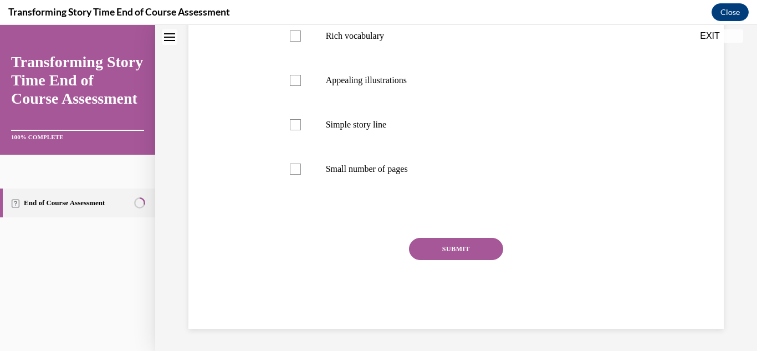
scroll to position [0, 0]
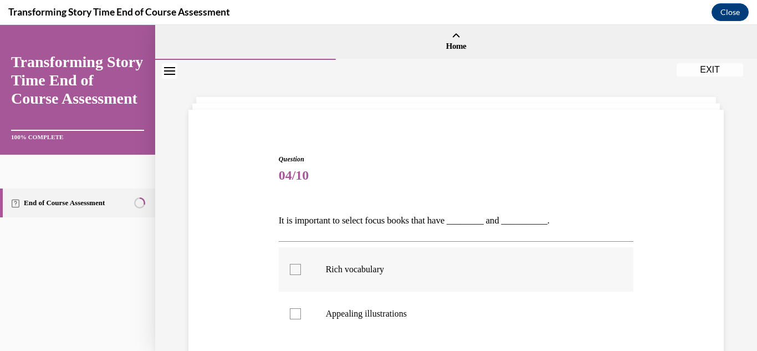
click at [295, 266] on div at bounding box center [295, 269] width 11 height 11
click at [295, 266] on input "Rich vocabulary" at bounding box center [295, 269] width 11 height 11
checkbox input "true"
click at [295, 311] on div at bounding box center [295, 313] width 11 height 11
click at [295, 311] on input "Appealing illustrations" at bounding box center [295, 313] width 11 height 11
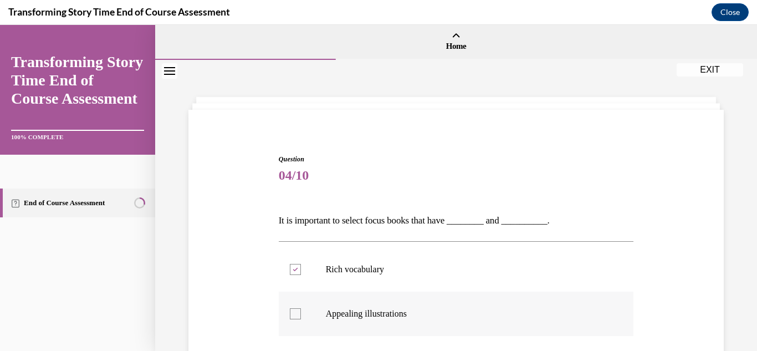
checkbox input "true"
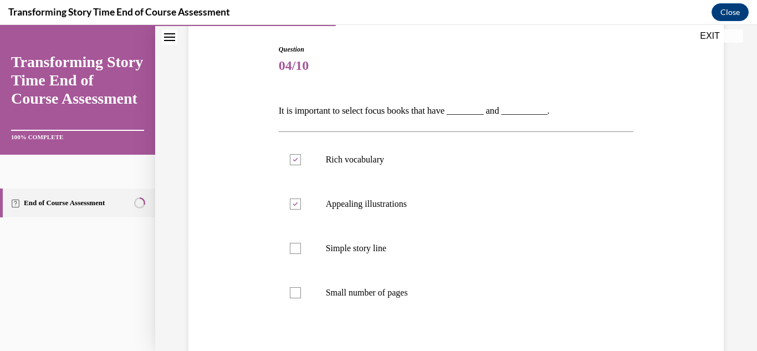
scroll to position [148, 0]
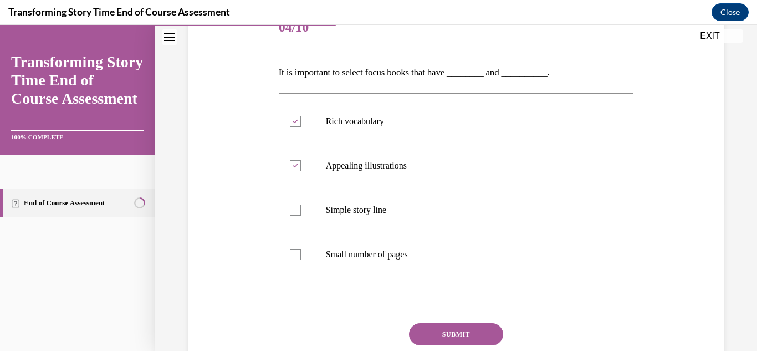
click at [450, 330] on button "SUBMIT" at bounding box center [456, 334] width 94 height 22
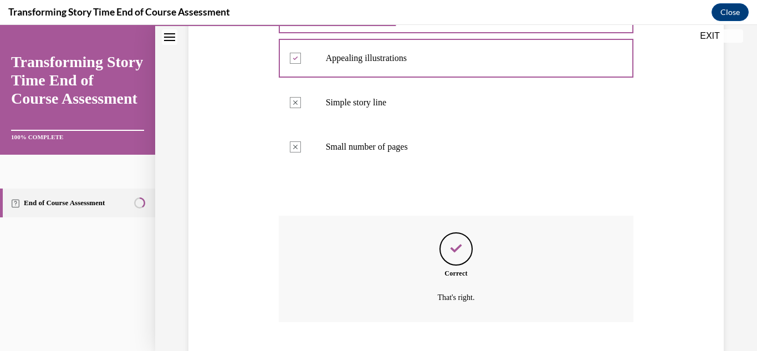
scroll to position [323, 0]
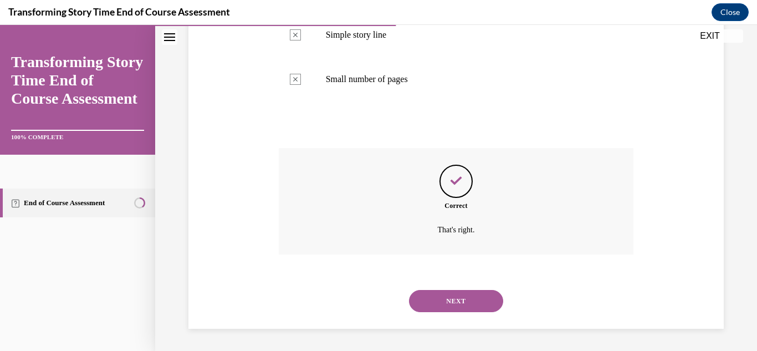
click at [450, 305] on button "NEXT" at bounding box center [456, 301] width 94 height 22
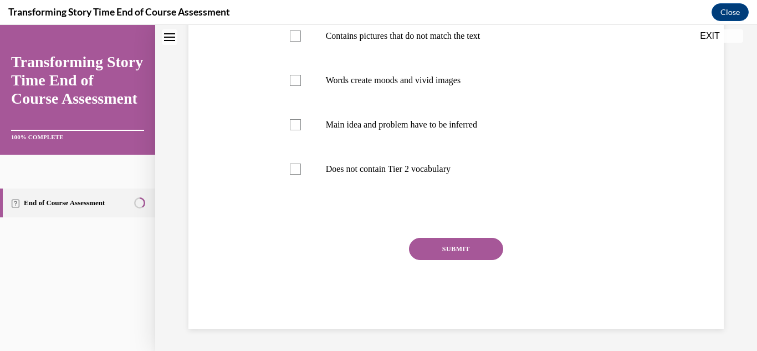
scroll to position [0, 0]
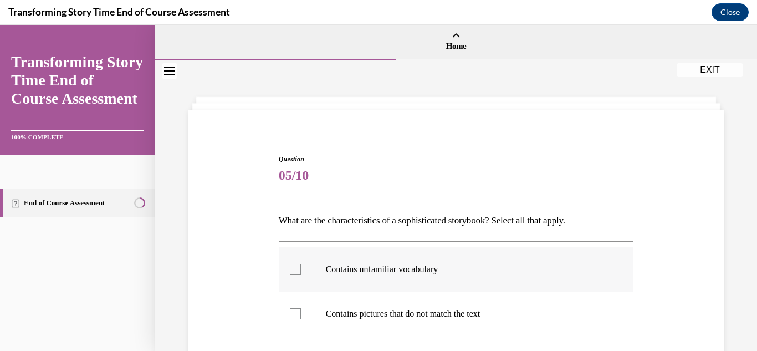
click at [294, 273] on div at bounding box center [295, 269] width 11 height 11
click at [294, 273] on input "Contains unfamiliar vocabulary" at bounding box center [295, 269] width 11 height 11
checkbox input "true"
click at [295, 322] on label "Contains pictures that do not match the text" at bounding box center [456, 314] width 355 height 44
click at [295, 319] on input "Contains pictures that do not match the text" at bounding box center [295, 313] width 11 height 11
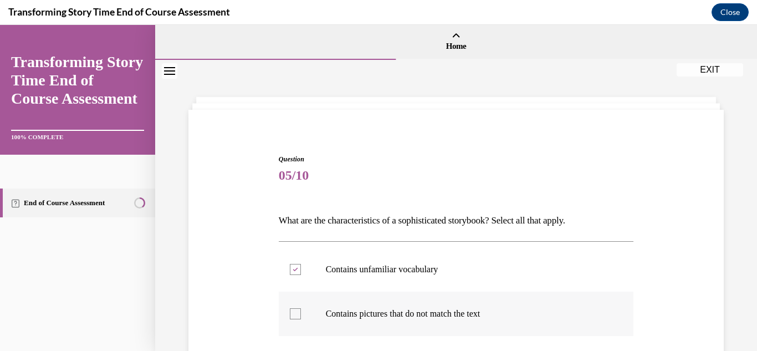
checkbox input "true"
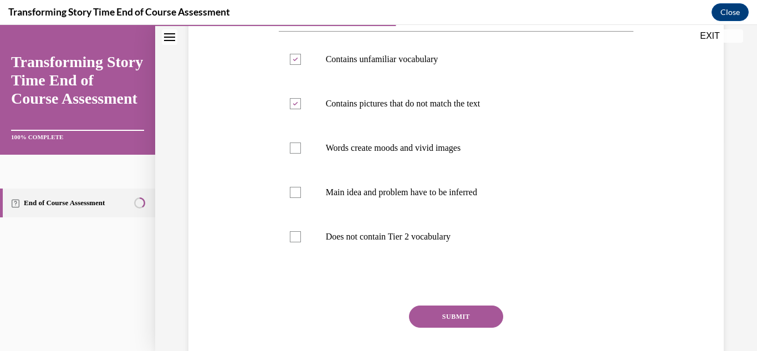
scroll to position [226, 0]
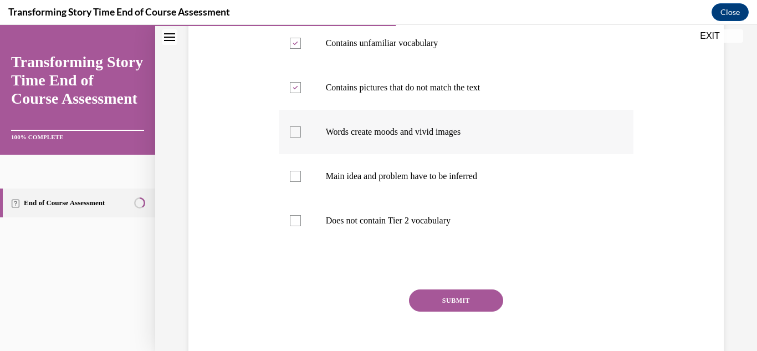
click at [291, 136] on div at bounding box center [295, 131] width 11 height 11
click at [291, 136] on input "Words create moods and vivid images" at bounding box center [295, 131] width 11 height 11
checkbox input "true"
click at [298, 181] on div at bounding box center [295, 176] width 11 height 11
click at [298, 181] on input "Main idea and problem have to be inferred" at bounding box center [295, 176] width 11 height 11
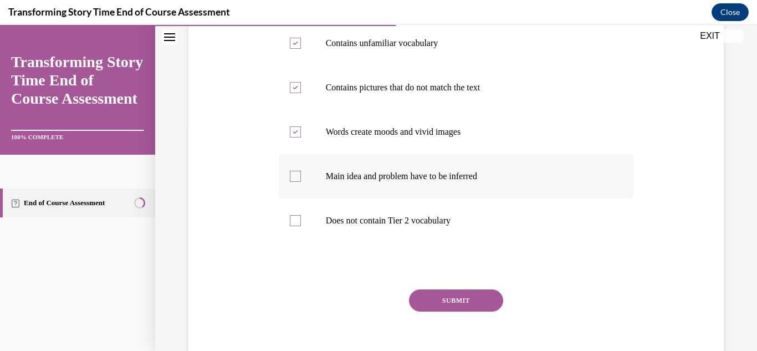
checkbox input "true"
click at [447, 305] on button "SUBMIT" at bounding box center [456, 300] width 94 height 22
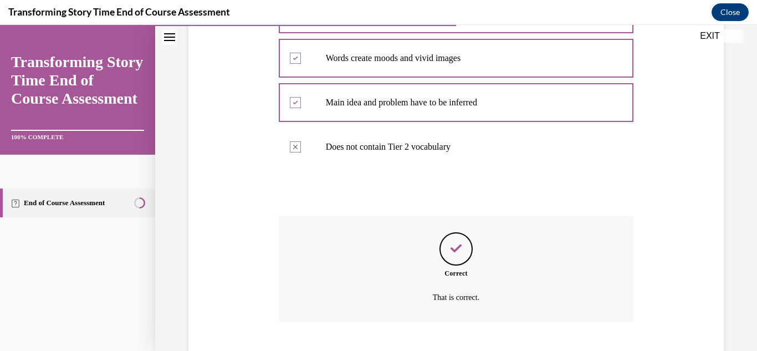
scroll to position [368, 0]
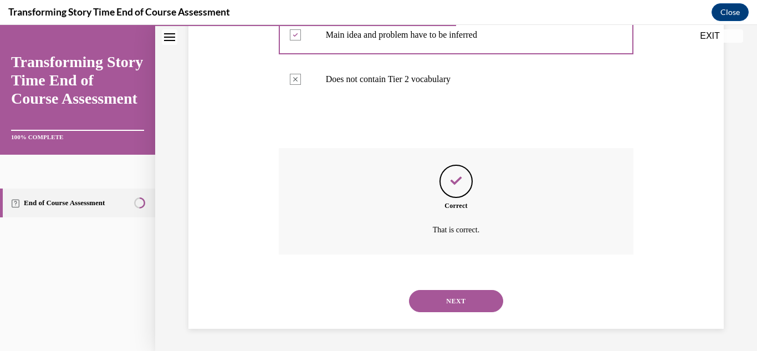
click at [447, 305] on button "NEXT" at bounding box center [456, 301] width 94 height 22
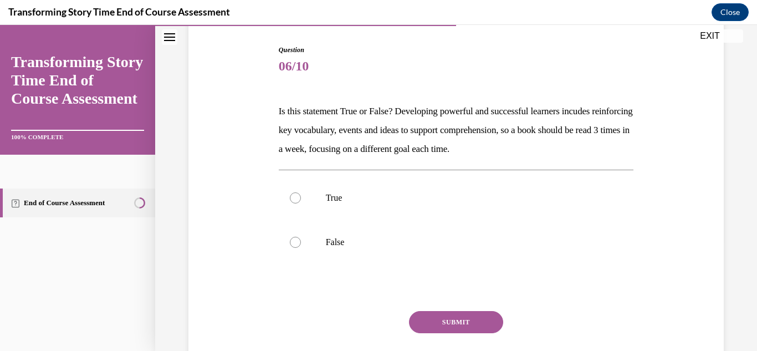
scroll to position [114, 0]
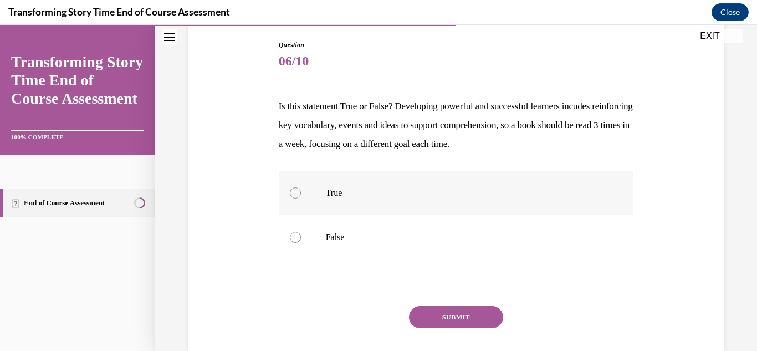
click at [302, 196] on label "True" at bounding box center [456, 193] width 355 height 44
click at [301, 196] on input "True" at bounding box center [295, 192] width 11 height 11
radio input "true"
click at [460, 308] on button "SUBMIT" at bounding box center [456, 317] width 94 height 22
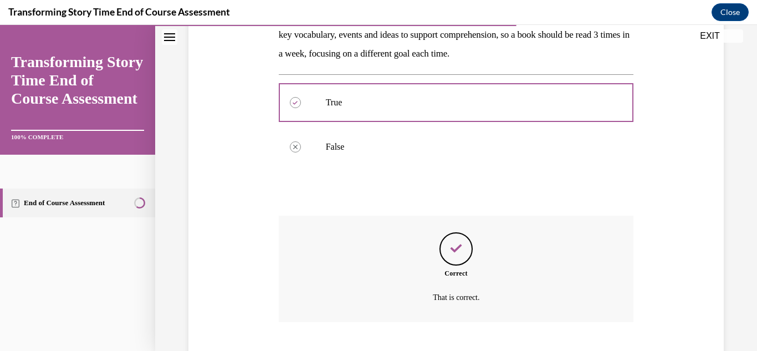
scroll to position [272, 0]
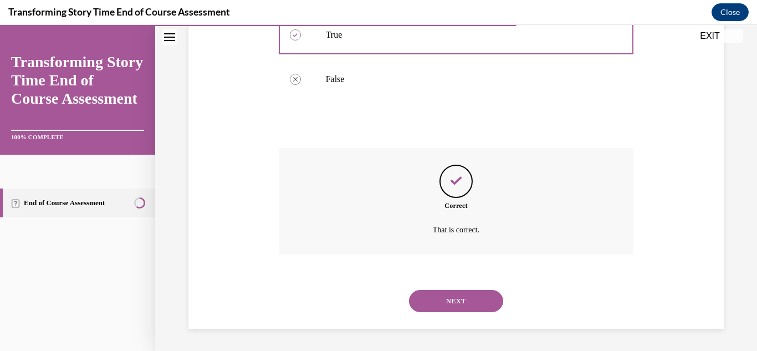
click at [460, 308] on button "NEXT" at bounding box center [456, 301] width 94 height 22
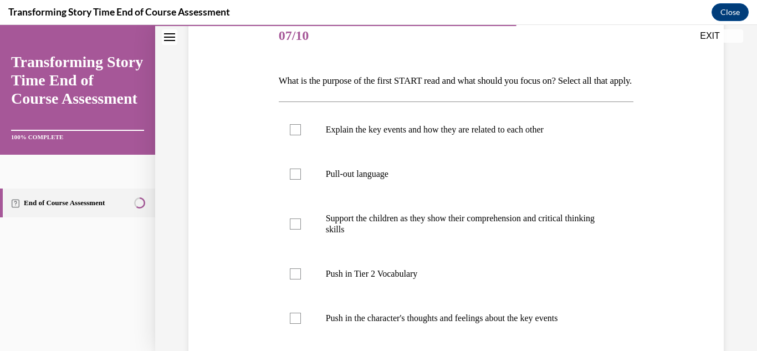
scroll to position [139, 0]
click at [294, 253] on label "Support the children as they show their comprehension and critical thinking ski…" at bounding box center [456, 224] width 355 height 55
click at [294, 231] on input "Support the children as they show their comprehension and critical thinking ski…" at bounding box center [295, 225] width 11 height 11
click at [294, 253] on label "Support the children as they show their comprehension and critical thinking ski…" at bounding box center [456, 224] width 355 height 55
click at [294, 231] on input "Support the children as they show their comprehension and critical thinking ski…" at bounding box center [295, 225] width 11 height 11
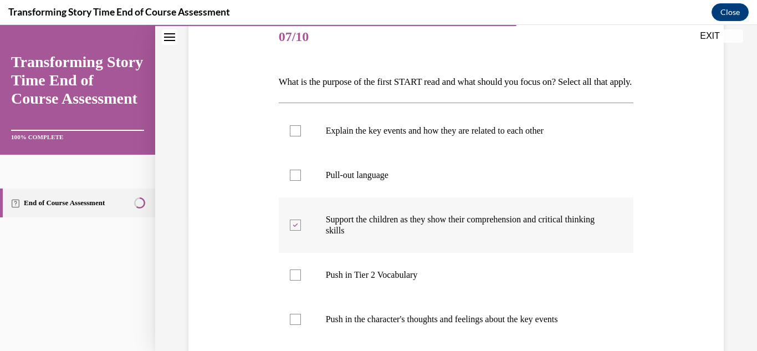
checkbox input "false"
click at [293, 281] on div at bounding box center [295, 274] width 11 height 11
click at [293, 281] on input "Push in Tier 2 Vocabulary" at bounding box center [295, 274] width 11 height 11
checkbox input "true"
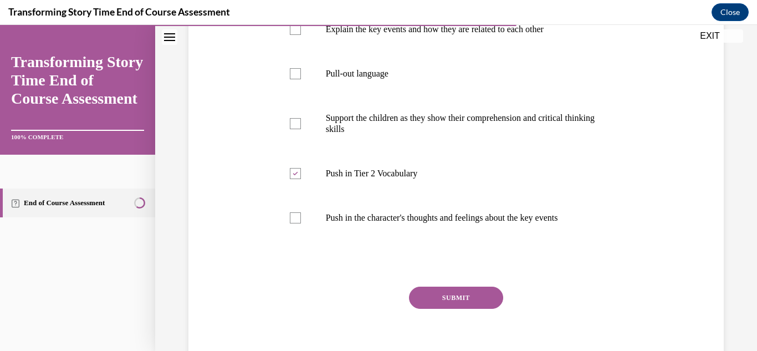
scroll to position [252, 0]
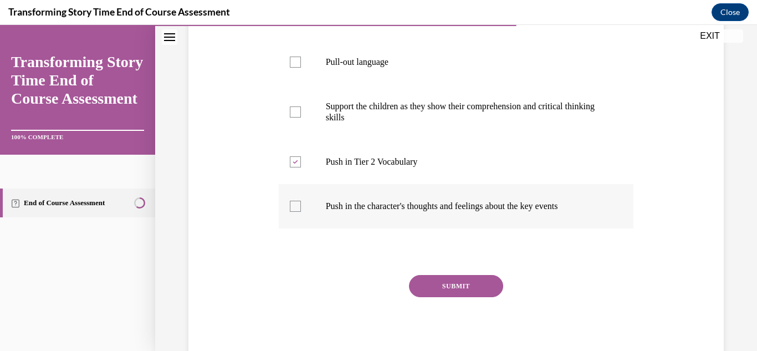
click at [292, 212] on div at bounding box center [295, 206] width 11 height 11
click at [292, 212] on input "Push in the character's thoughts and feelings about the key events" at bounding box center [295, 206] width 11 height 11
checkbox input "true"
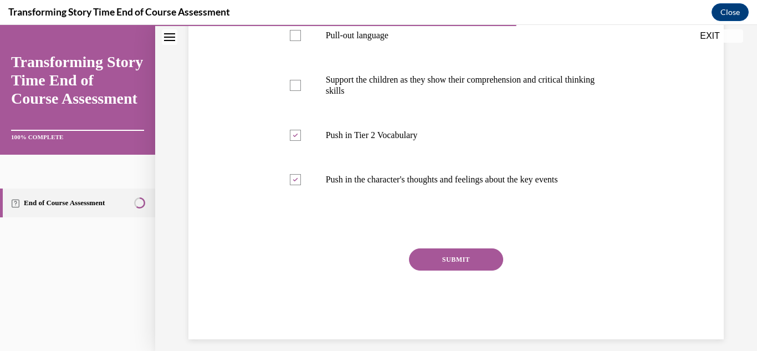
scroll to position [281, 0]
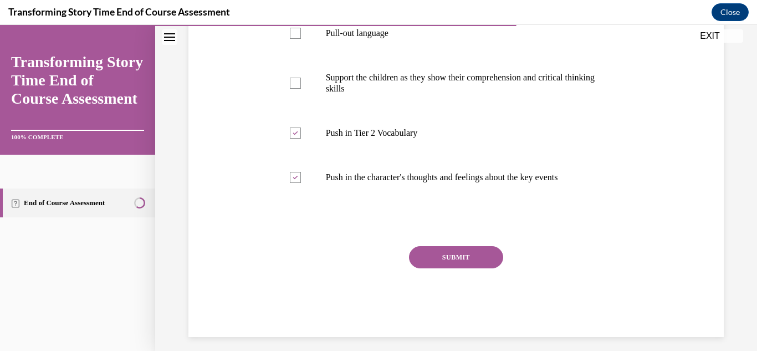
click at [453, 268] on button "SUBMIT" at bounding box center [456, 257] width 94 height 22
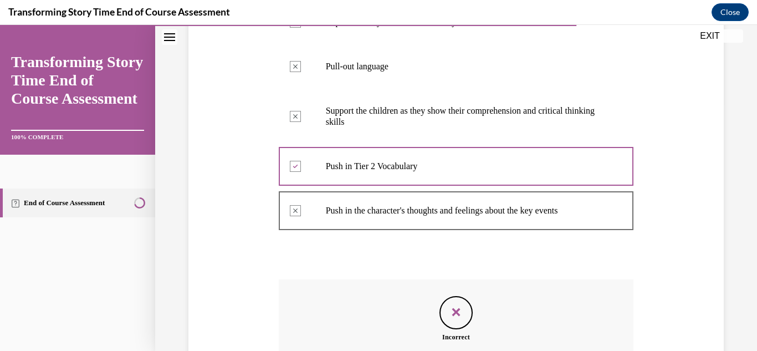
scroll to position [411, 0]
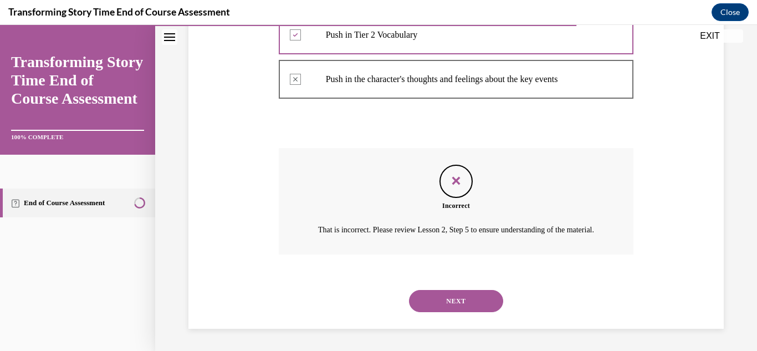
click at [460, 309] on button "NEXT" at bounding box center [456, 301] width 94 height 22
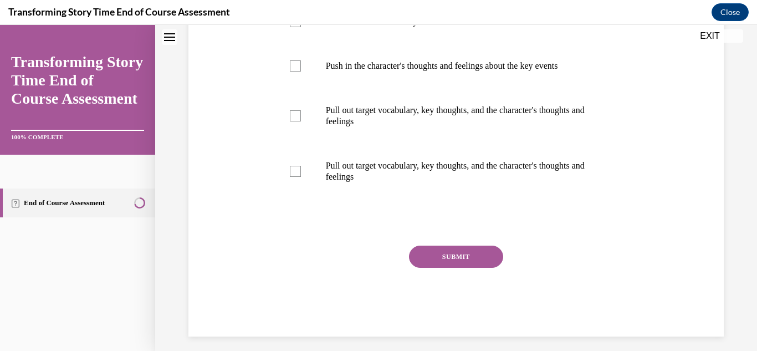
scroll to position [0, 0]
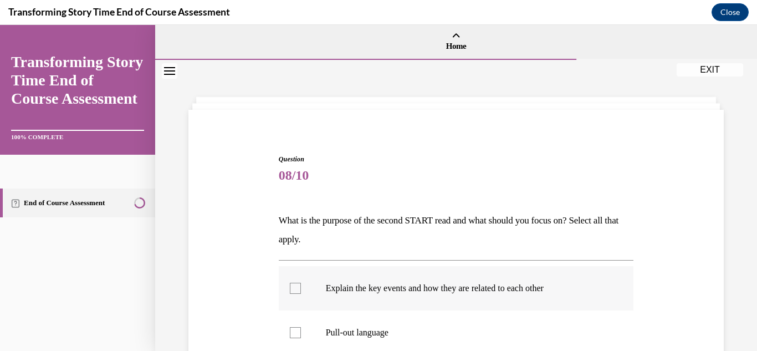
click at [297, 293] on div at bounding box center [295, 288] width 11 height 11
click at [297, 293] on input "Explain the key events and how they are related to each other" at bounding box center [295, 288] width 11 height 11
checkbox input "true"
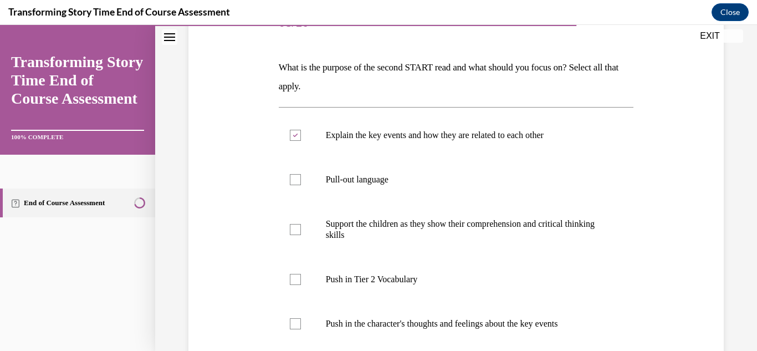
scroll to position [152, 0]
click at [298, 182] on div at bounding box center [295, 180] width 11 height 11
click at [298, 182] on input "Pull-out language" at bounding box center [295, 180] width 11 height 11
checkbox input "true"
click at [294, 231] on div at bounding box center [295, 230] width 11 height 11
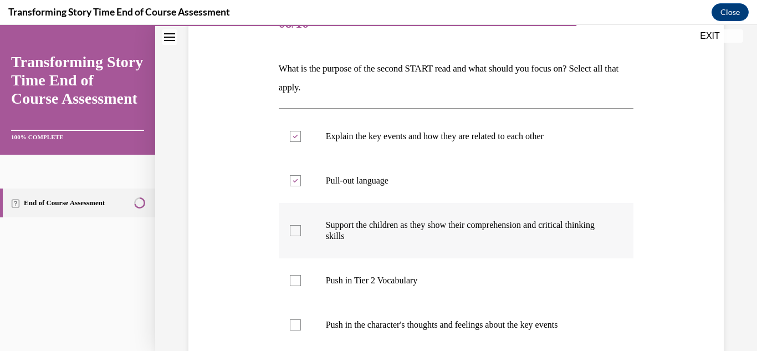
click at [294, 231] on input "Support the children as they show their comprehension and critical thinking ski…" at bounding box center [295, 230] width 11 height 11
checkbox input "true"
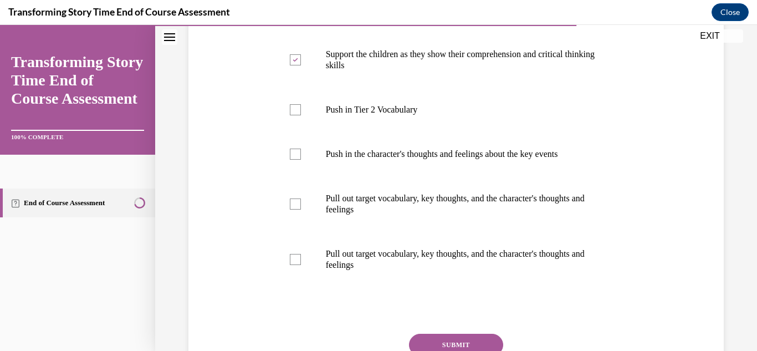
scroll to position [320, 0]
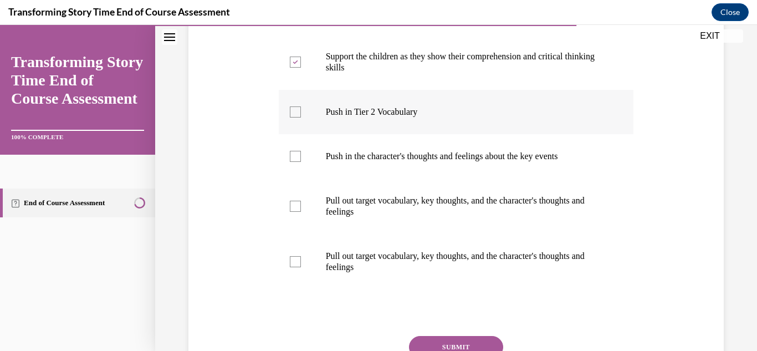
click at [296, 114] on div at bounding box center [295, 111] width 11 height 11
click at [296, 114] on input "Push in Tier 2 Vocabulary" at bounding box center [295, 111] width 11 height 11
checkbox input "true"
click at [297, 151] on div at bounding box center [295, 156] width 11 height 11
click at [297, 151] on input "Push in the character's thoughts and feelings about the key events" at bounding box center [295, 156] width 11 height 11
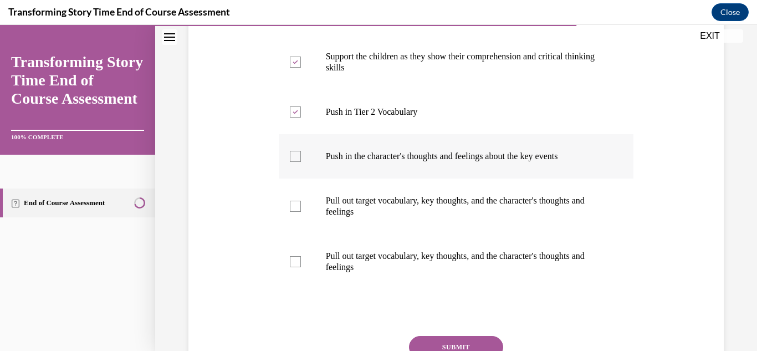
checkbox input "true"
click at [440, 338] on button "SUBMIT" at bounding box center [456, 347] width 94 height 22
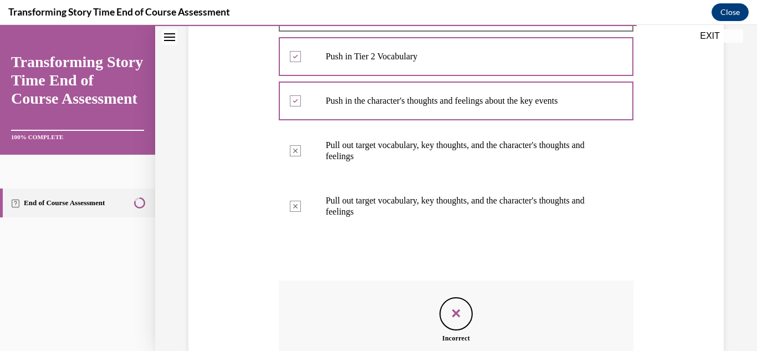
scroll to position [522, 0]
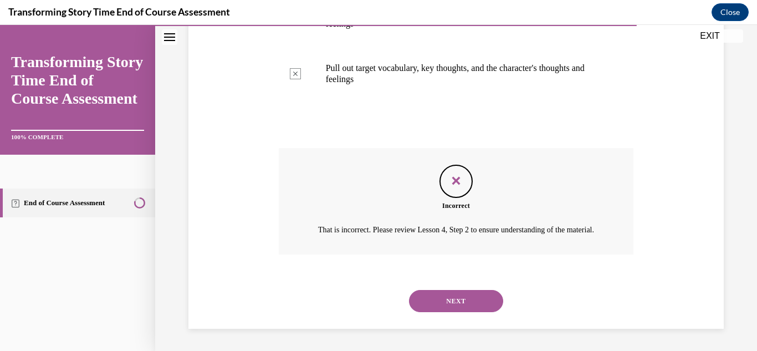
click at [460, 303] on button "NEXT" at bounding box center [456, 301] width 94 height 22
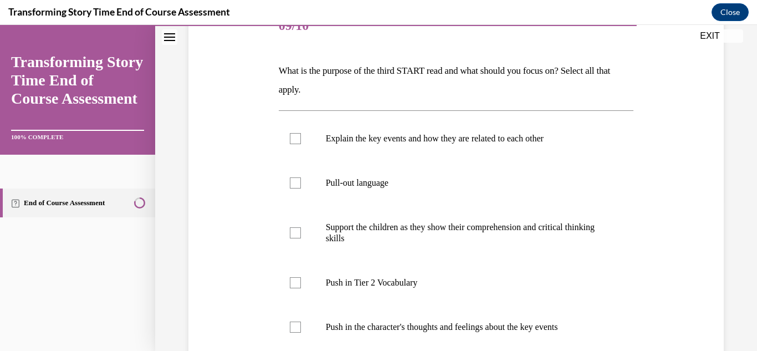
scroll to position [169, 0]
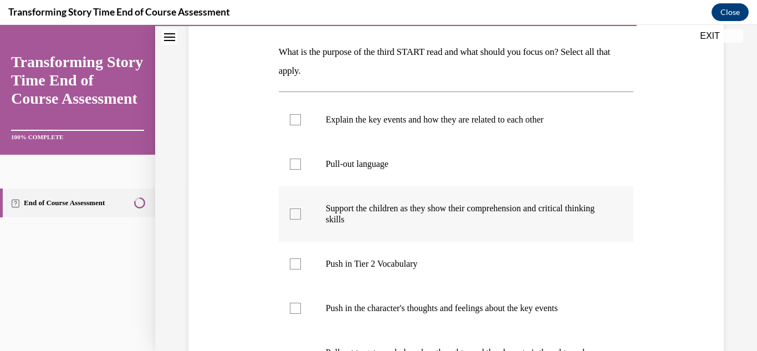
click at [299, 223] on label "Support the children as they show their comprehension and critical thinking ski…" at bounding box center [456, 213] width 355 height 55
click at [299, 220] on input "Support the children as they show their comprehension and critical thinking ski…" at bounding box center [295, 213] width 11 height 11
checkbox input "true"
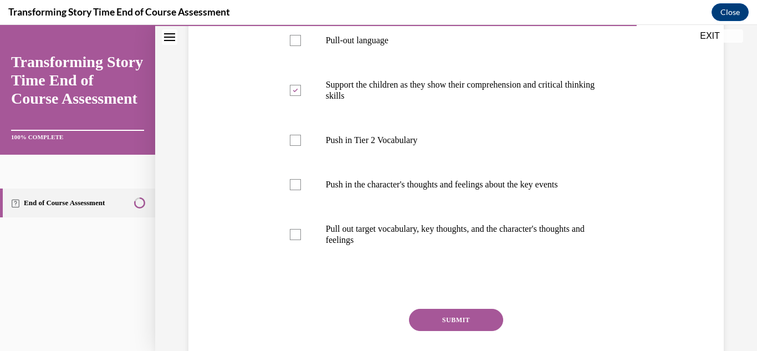
scroll to position [301, 0]
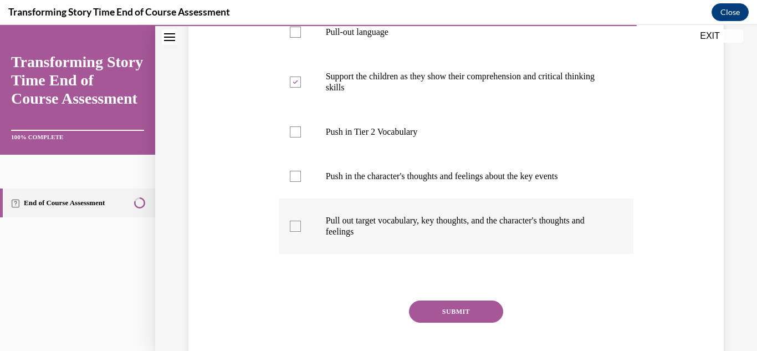
click at [295, 229] on div at bounding box center [295, 226] width 11 height 11
click at [295, 229] on input "Pull out target vocabulary, key thoughts, and the character's thoughts and feel…" at bounding box center [295, 226] width 11 height 11
checkbox input "true"
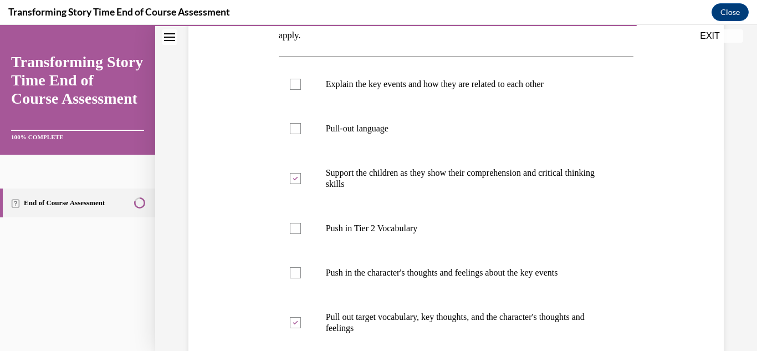
scroll to position [198, 0]
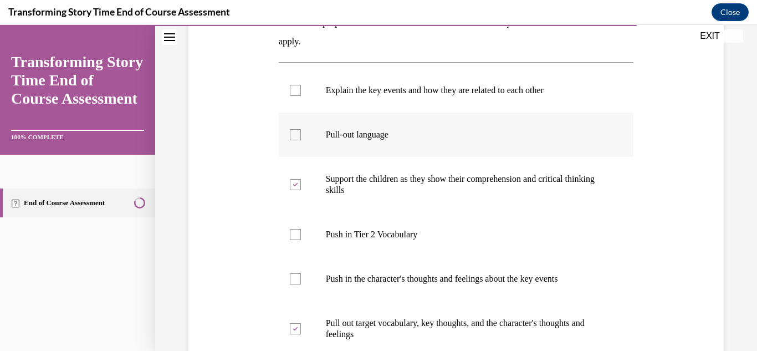
click at [301, 139] on label "Pull-out language" at bounding box center [456, 135] width 355 height 44
click at [301, 139] on input "Pull-out language" at bounding box center [295, 134] width 11 height 11
checkbox input "true"
click at [294, 91] on div at bounding box center [295, 90] width 11 height 11
click at [294, 91] on input "Explain the key events and how they are related to each other" at bounding box center [295, 90] width 11 height 11
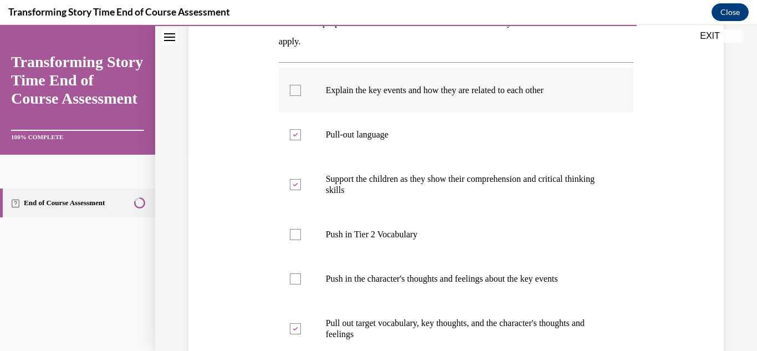
checkbox input "true"
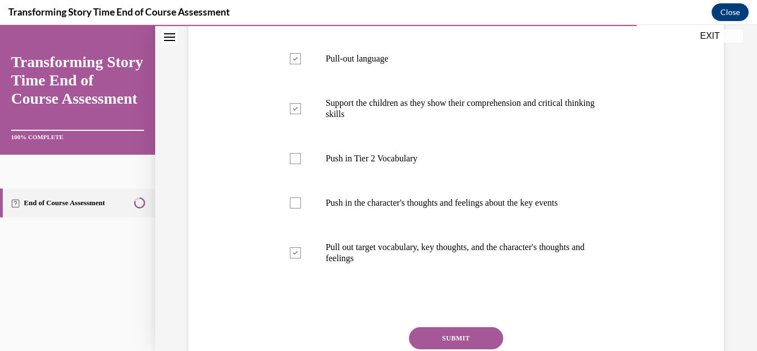
scroll to position [345, 0]
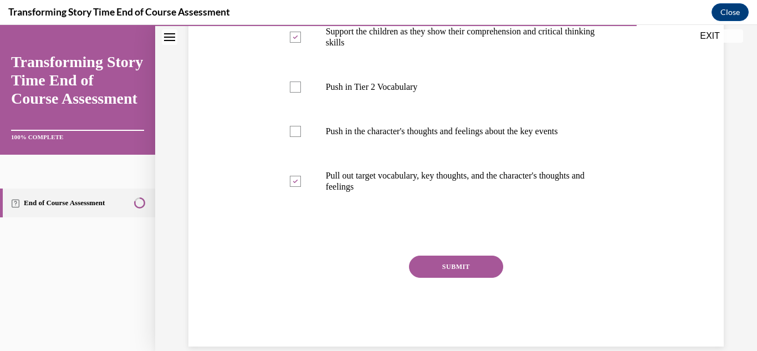
click at [496, 267] on button "SUBMIT" at bounding box center [456, 267] width 94 height 22
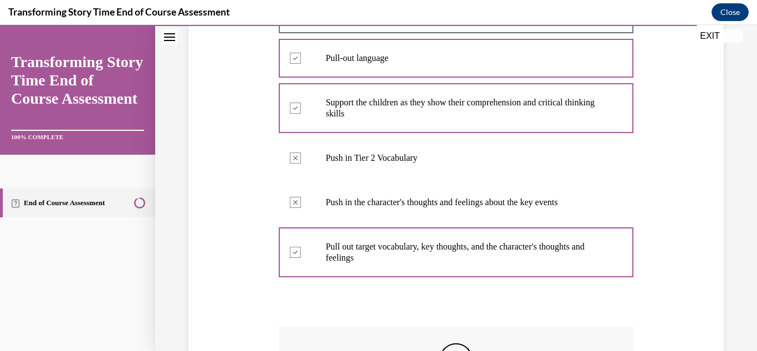
scroll to position [283, 0]
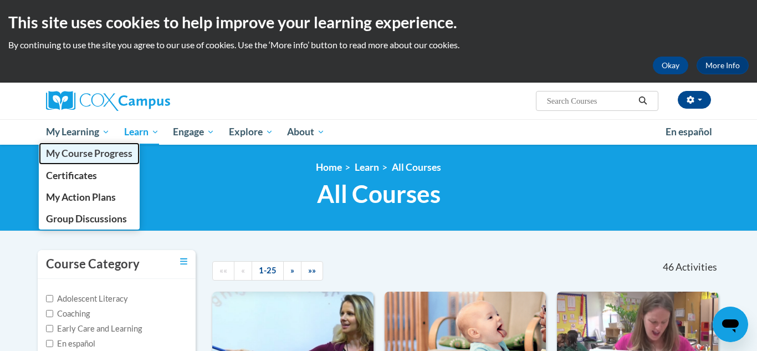
click at [100, 152] on span "My Course Progress" at bounding box center [89, 153] width 87 height 12
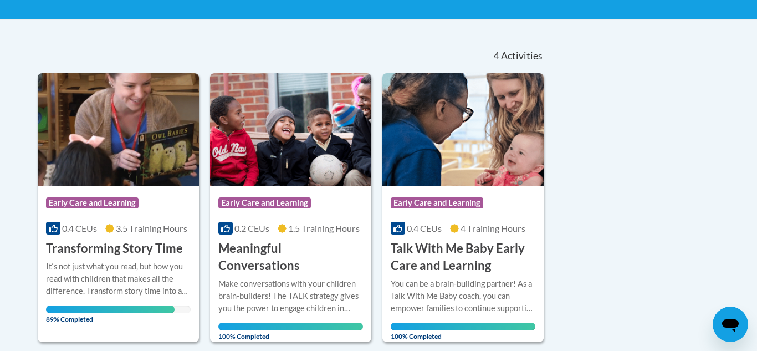
scroll to position [244, 0]
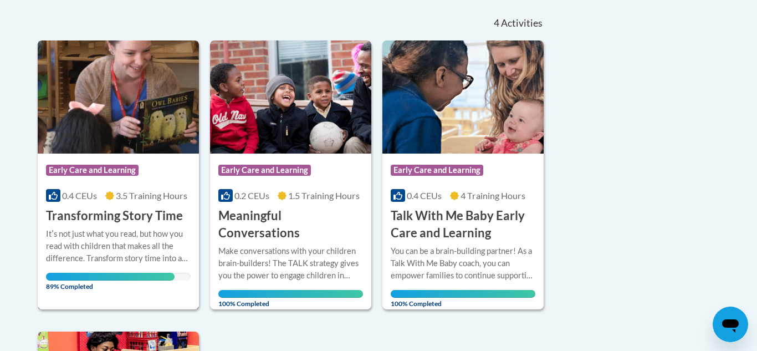
click at [110, 244] on div "Itʹs not just what you read, but how you read with children that makes all the …" at bounding box center [118, 246] width 145 height 37
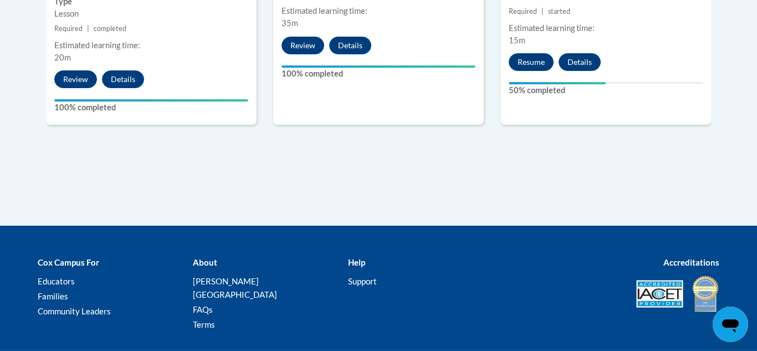
scroll to position [1220, 0]
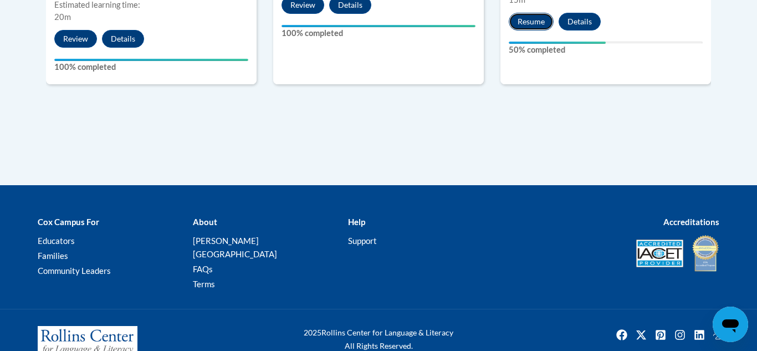
click at [527, 20] on button "Resume" at bounding box center [531, 22] width 45 height 18
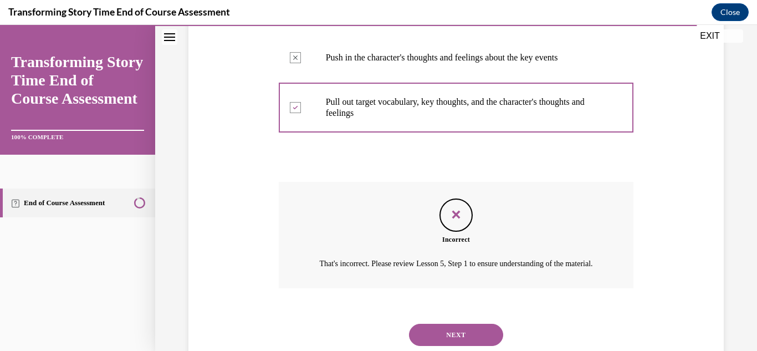
scroll to position [461, 0]
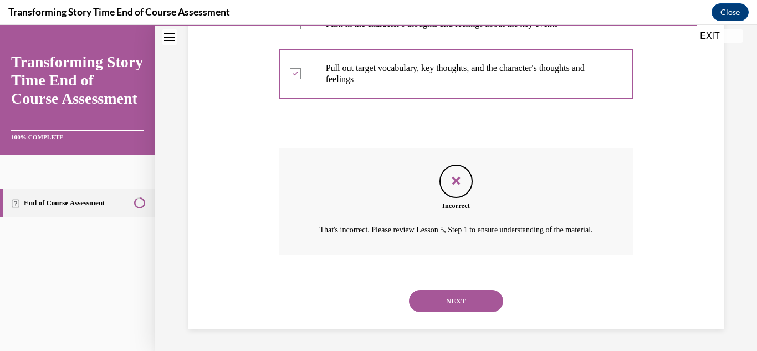
click at [464, 309] on button "NEXT" at bounding box center [456, 301] width 94 height 22
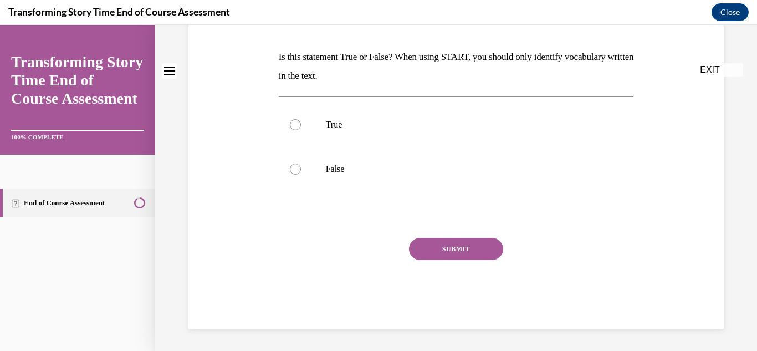
scroll to position [0, 0]
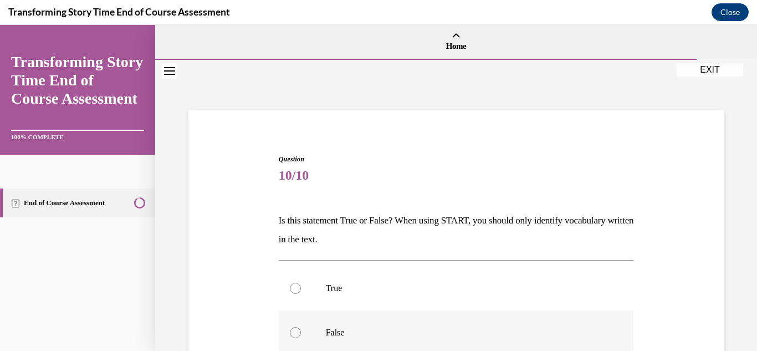
click at [295, 333] on div at bounding box center [295, 332] width 11 height 11
click at [295, 333] on input "False" at bounding box center [295, 332] width 11 height 11
radio input "true"
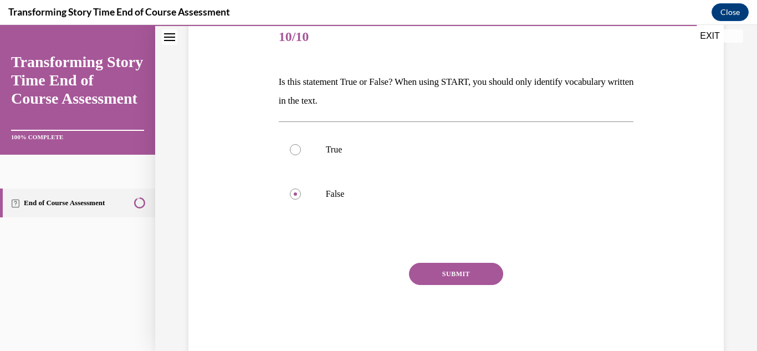
scroll to position [140, 0]
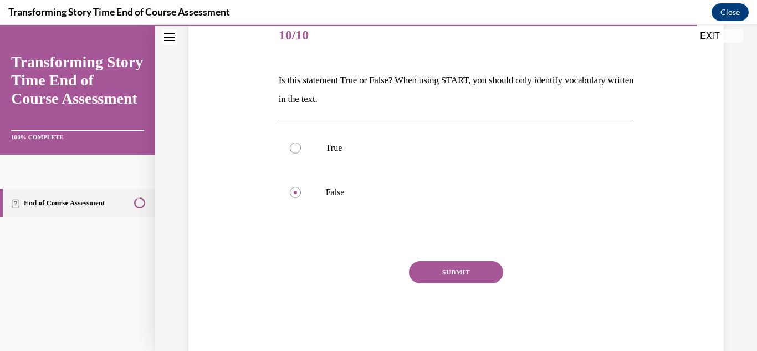
click at [457, 277] on button "SUBMIT" at bounding box center [456, 272] width 94 height 22
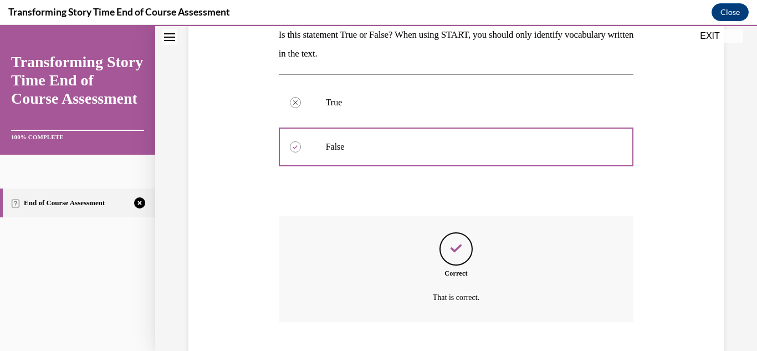
scroll to position [253, 0]
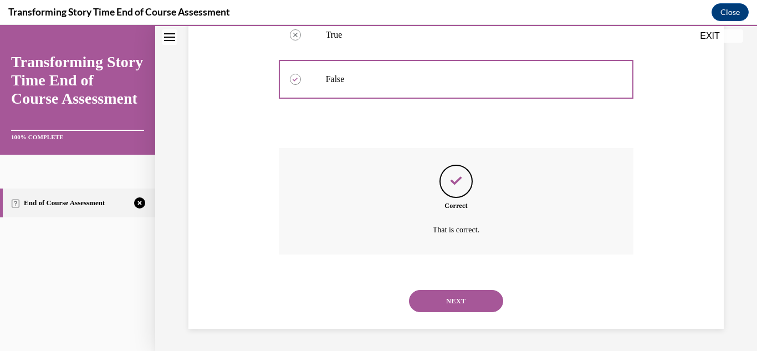
click at [452, 299] on button "NEXT" at bounding box center [456, 301] width 94 height 22
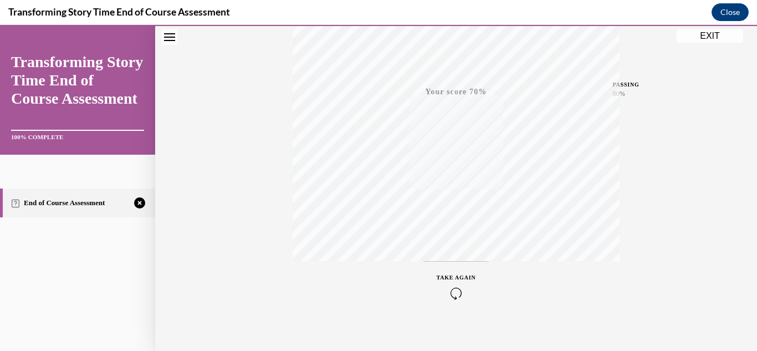
scroll to position [242, 0]
click at [469, 262] on button "TAKE AGAIN" at bounding box center [457, 276] width 66 height 50
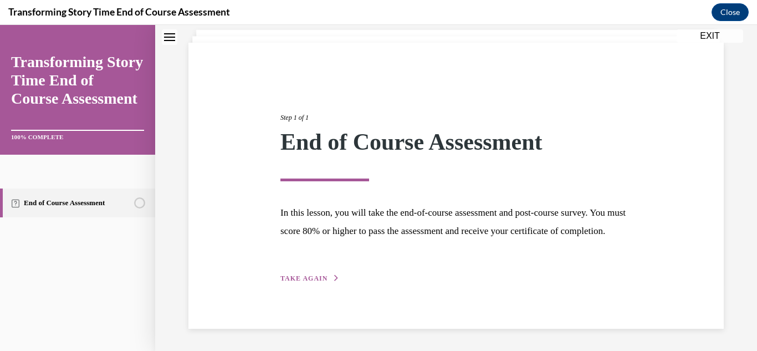
scroll to position [85, 0]
click at [303, 282] on button "TAKE AGAIN" at bounding box center [310, 278] width 59 height 10
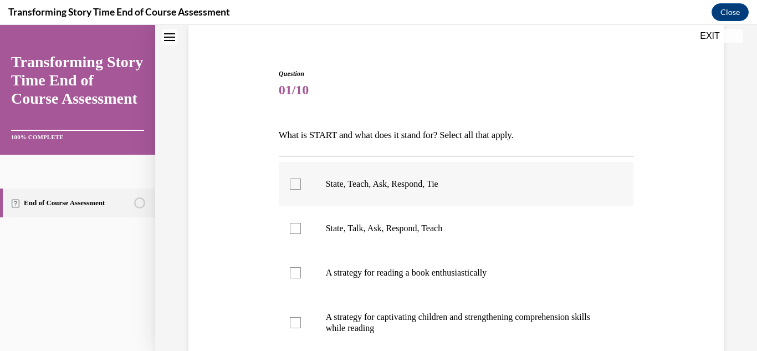
click at [297, 181] on div at bounding box center [295, 184] width 11 height 11
click at [297, 181] on input "State, Teach, Ask, Respond, Tie" at bounding box center [295, 184] width 11 height 11
checkbox input "true"
click at [292, 323] on div at bounding box center [295, 322] width 11 height 11
click at [292, 323] on input "A strategy for captivating children and strengthening comprehension skills whil…" at bounding box center [295, 322] width 11 height 11
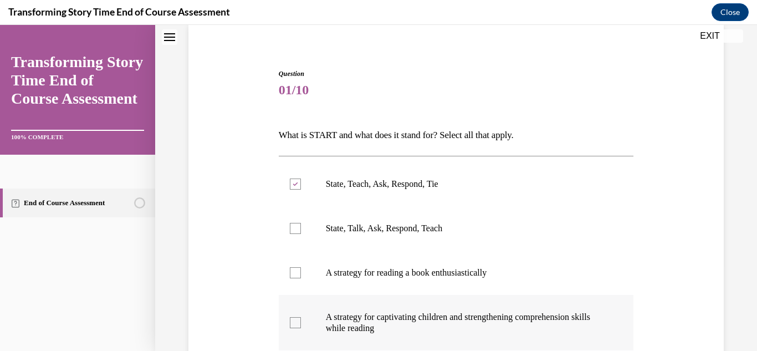
checkbox input "true"
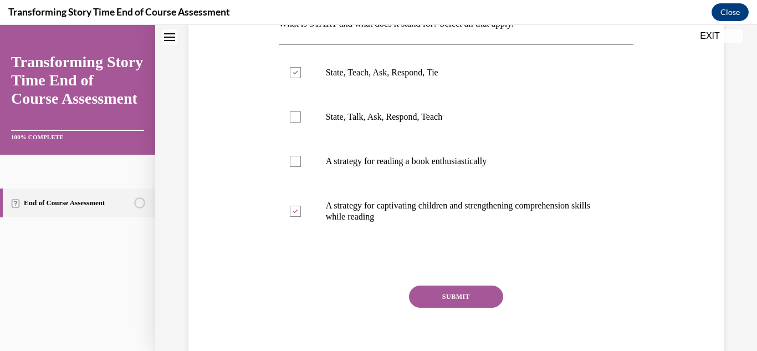
scroll to position [245, 0]
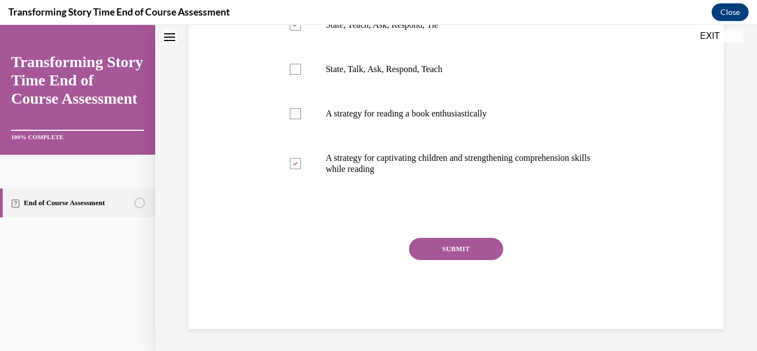
click at [459, 243] on button "SUBMIT" at bounding box center [456, 249] width 94 height 22
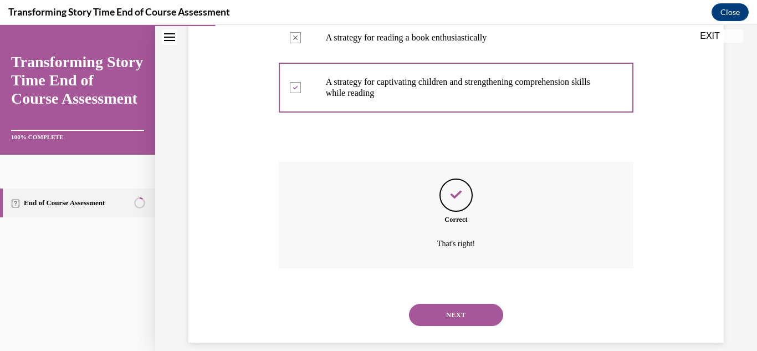
scroll to position [334, 0]
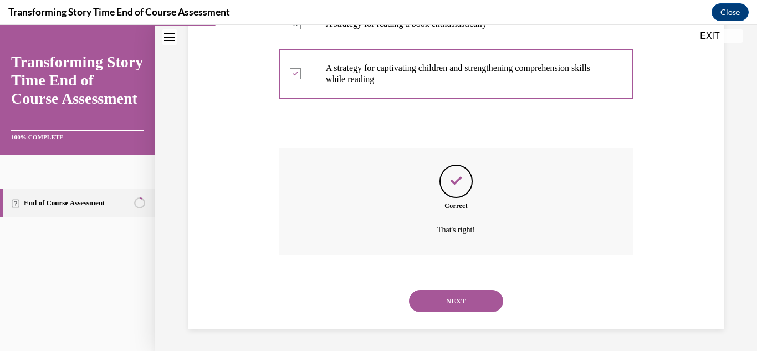
click at [447, 297] on button "NEXT" at bounding box center [456, 301] width 94 height 22
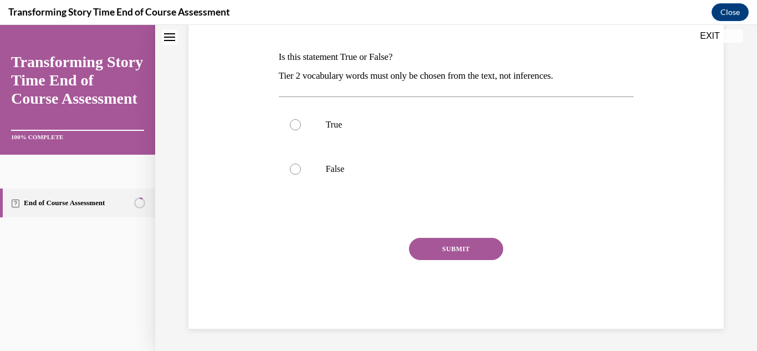
scroll to position [0, 0]
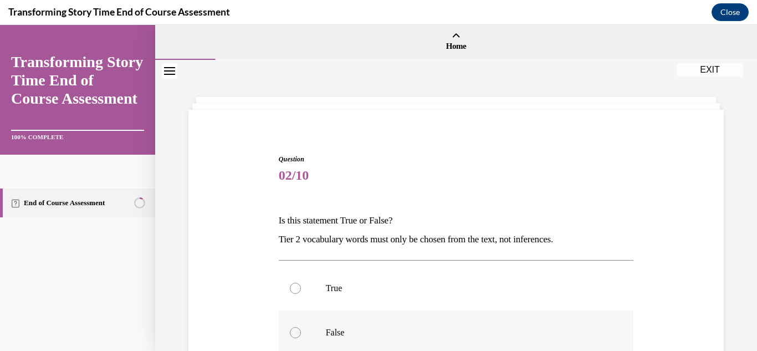
click at [293, 329] on div at bounding box center [295, 332] width 11 height 11
click at [293, 329] on input "False" at bounding box center [295, 332] width 11 height 11
radio input "true"
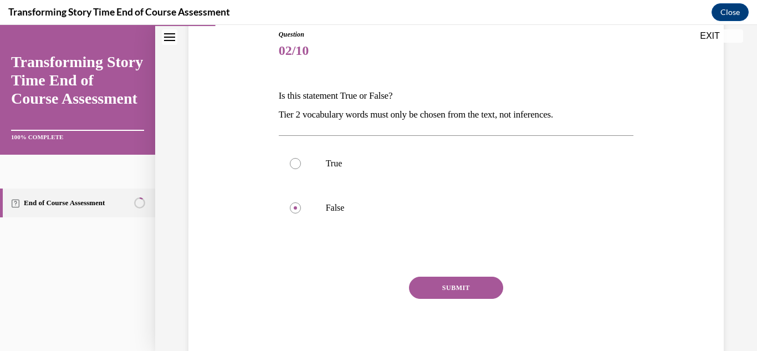
scroll to position [153, 0]
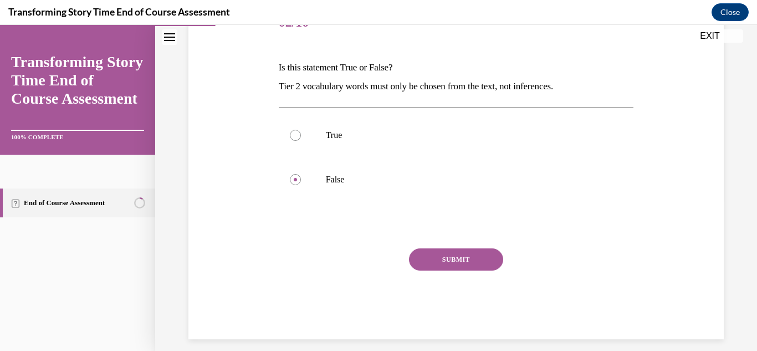
click at [489, 258] on button "SUBMIT" at bounding box center [456, 259] width 94 height 22
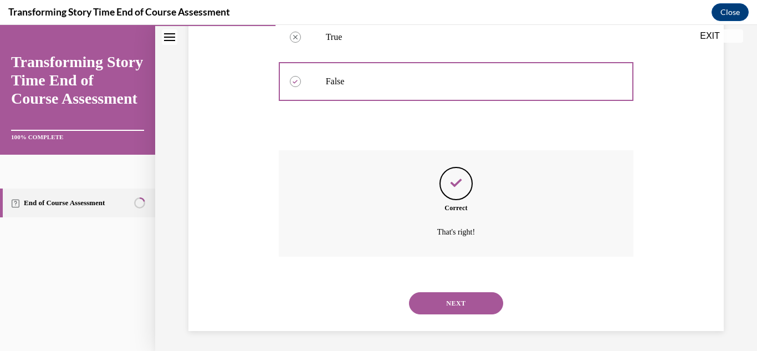
scroll to position [253, 0]
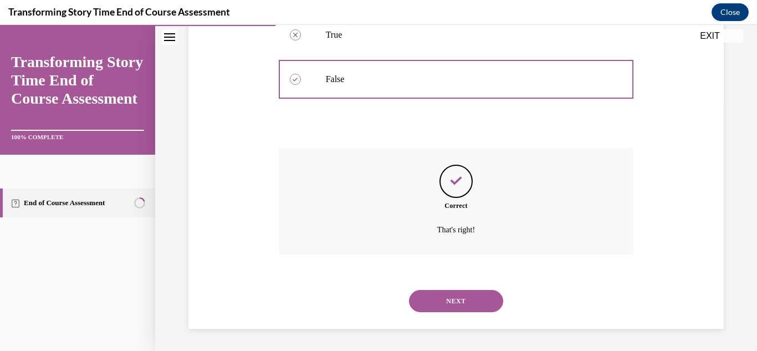
click at [456, 298] on button "NEXT" at bounding box center [456, 301] width 94 height 22
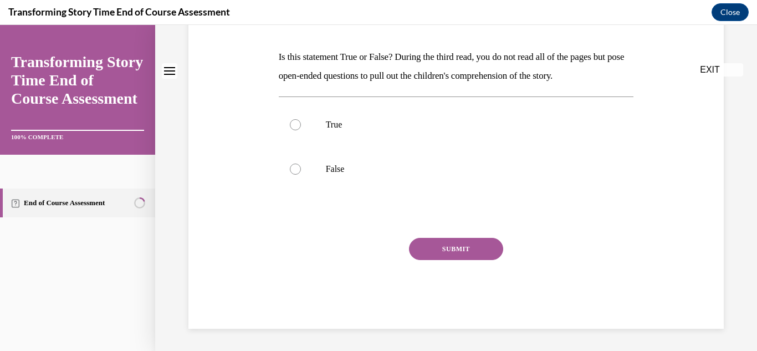
scroll to position [0, 0]
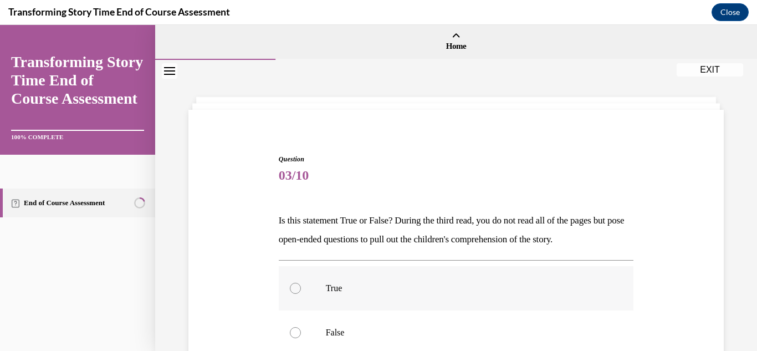
click at [294, 292] on div at bounding box center [295, 288] width 11 height 11
click at [294, 292] on input "True" at bounding box center [295, 288] width 11 height 11
radio input "true"
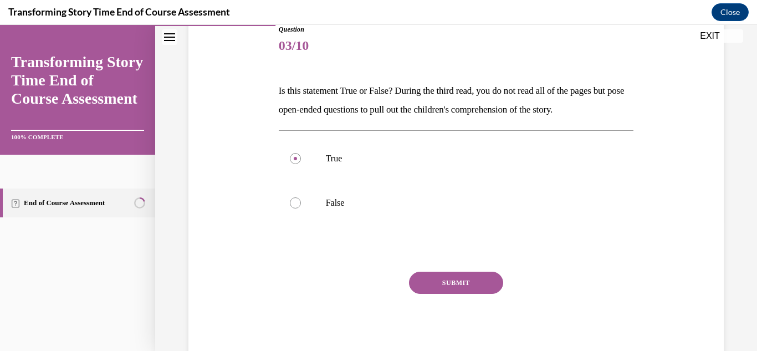
scroll to position [164, 0]
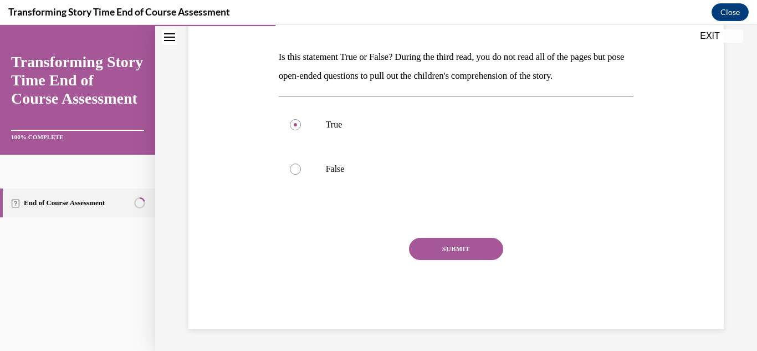
click at [461, 246] on button "SUBMIT" at bounding box center [456, 249] width 94 height 22
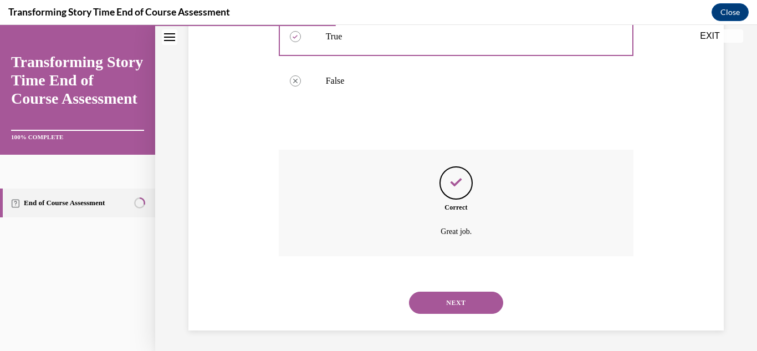
scroll to position [253, 0]
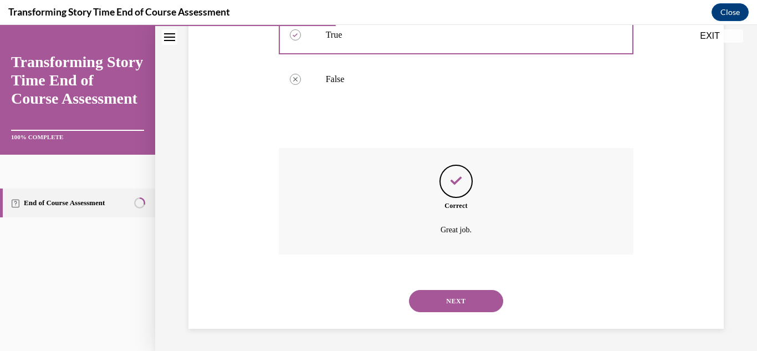
click at [445, 295] on button "NEXT" at bounding box center [456, 301] width 94 height 22
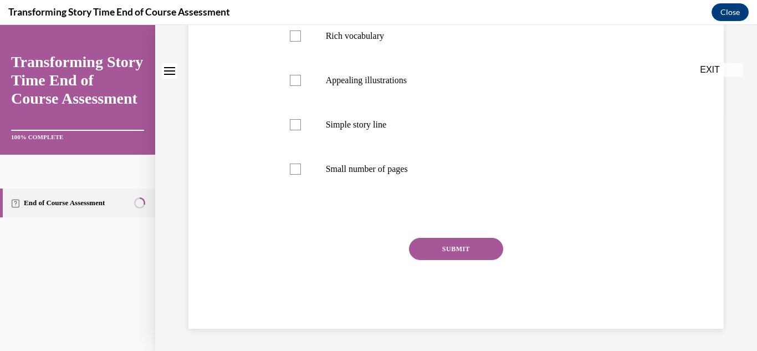
scroll to position [0, 0]
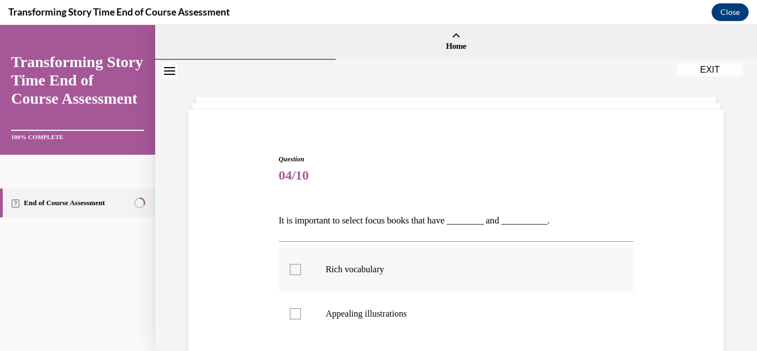
click at [293, 272] on div at bounding box center [295, 269] width 11 height 11
click at [293, 272] on input "Rich vocabulary" at bounding box center [295, 269] width 11 height 11
checkbox input "true"
click at [293, 317] on div at bounding box center [295, 313] width 11 height 11
click at [293, 317] on input "Appealing illustrations" at bounding box center [295, 313] width 11 height 11
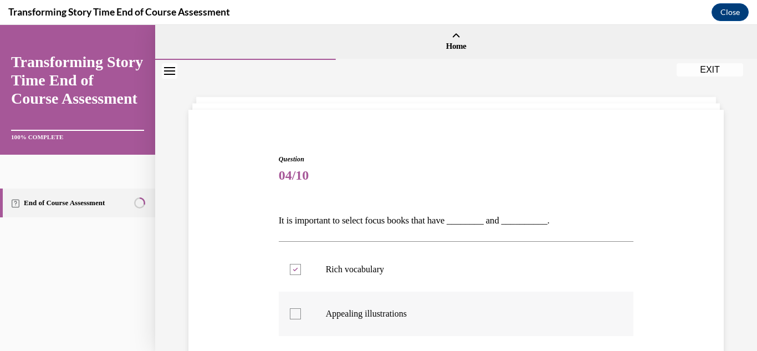
checkbox input "true"
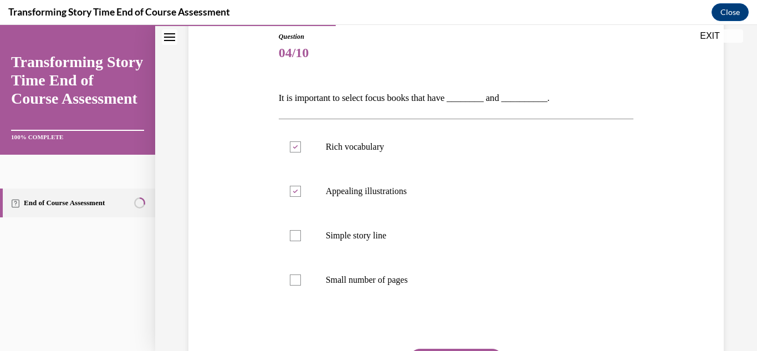
scroll to position [191, 0]
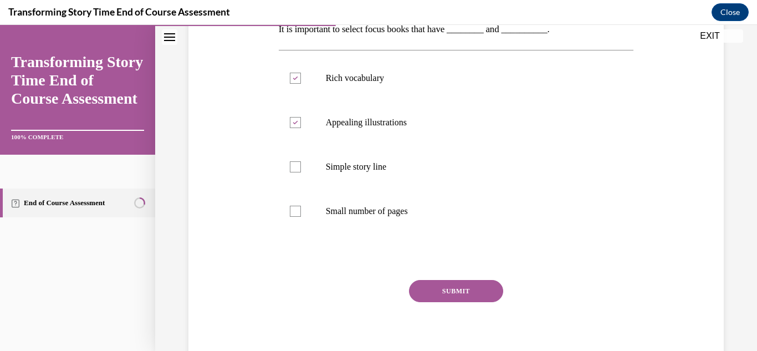
click at [484, 289] on button "SUBMIT" at bounding box center [456, 291] width 94 height 22
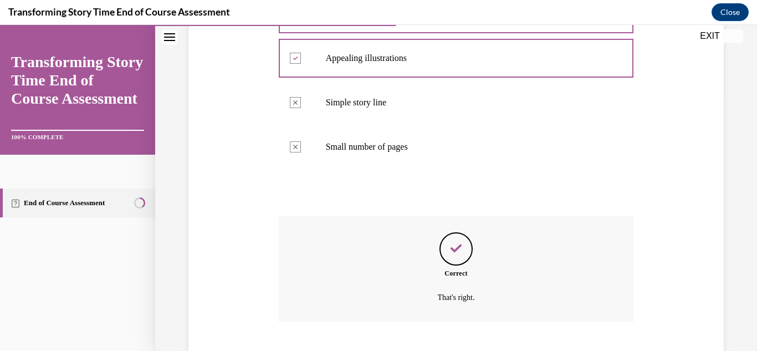
scroll to position [323, 0]
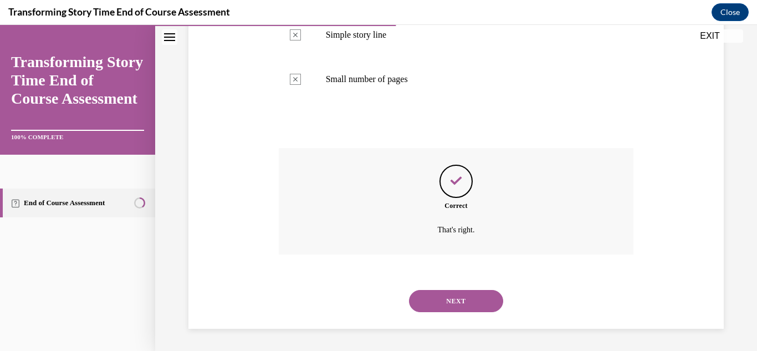
click at [476, 303] on button "NEXT" at bounding box center [456, 301] width 94 height 22
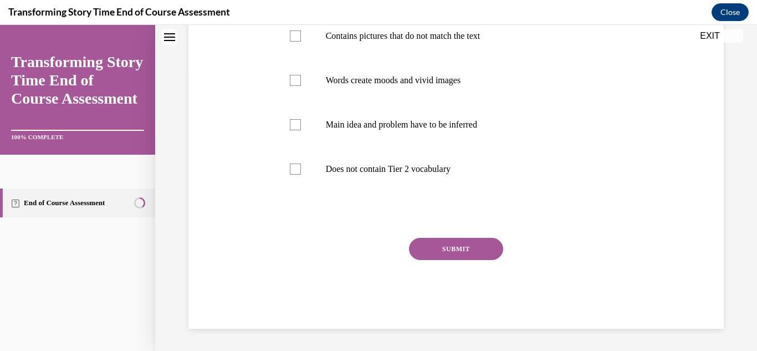
scroll to position [0, 0]
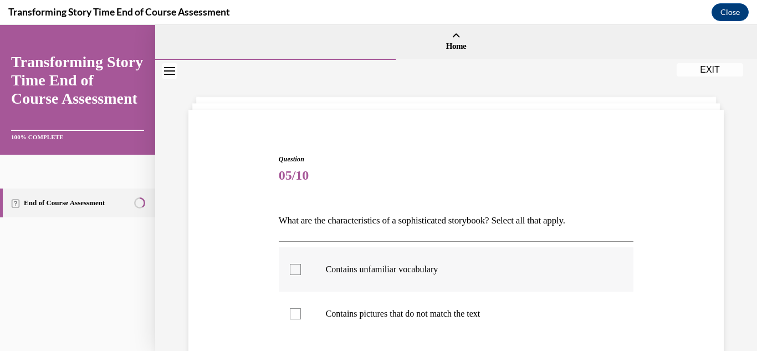
click at [299, 271] on div at bounding box center [295, 269] width 11 height 11
click at [299, 271] on input "Contains unfamiliar vocabulary" at bounding box center [295, 269] width 11 height 11
checkbox input "true"
click at [298, 321] on label "Contains pictures that do not match the text" at bounding box center [456, 314] width 355 height 44
click at [298, 319] on input "Contains pictures that do not match the text" at bounding box center [295, 313] width 11 height 11
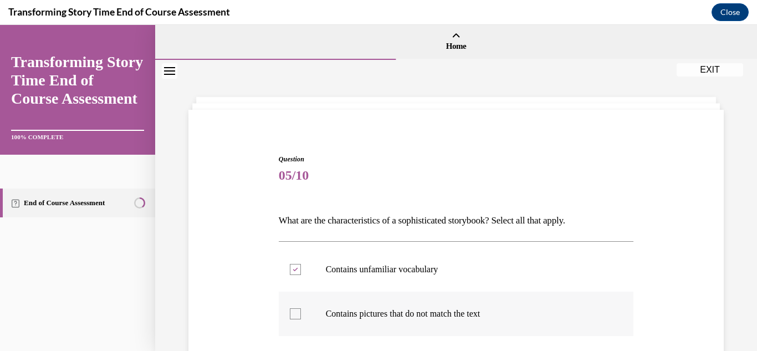
checkbox input "true"
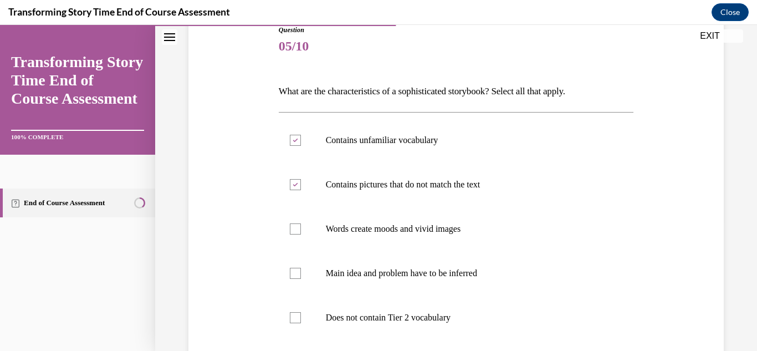
scroll to position [135, 0]
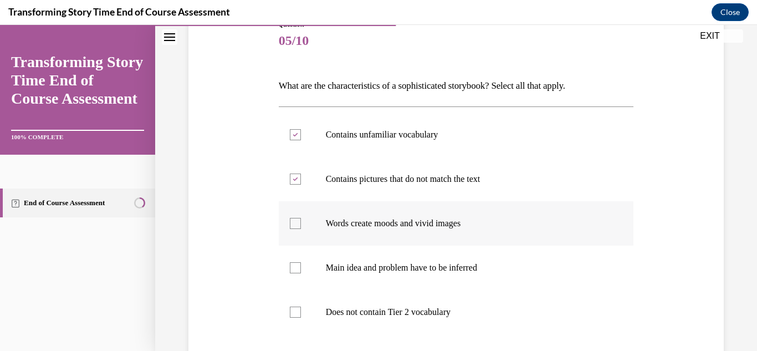
click at [300, 223] on div at bounding box center [295, 223] width 11 height 11
click at [300, 223] on input "Words create moods and vivid images" at bounding box center [295, 223] width 11 height 11
checkbox input "true"
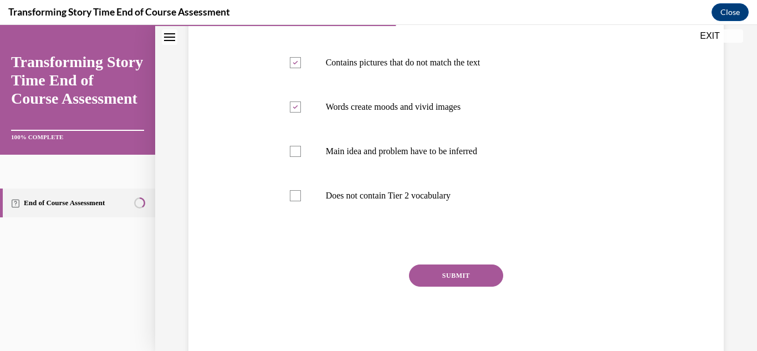
scroll to position [273, 0]
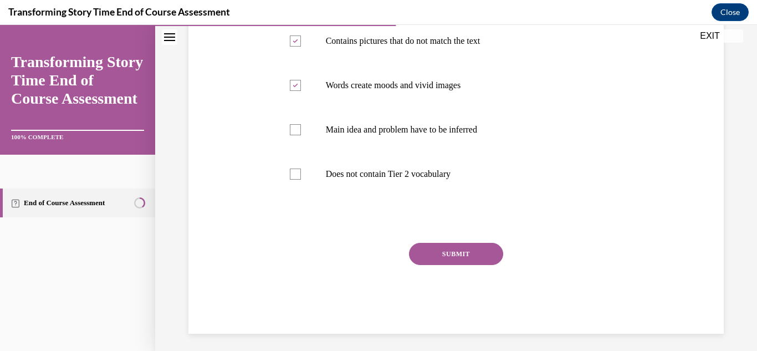
click at [439, 251] on button "SUBMIT" at bounding box center [456, 254] width 94 height 22
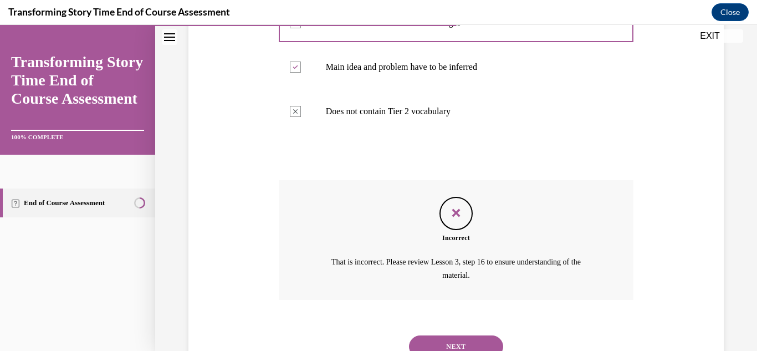
scroll to position [359, 0]
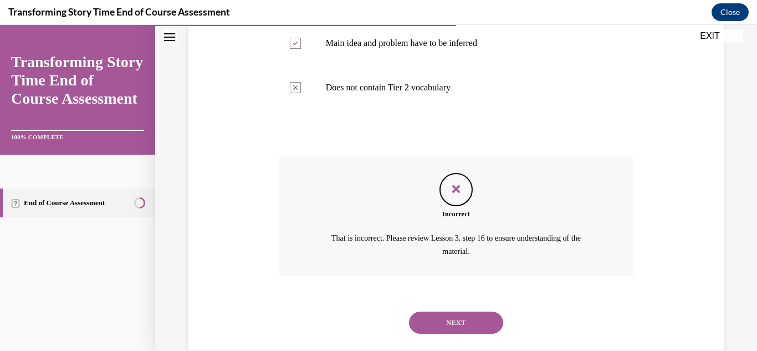
click at [470, 324] on button "NEXT" at bounding box center [456, 323] width 94 height 22
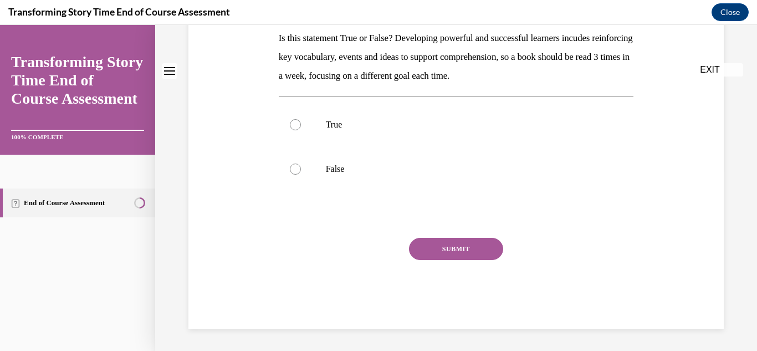
scroll to position [0, 0]
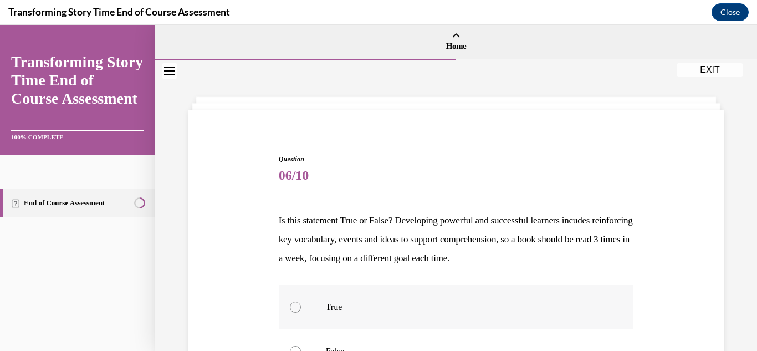
click at [293, 313] on label "True" at bounding box center [456, 307] width 355 height 44
click at [293, 313] on input "True" at bounding box center [295, 307] width 11 height 11
radio input "true"
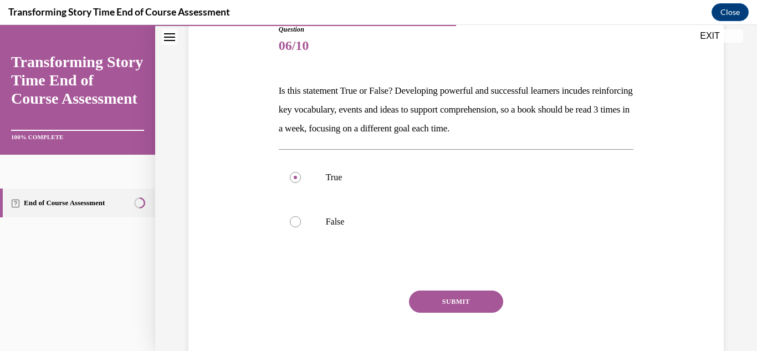
scroll to position [182, 0]
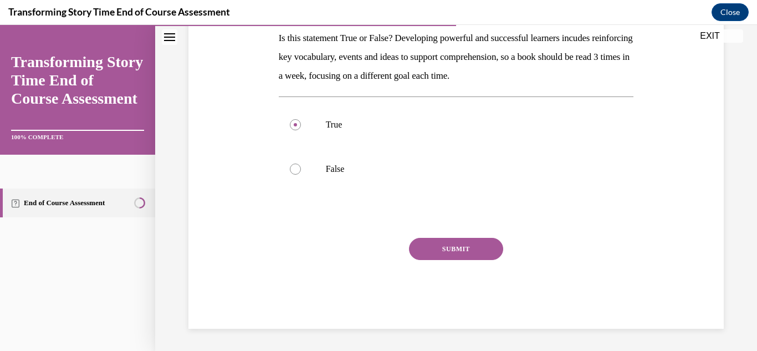
click at [466, 255] on button "SUBMIT" at bounding box center [456, 249] width 94 height 22
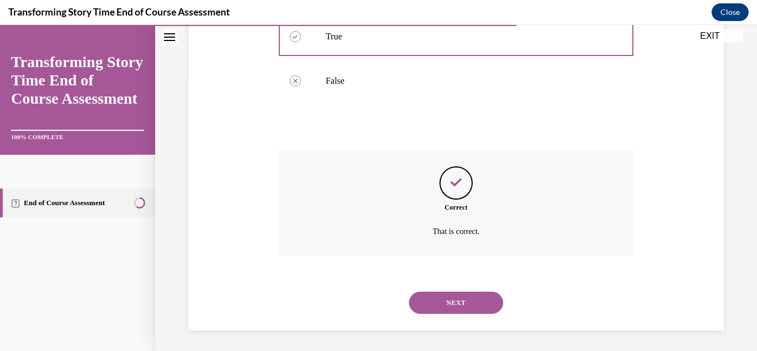
scroll to position [272, 0]
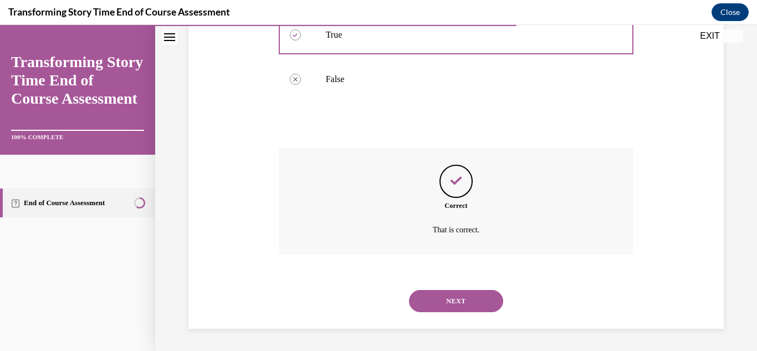
click at [454, 298] on button "NEXT" at bounding box center [456, 301] width 94 height 22
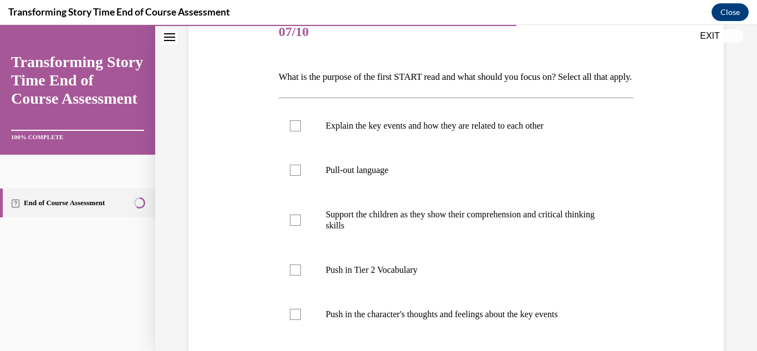
scroll to position [143, 0]
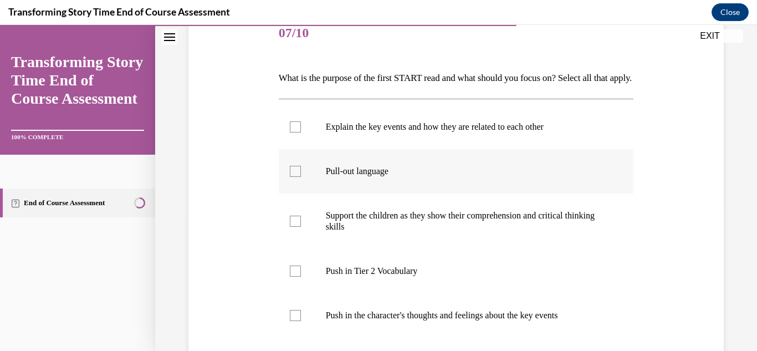
click at [299, 177] on div at bounding box center [295, 171] width 11 height 11
click at [299, 177] on input "Pull-out language" at bounding box center [295, 171] width 11 height 11
checkbox input "true"
click at [298, 133] on div at bounding box center [295, 126] width 11 height 11
click at [298, 133] on input "Explain the key events and how they are related to each other" at bounding box center [295, 126] width 11 height 11
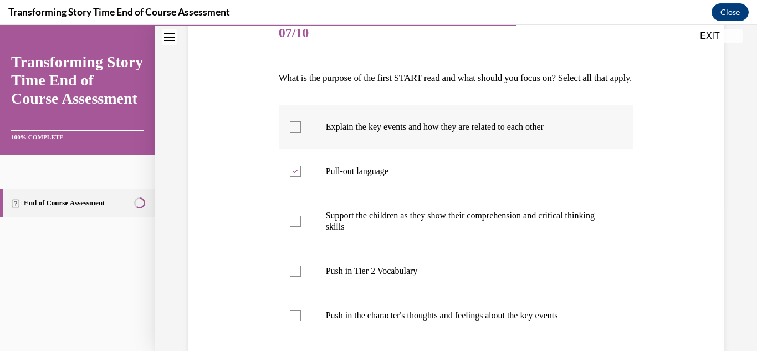
checkbox input "true"
click at [293, 227] on div at bounding box center [295, 221] width 11 height 11
click at [293, 227] on input "Support the children as they show their comprehension and critical thinking ski…" at bounding box center [295, 221] width 11 height 11
click at [293, 227] on div at bounding box center [295, 221] width 11 height 11
click at [293, 227] on input "Support the children as they show their comprehension and critical thinking ski…" at bounding box center [295, 221] width 11 height 11
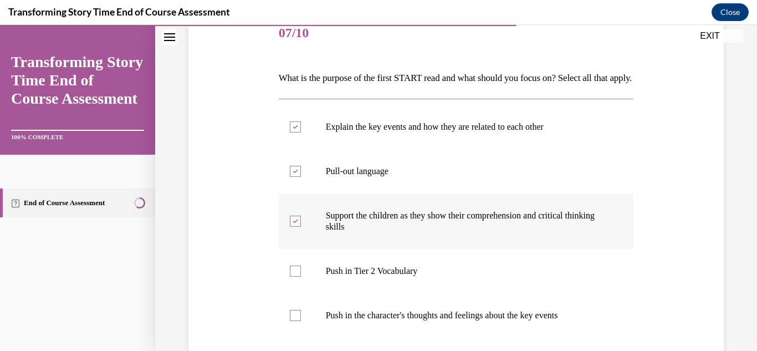
checkbox input "false"
click at [296, 277] on div at bounding box center [295, 271] width 11 height 11
click at [296, 277] on input "Push in Tier 2 Vocabulary" at bounding box center [295, 271] width 11 height 11
checkbox input "true"
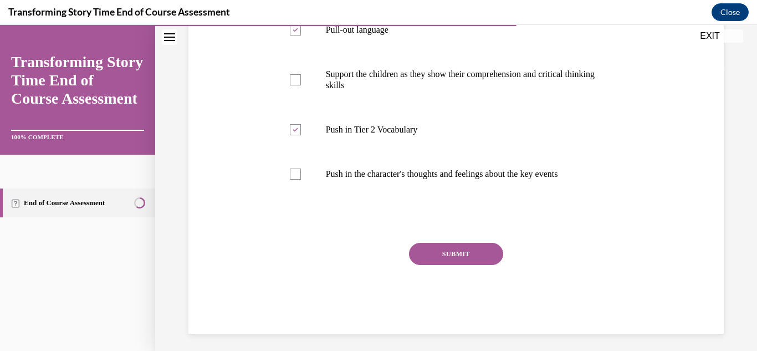
scroll to position [283, 0]
click at [476, 266] on button "SUBMIT" at bounding box center [456, 255] width 94 height 22
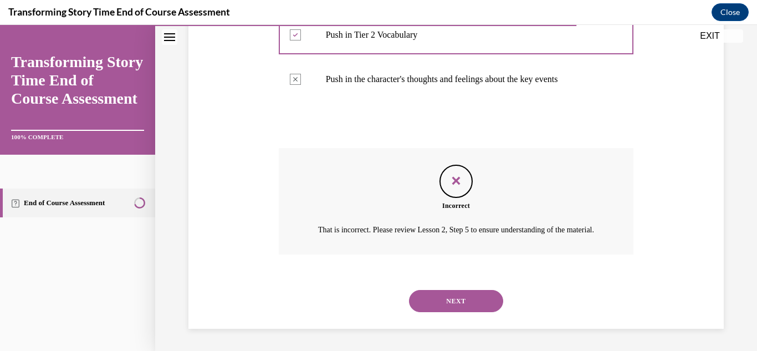
scroll to position [411, 0]
click at [450, 301] on button "NEXT" at bounding box center [456, 301] width 94 height 22
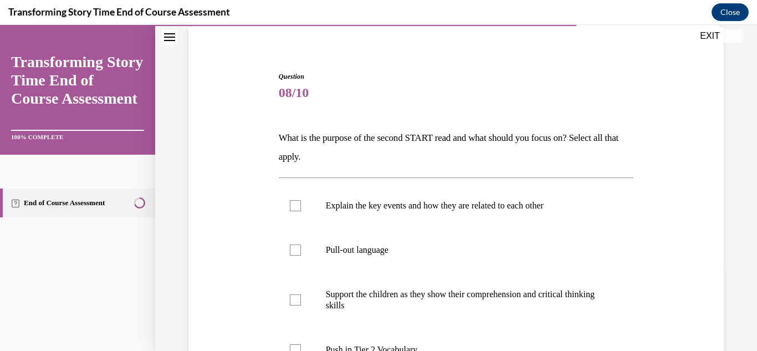
scroll to position [135, 0]
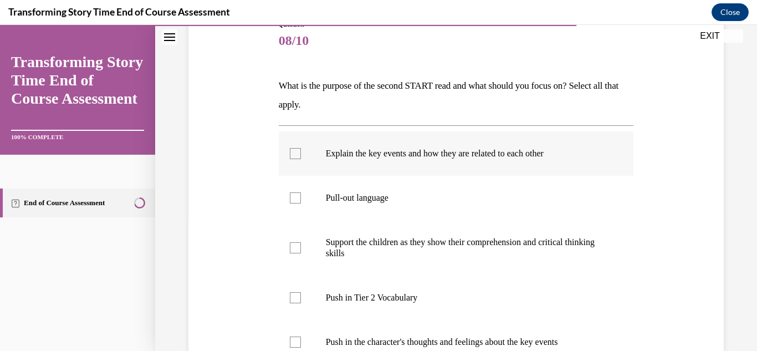
click at [298, 152] on div at bounding box center [295, 153] width 11 height 11
click at [298, 152] on input "Explain the key events and how they are related to each other" at bounding box center [295, 153] width 11 height 11
checkbox input "true"
click at [294, 296] on div at bounding box center [295, 297] width 11 height 11
click at [294, 296] on input "Push in Tier 2 Vocabulary" at bounding box center [295, 297] width 11 height 11
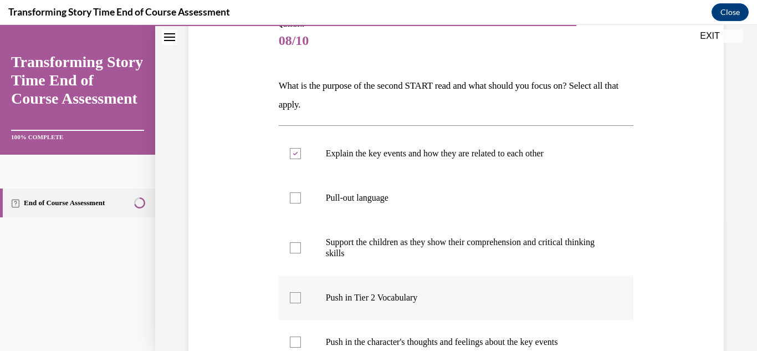
checkbox input "true"
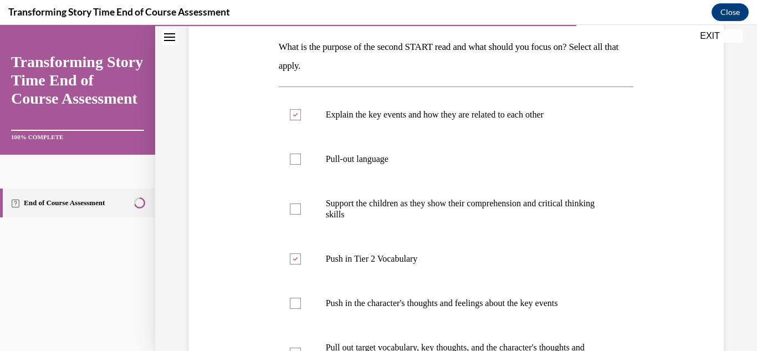
scroll to position [176, 0]
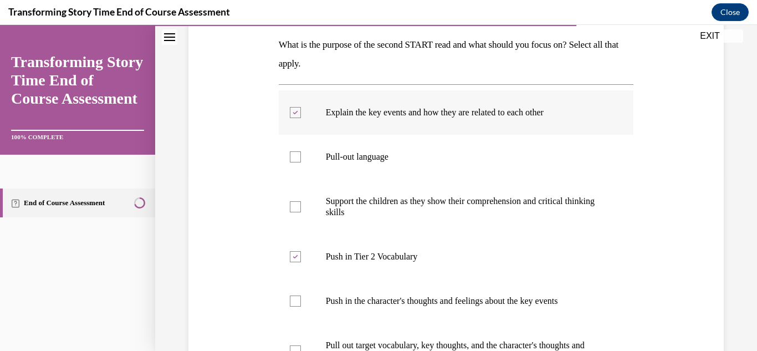
click at [294, 115] on div at bounding box center [295, 112] width 11 height 11
click at [294, 115] on input "Explain the key events and how they are related to each other" at bounding box center [295, 112] width 11 height 11
checkbox input "false"
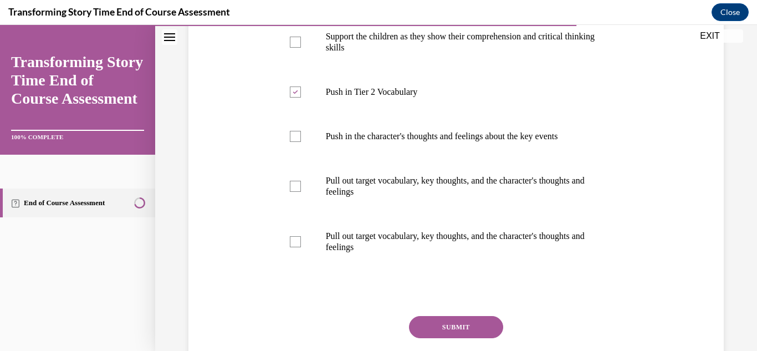
scroll to position [342, 0]
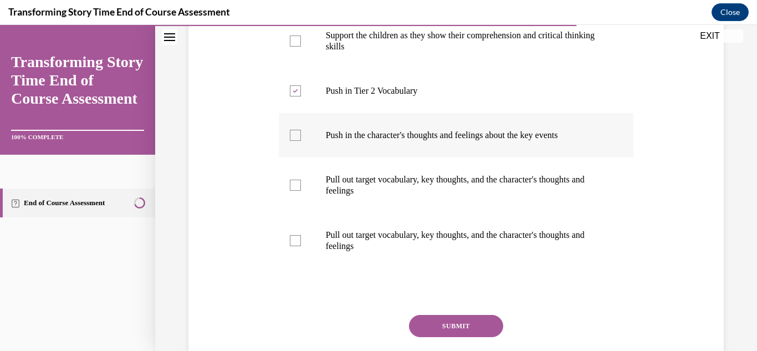
click at [292, 143] on label "Push in the character's thoughts and feelings about the key events" at bounding box center [456, 135] width 355 height 44
click at [292, 141] on input "Push in the character's thoughts and feelings about the key events" at bounding box center [295, 135] width 11 height 11
checkbox input "true"
click at [429, 327] on button "SUBMIT" at bounding box center [456, 326] width 94 height 22
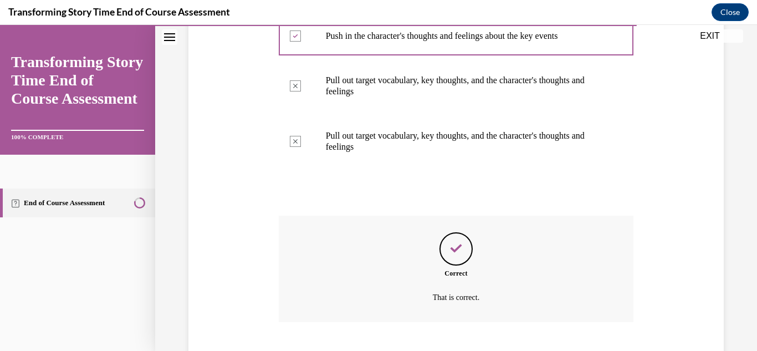
scroll to position [508, 0]
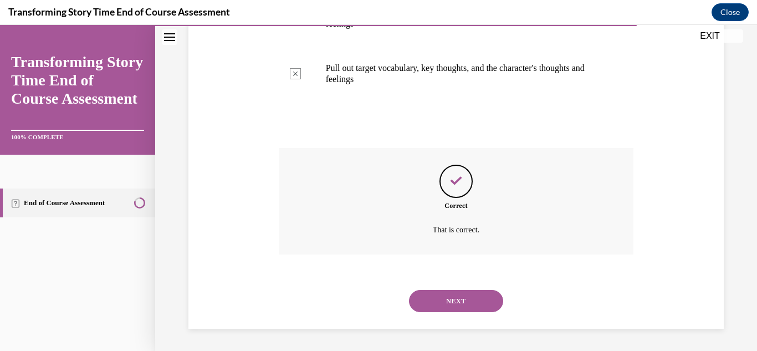
click at [444, 304] on button "NEXT" at bounding box center [456, 301] width 94 height 22
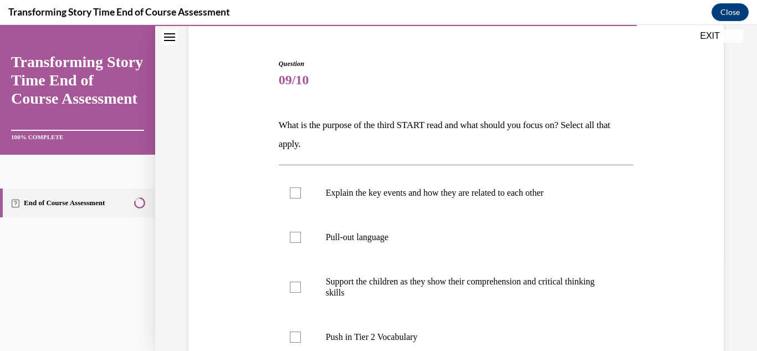
scroll to position [107, 0]
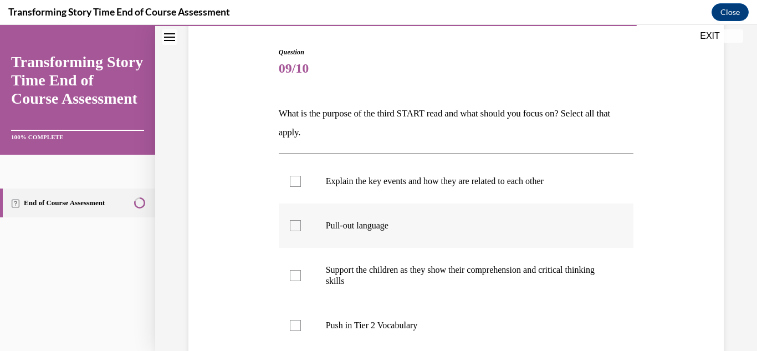
click at [292, 226] on div at bounding box center [295, 225] width 11 height 11
click at [292, 226] on input "Pull-out language" at bounding box center [295, 225] width 11 height 11
checkbox input "true"
click at [297, 273] on div at bounding box center [295, 275] width 11 height 11
click at [297, 273] on input "Support the children as they show their comprehension and critical thinking ski…" at bounding box center [295, 275] width 11 height 11
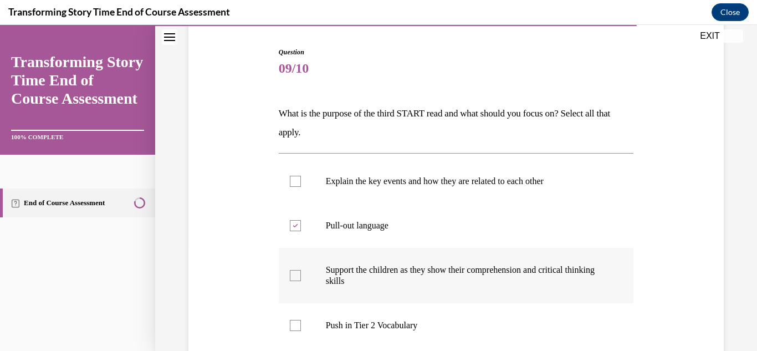
checkbox input "true"
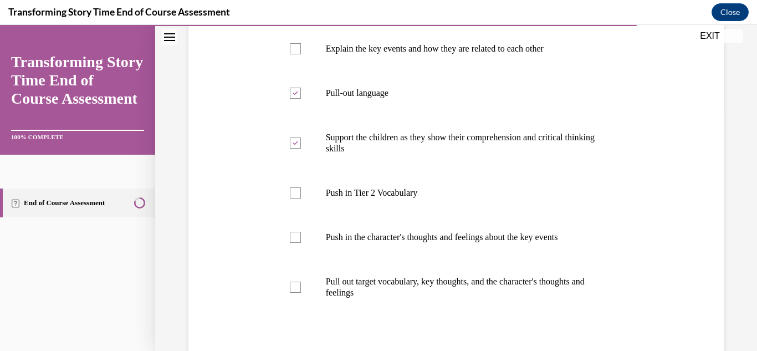
scroll to position [238, 0]
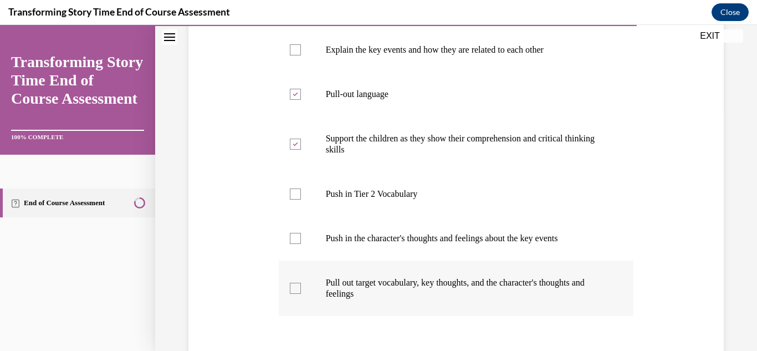
click at [297, 289] on div at bounding box center [295, 288] width 11 height 11
click at [297, 289] on input "Pull out target vocabulary, key thoughts, and the character's thoughts and feel…" at bounding box center [295, 288] width 11 height 11
checkbox input "true"
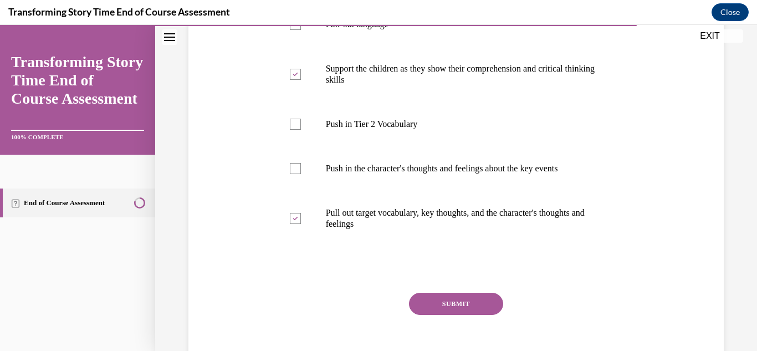
scroll to position [302, 0]
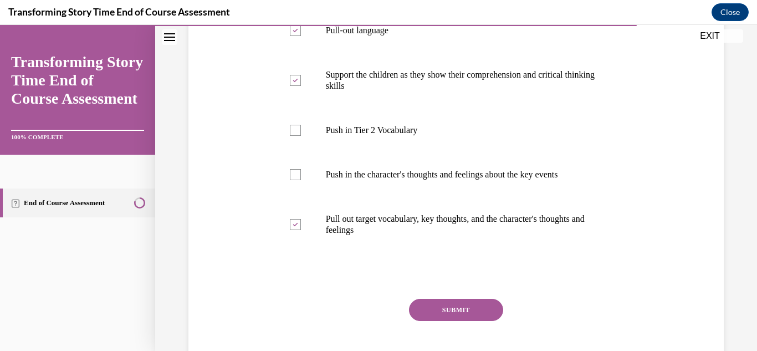
click at [468, 303] on button "SUBMIT" at bounding box center [456, 310] width 94 height 22
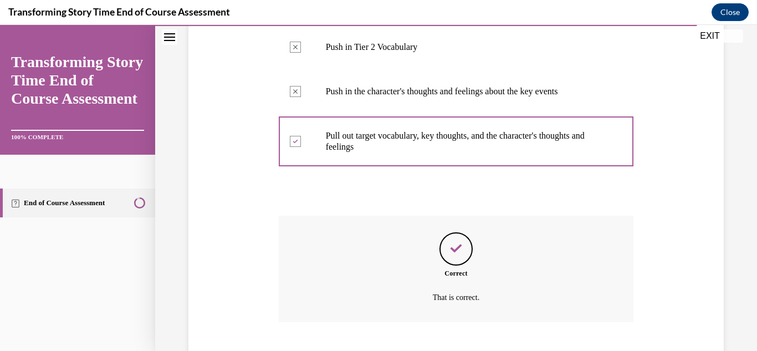
scroll to position [453, 0]
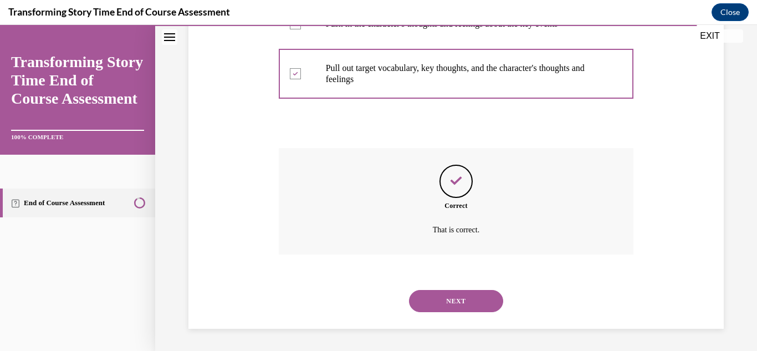
click at [468, 303] on button "NEXT" at bounding box center [456, 301] width 94 height 22
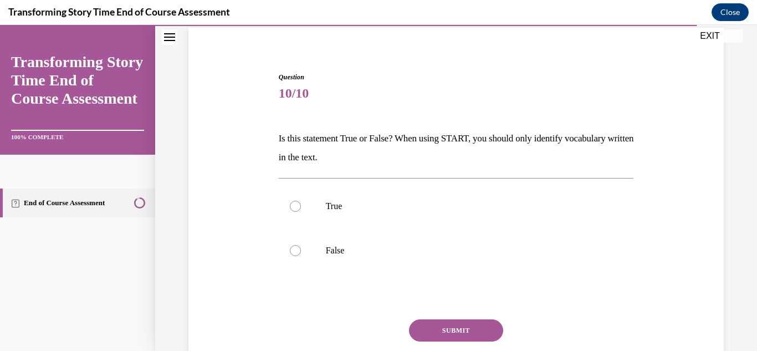
scroll to position [98, 0]
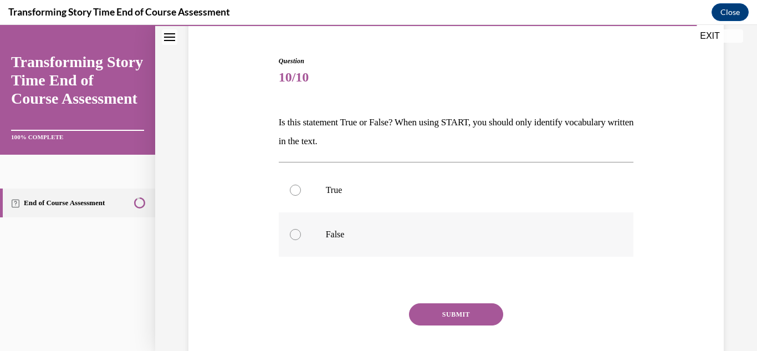
click at [296, 237] on div at bounding box center [295, 234] width 11 height 11
click at [296, 237] on input "False" at bounding box center [295, 234] width 11 height 11
radio input "true"
click at [443, 314] on button "SUBMIT" at bounding box center [456, 314] width 94 height 22
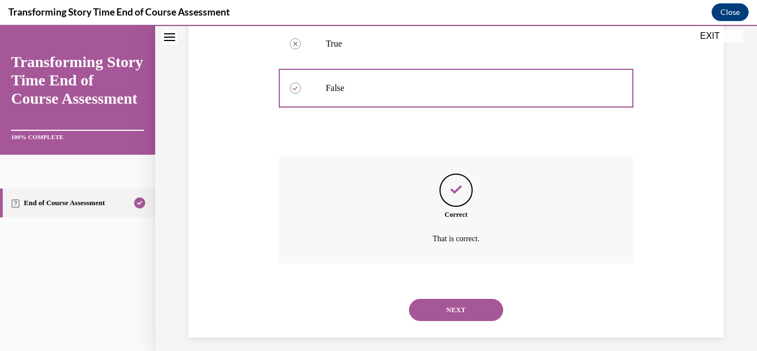
scroll to position [253, 0]
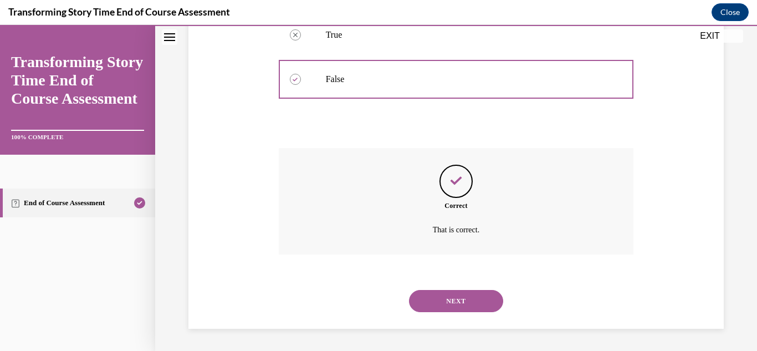
click at [446, 304] on button "NEXT" at bounding box center [456, 301] width 94 height 22
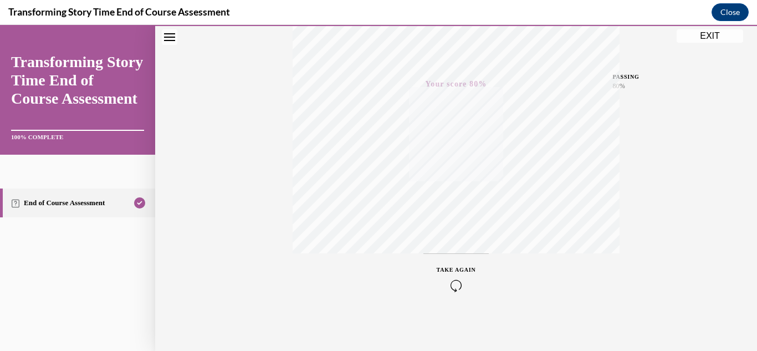
scroll to position [242, 0]
click at [711, 38] on button "EXIT" at bounding box center [710, 35] width 67 height 13
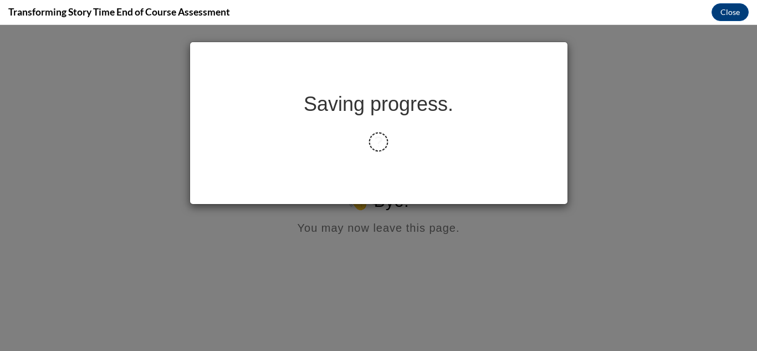
scroll to position [0, 0]
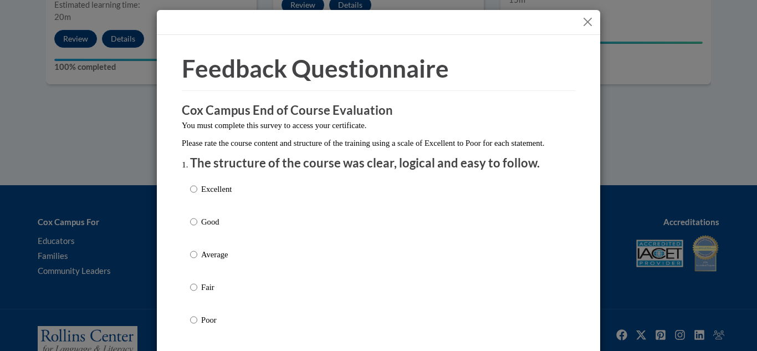
click at [589, 25] on button "Close" at bounding box center [588, 22] width 14 height 14
